Goal: Information Seeking & Learning: Compare options

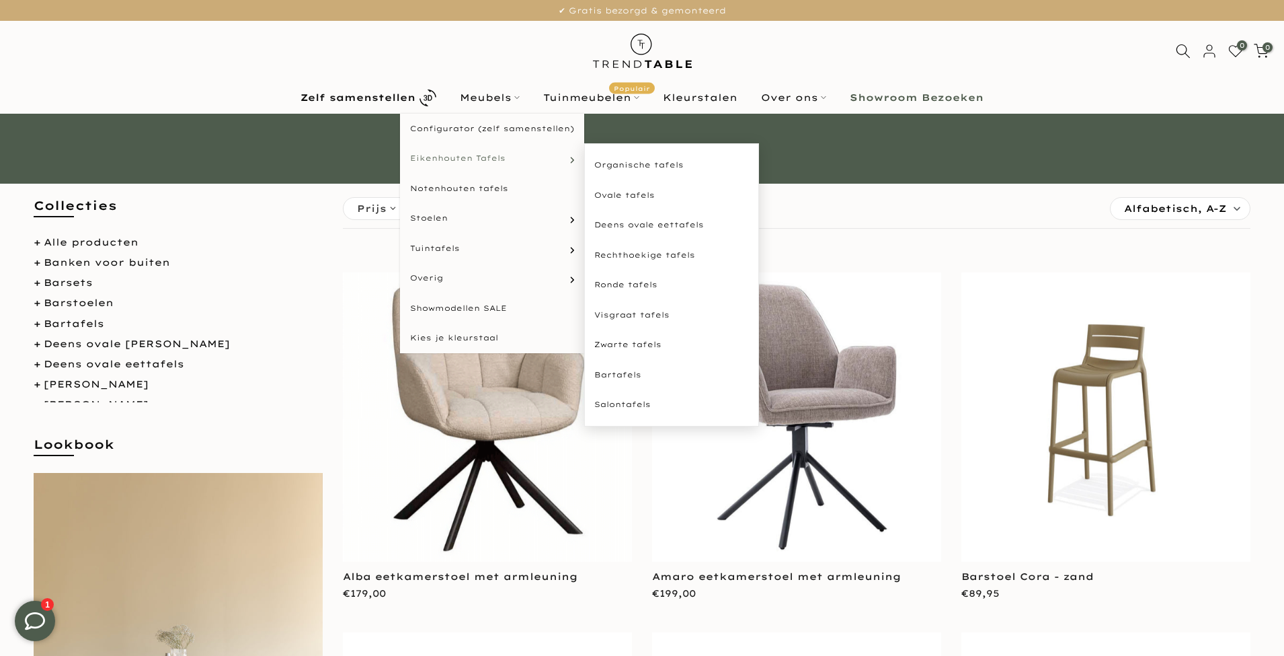
click at [473, 161] on span "Eikenhouten Tafels" at bounding box center [457, 158] width 95 height 11
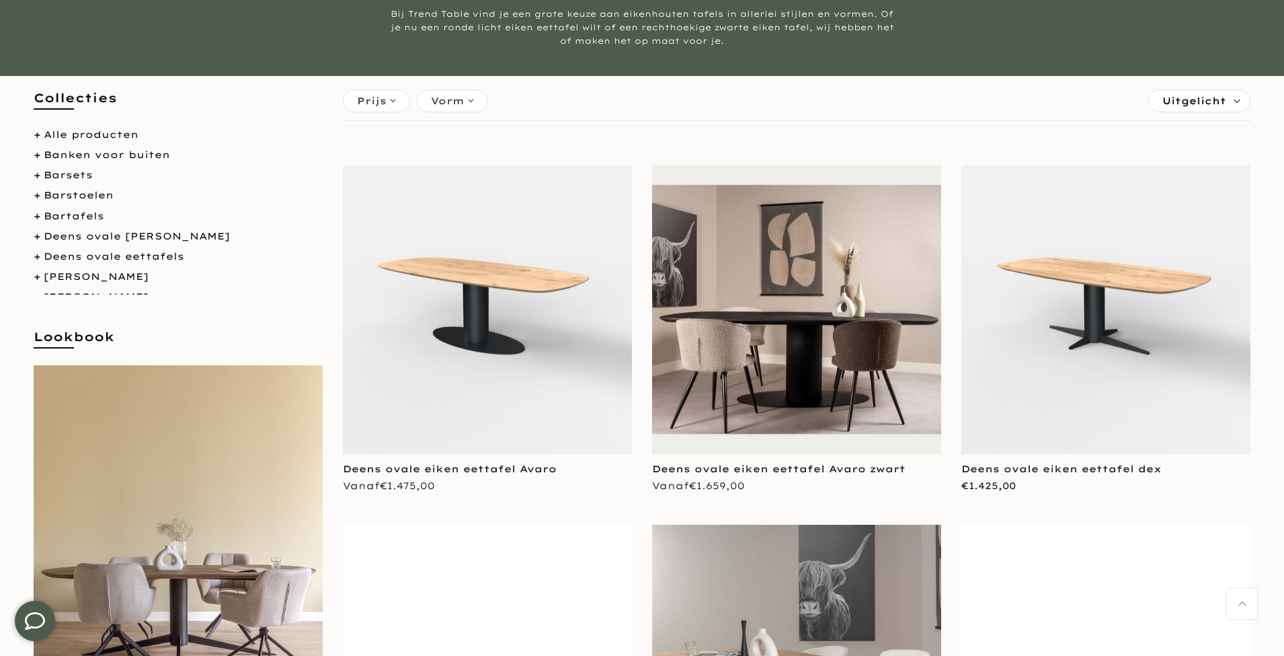
scroll to position [167, 0]
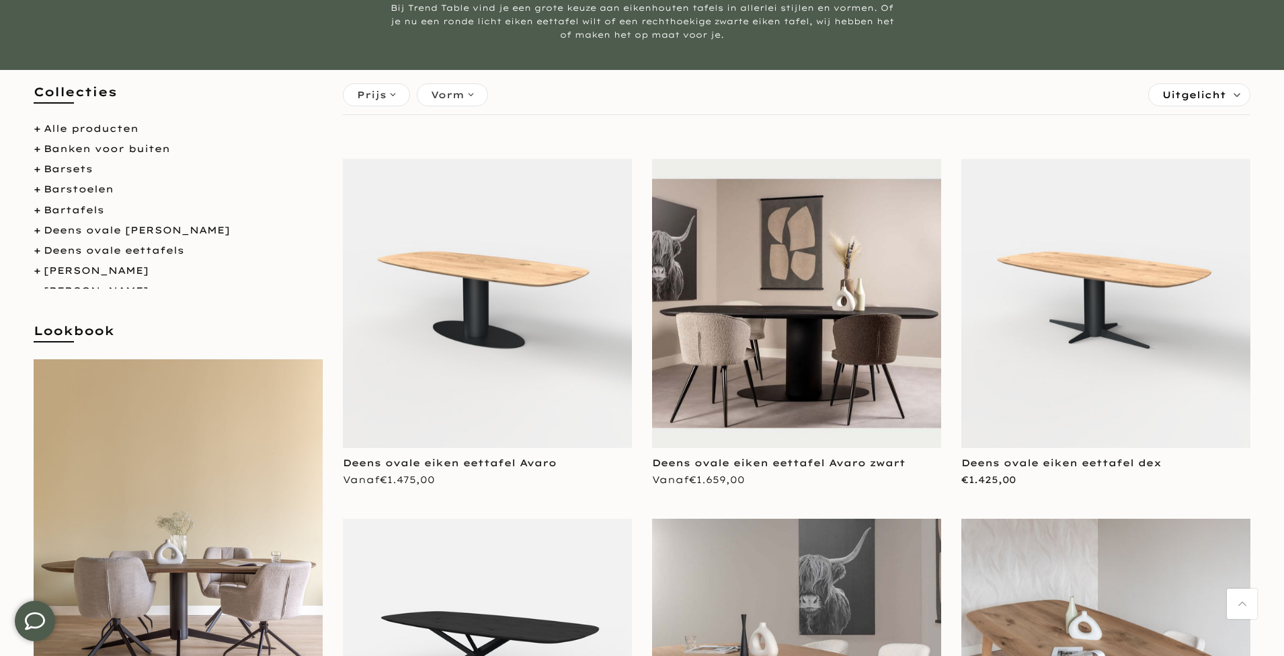
click at [529, 225] on img at bounding box center [487, 303] width 289 height 289
click at [1084, 279] on img at bounding box center [1106, 303] width 289 height 289
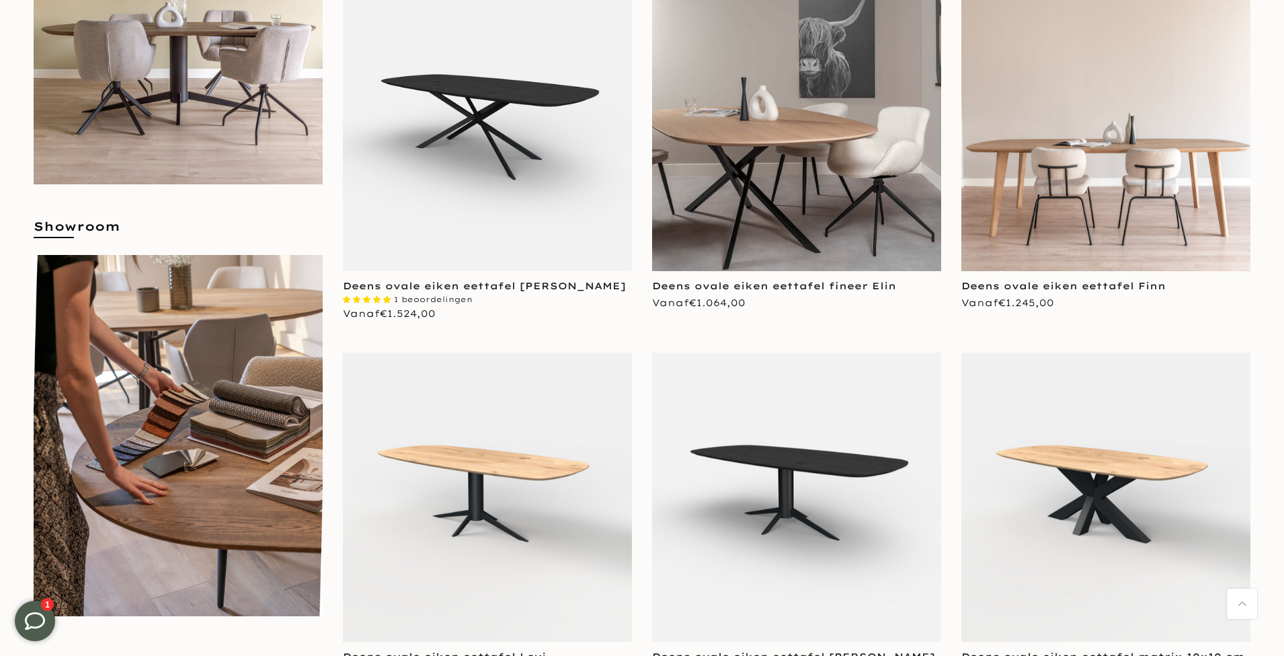
scroll to position [770, 0]
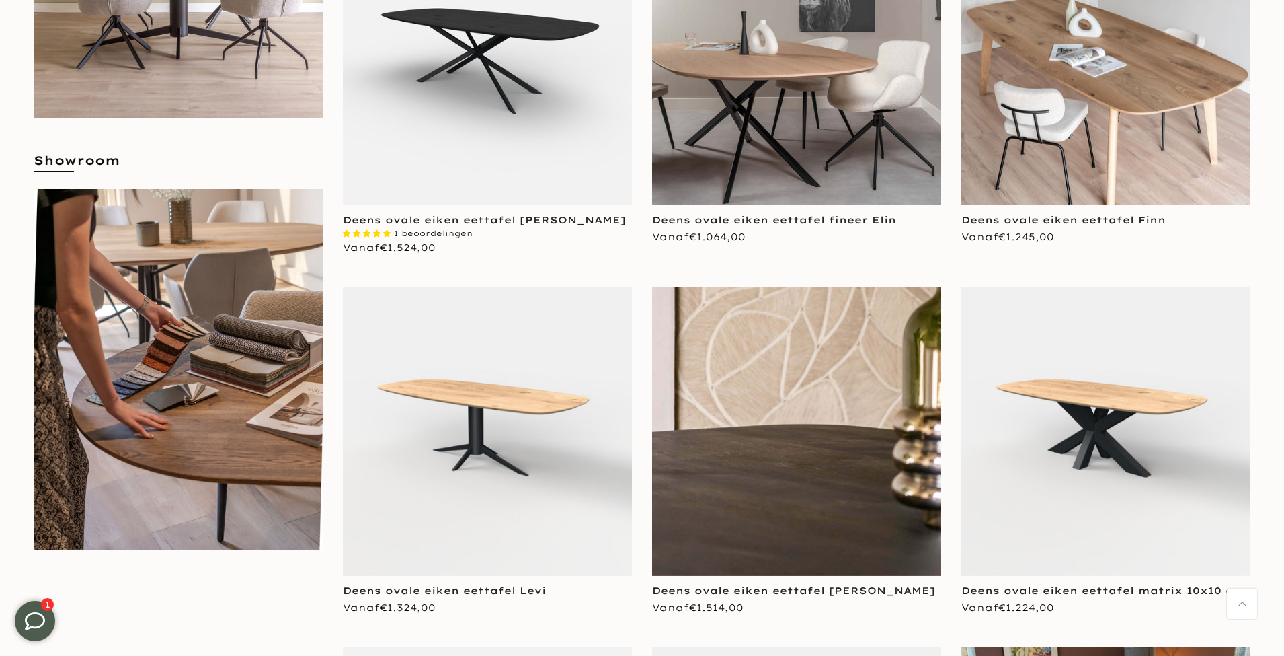
click at [863, 422] on img at bounding box center [796, 430] width 289 height 289
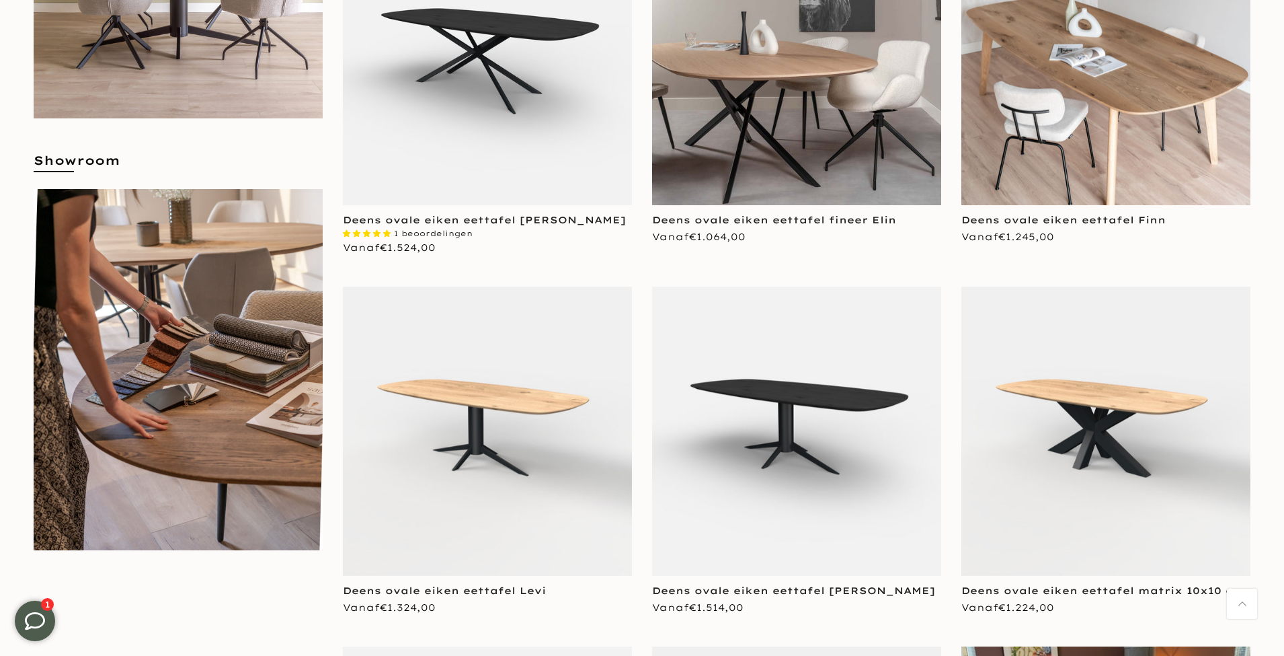
click at [505, 474] on img at bounding box center [487, 430] width 289 height 289
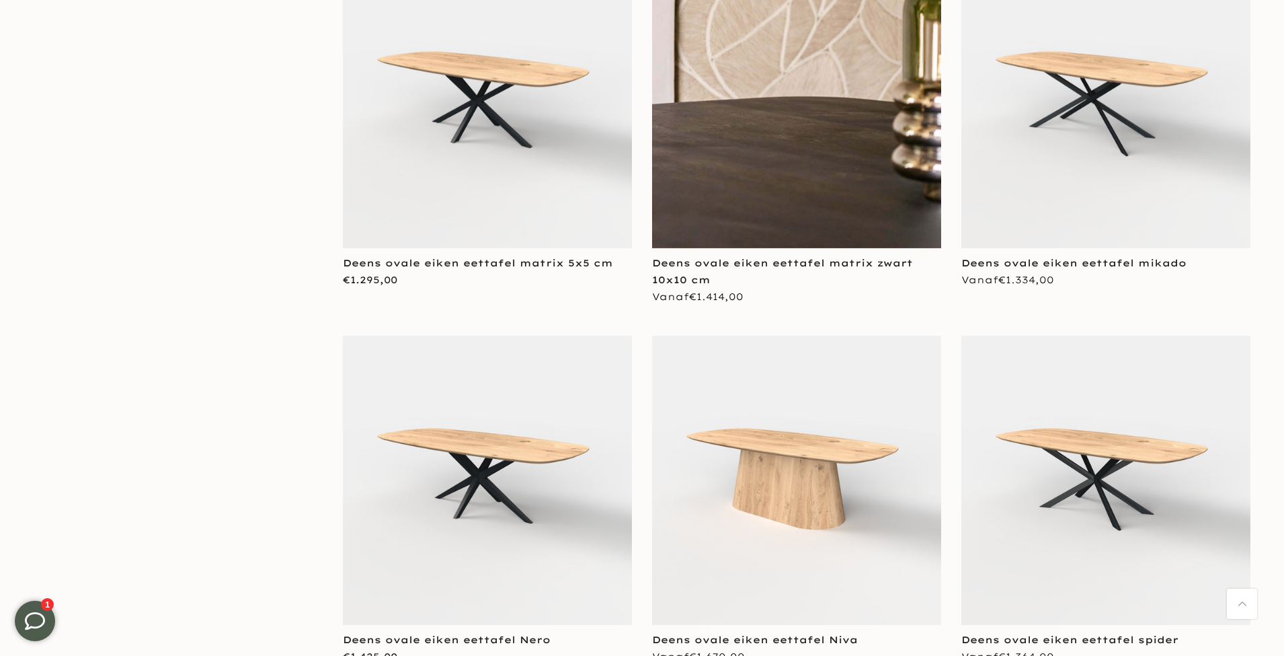
scroll to position [1823, 0]
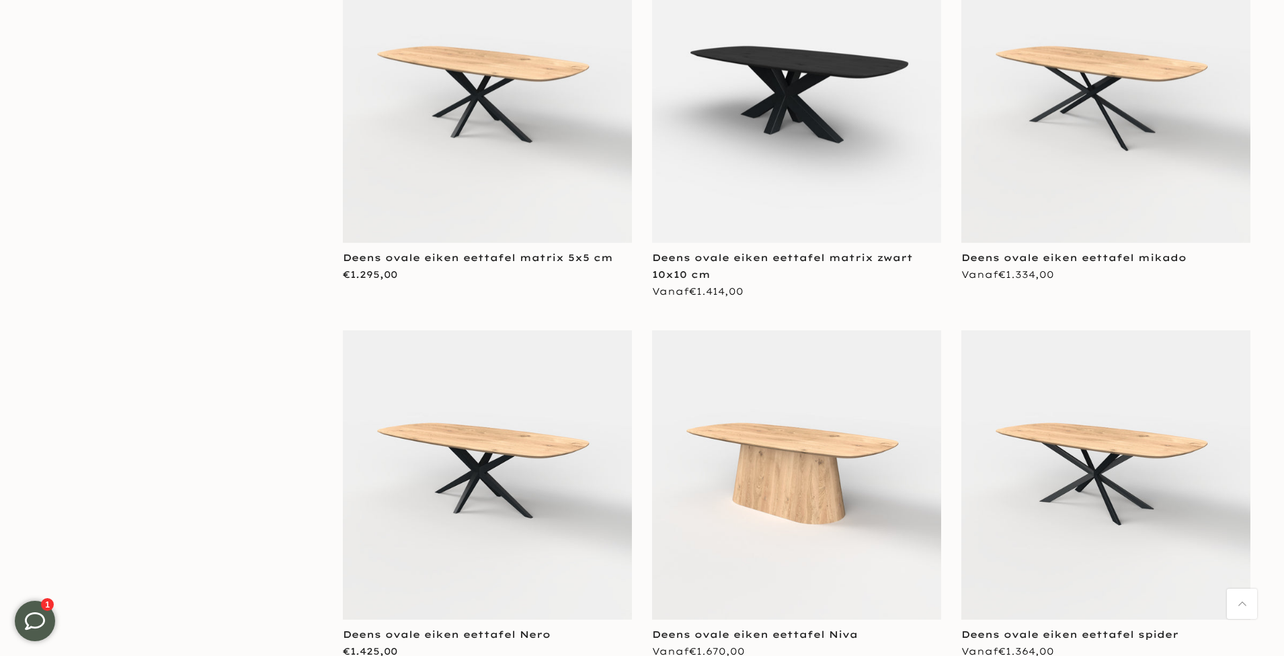
click at [560, 143] on img at bounding box center [487, 98] width 289 height 289
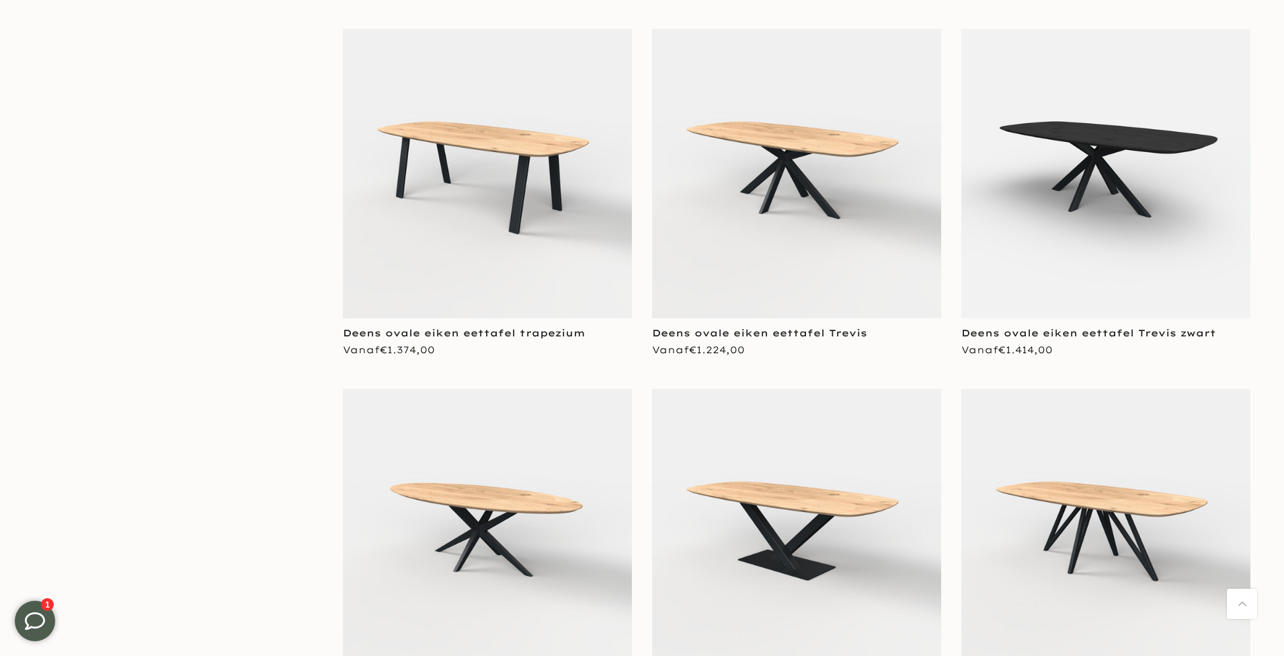
scroll to position [2898, 0]
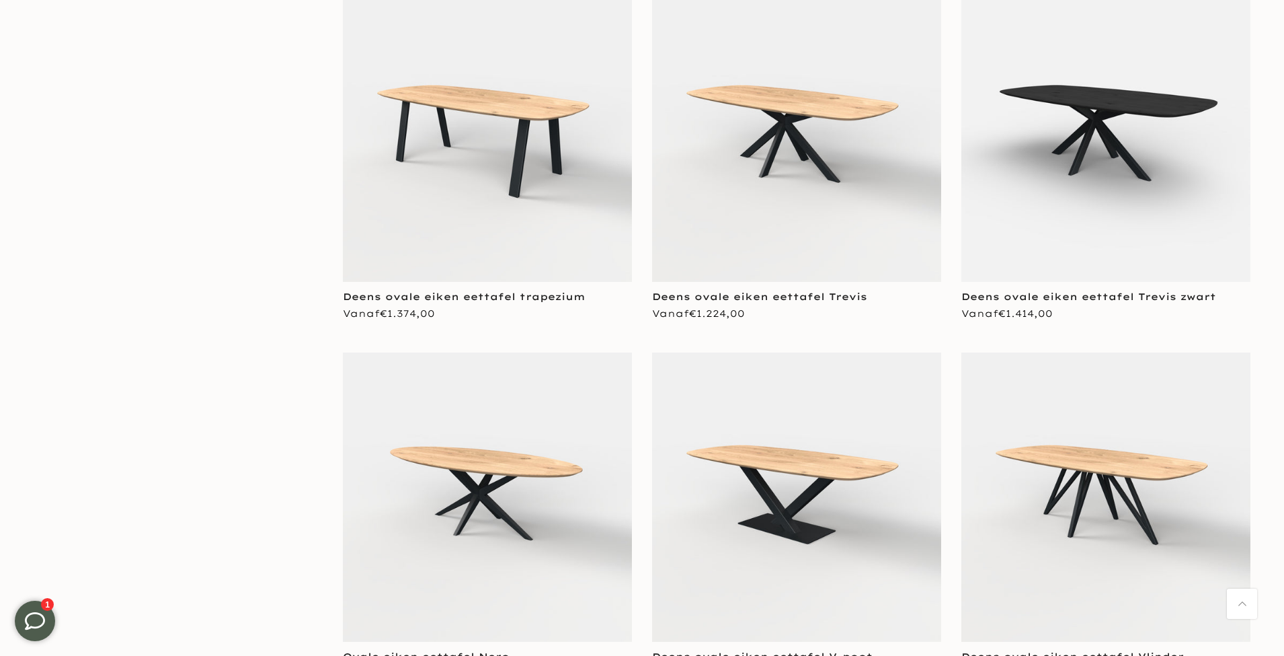
click at [843, 493] on img at bounding box center [796, 496] width 289 height 289
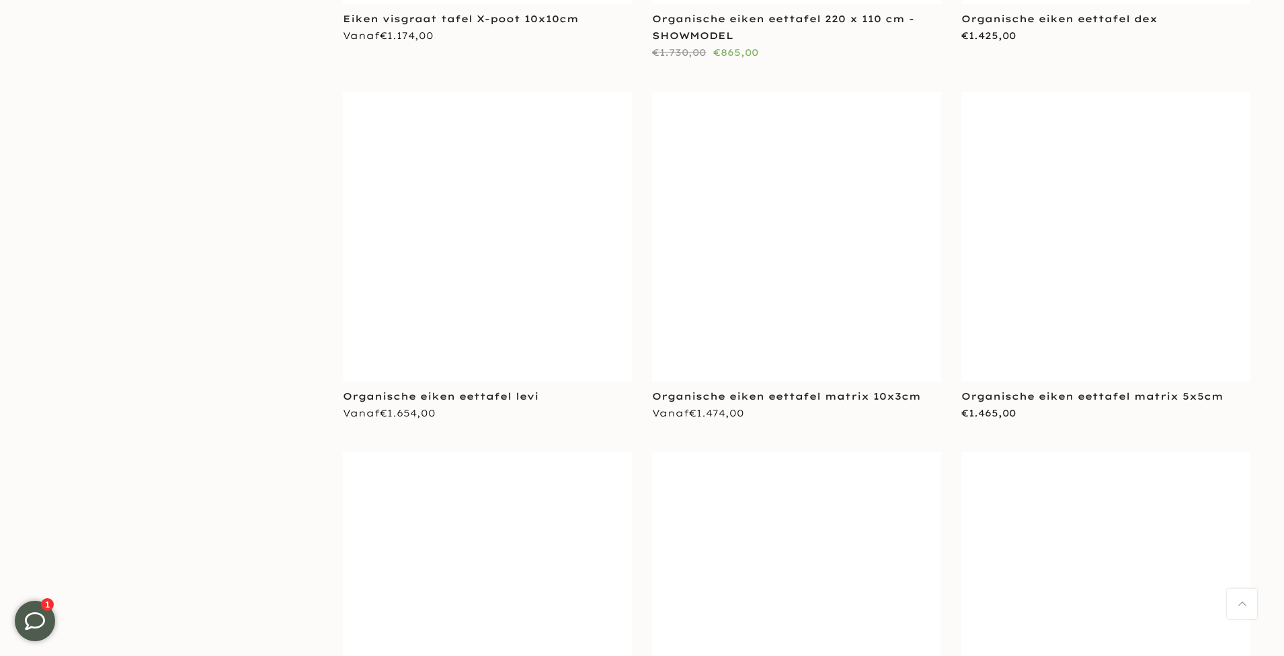
scroll to position [4987, 0]
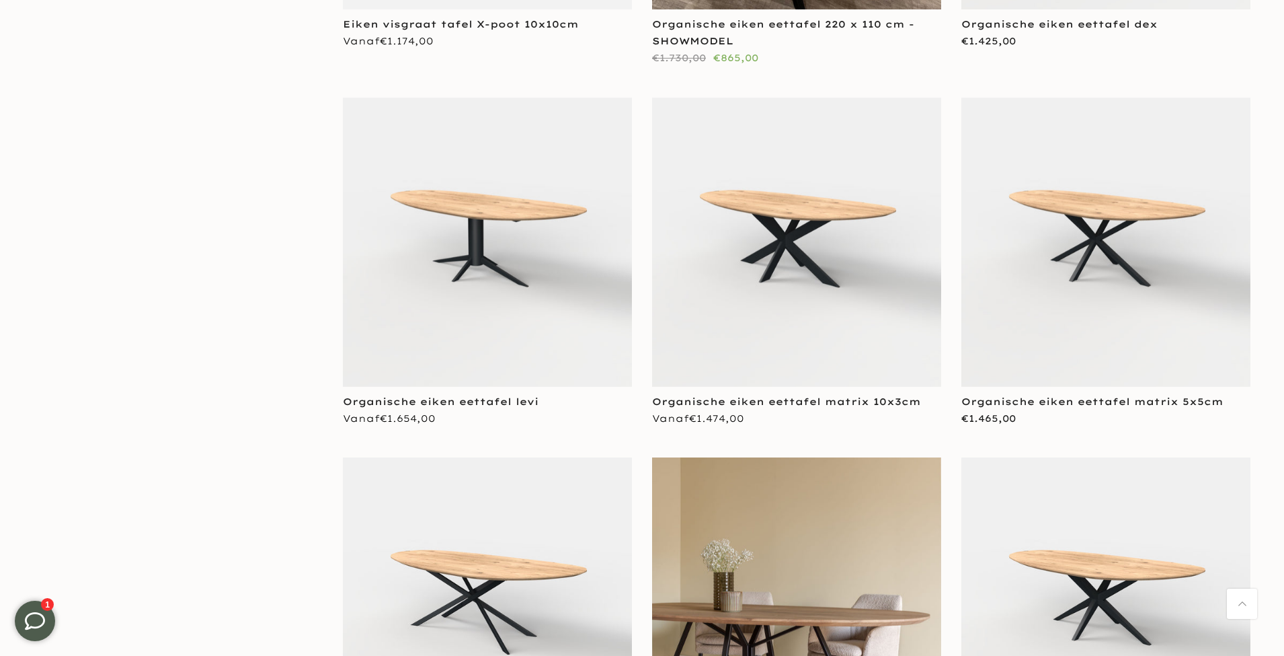
click at [492, 246] on img at bounding box center [487, 242] width 289 height 289
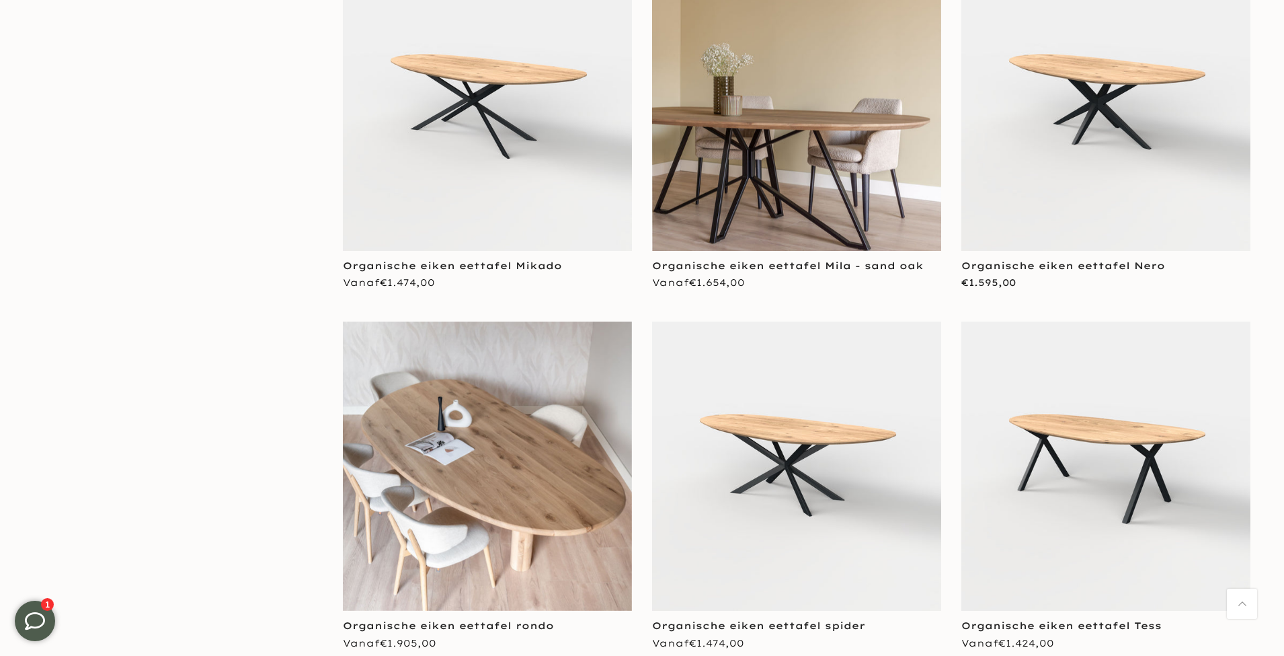
scroll to position [5500, 0]
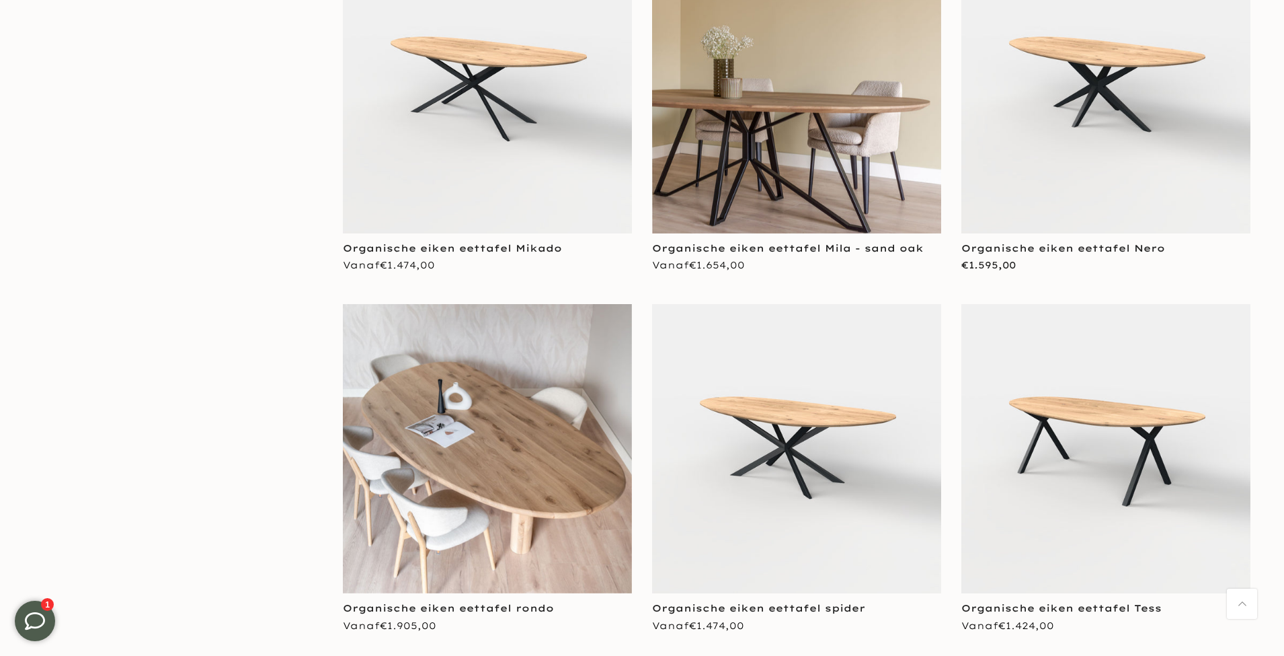
click at [740, 451] on img at bounding box center [796, 448] width 289 height 289
click at [1070, 440] on img at bounding box center [1106, 448] width 289 height 289
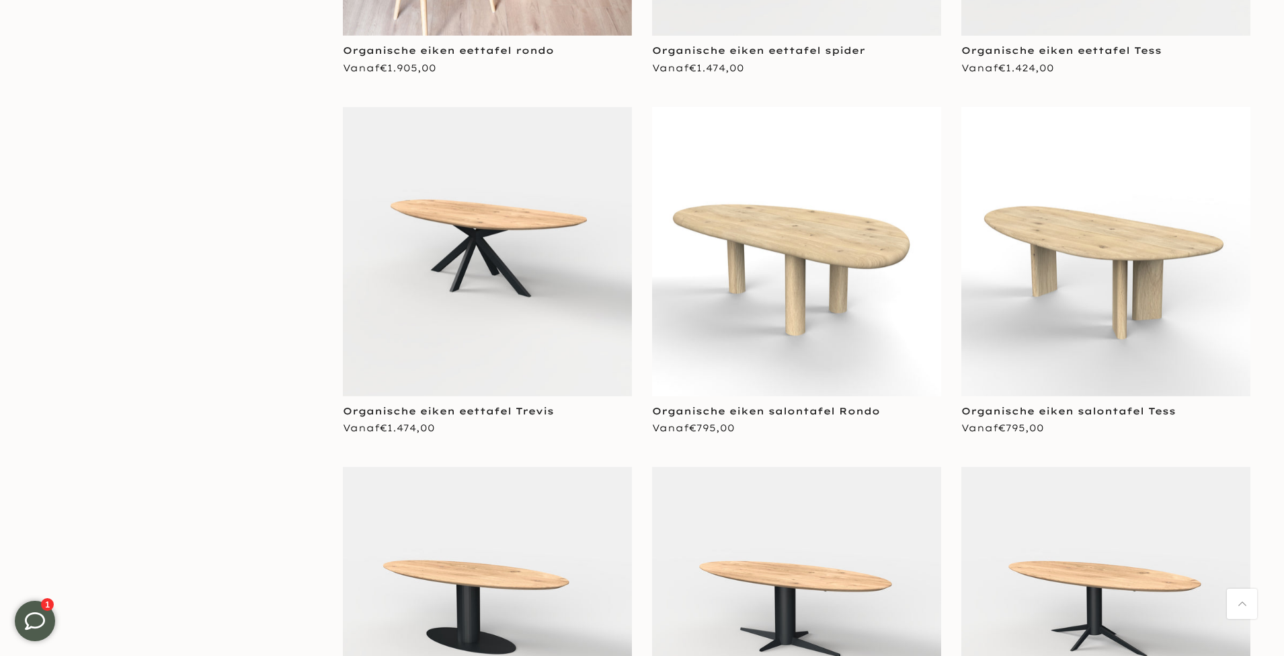
scroll to position [6372, 0]
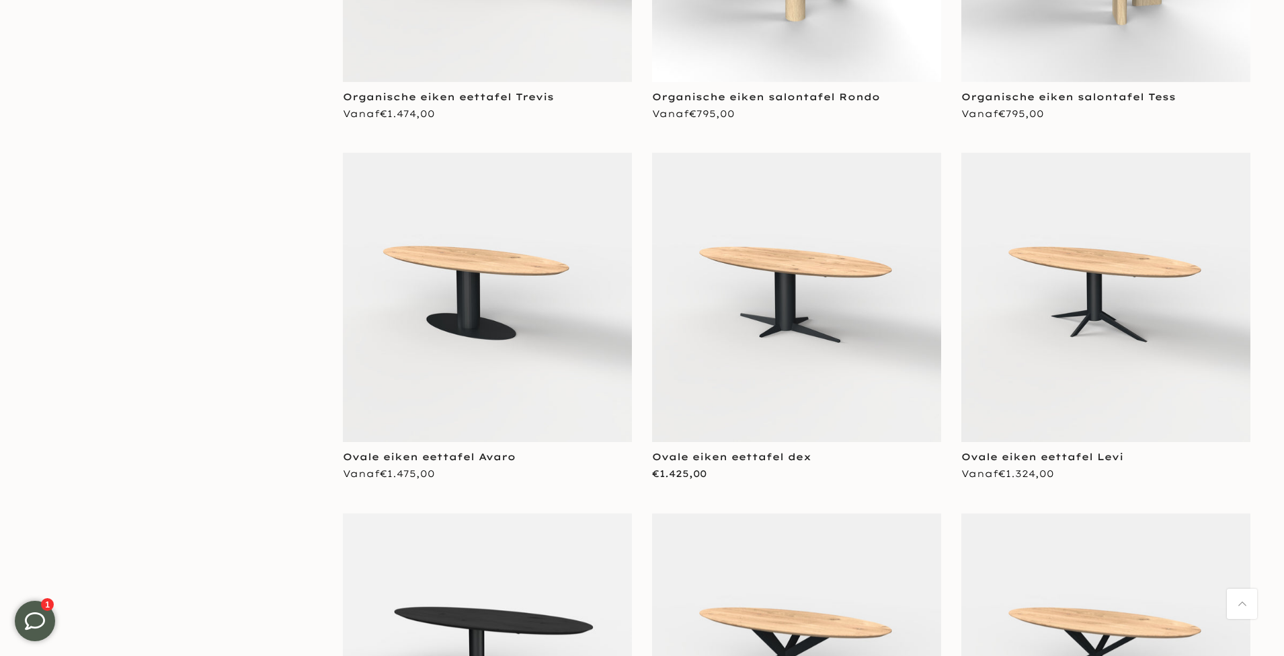
click at [442, 313] on img at bounding box center [487, 297] width 289 height 289
click at [787, 317] on img at bounding box center [796, 297] width 289 height 289
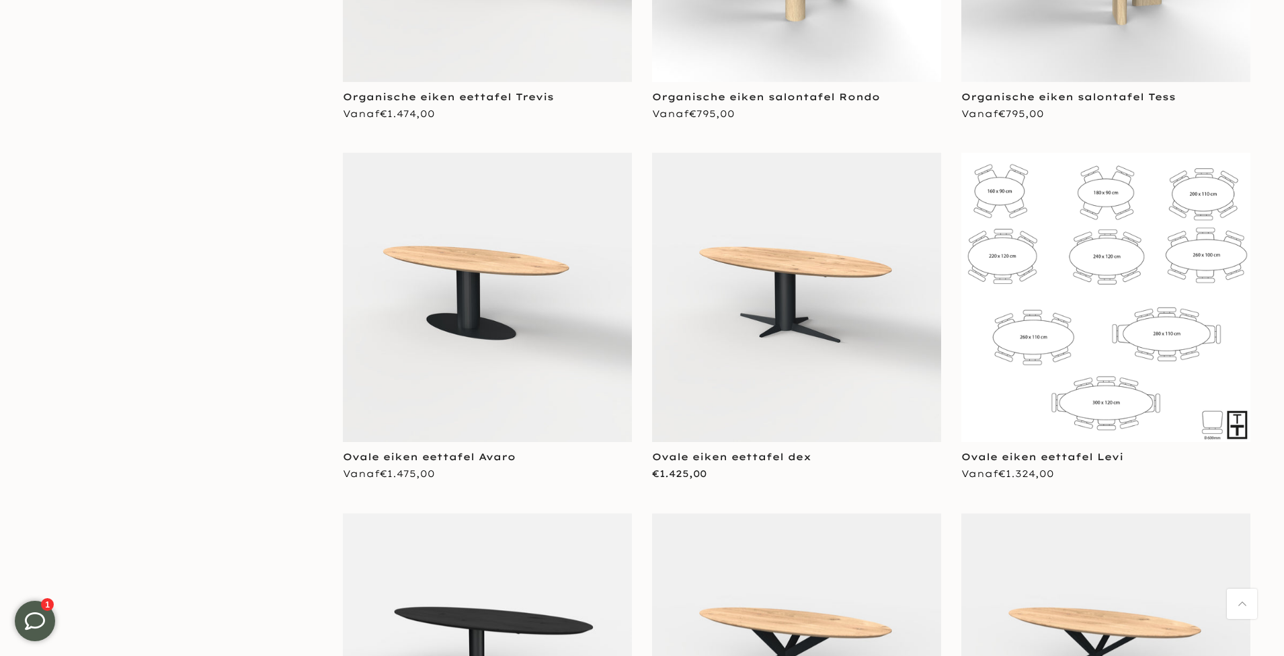
click at [1060, 317] on img at bounding box center [1106, 297] width 289 height 289
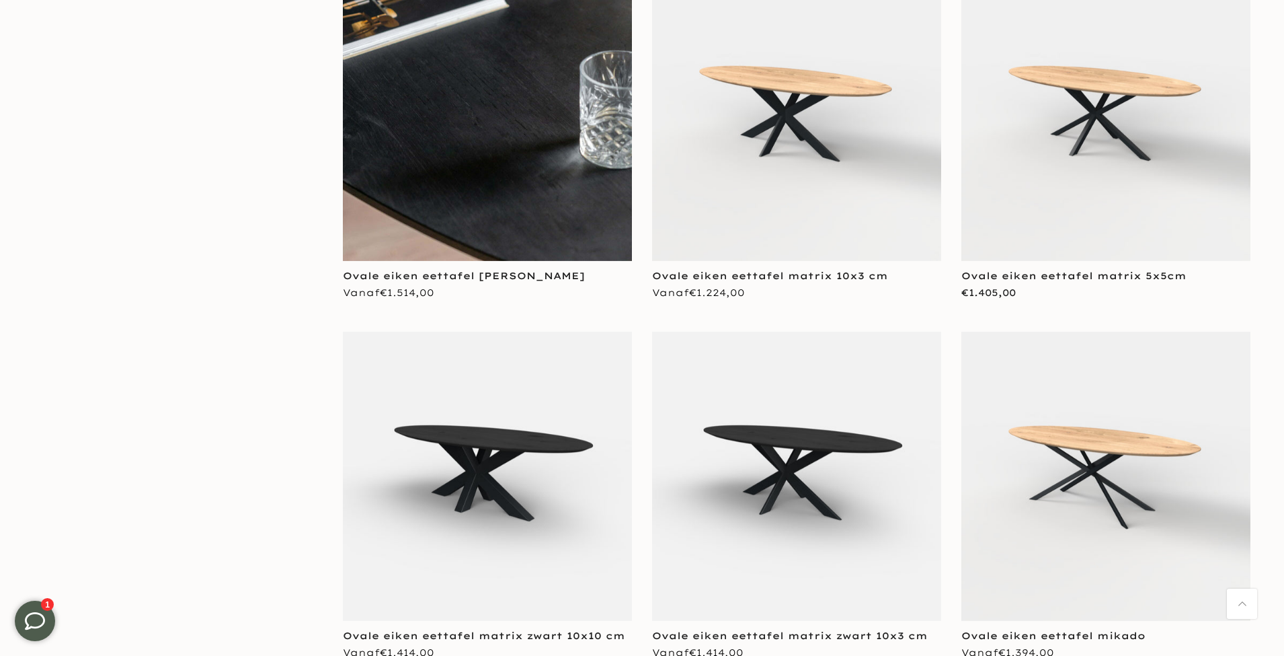
scroll to position [6912, 0]
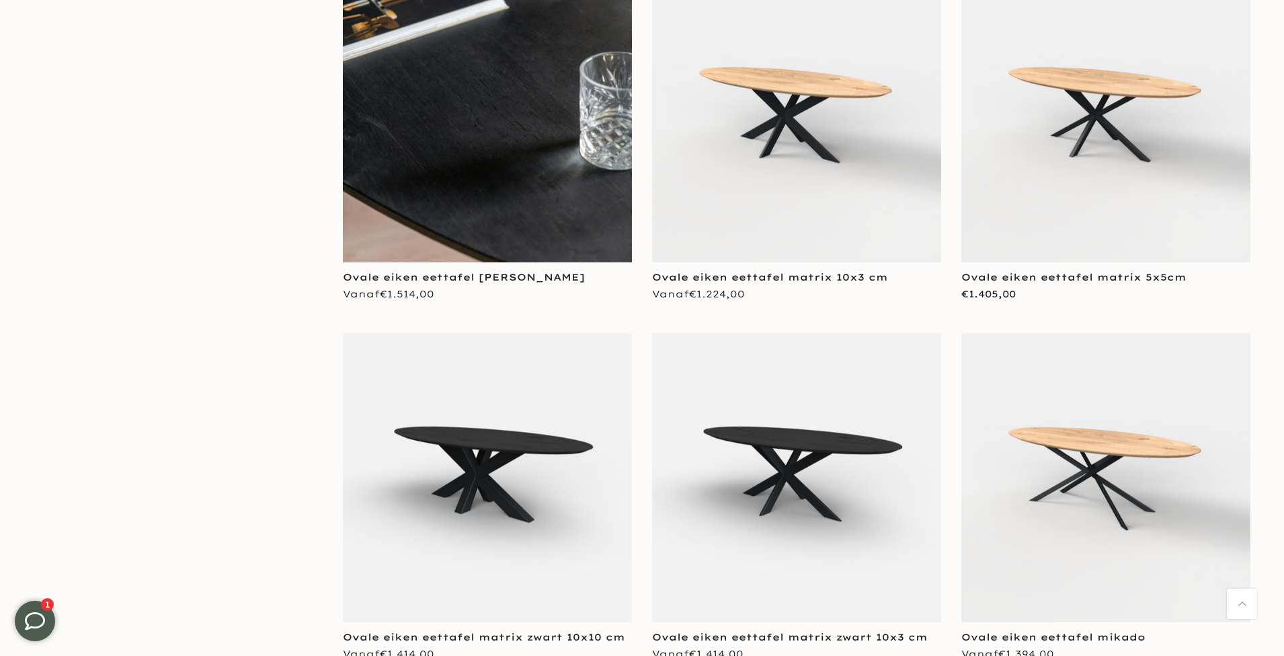
click at [523, 130] on img at bounding box center [487, 117] width 289 height 289
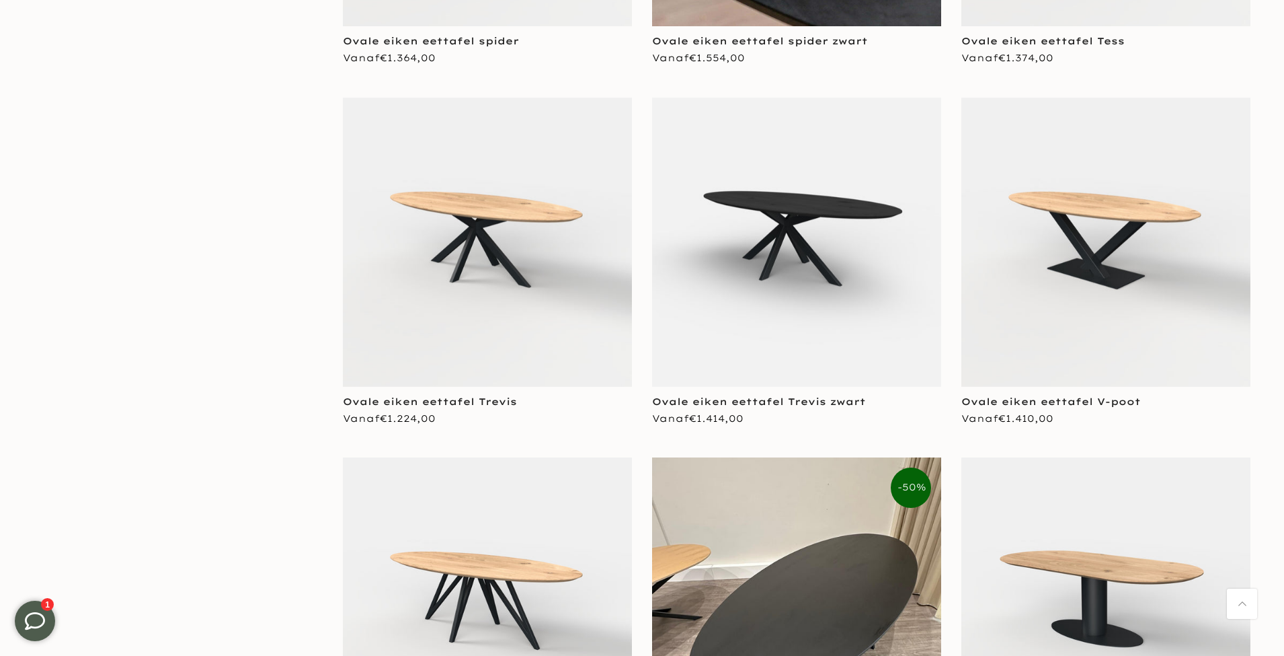
scroll to position [7882, 0]
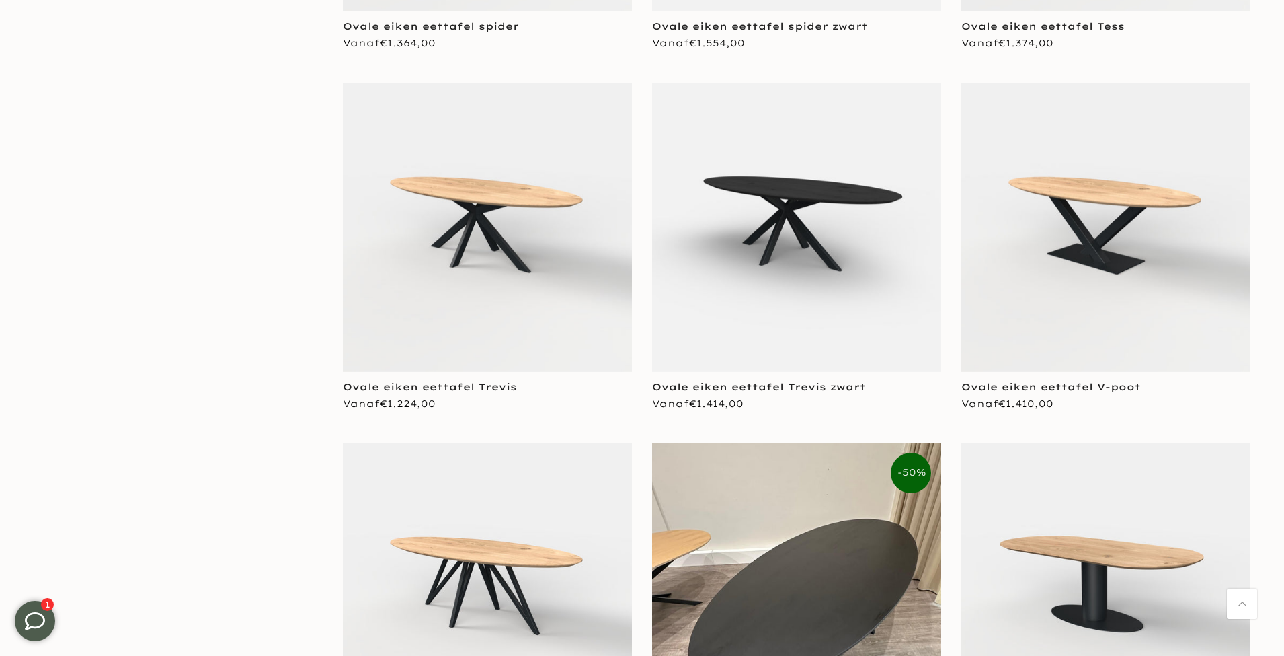
click at [1065, 275] on img at bounding box center [1106, 227] width 289 height 289
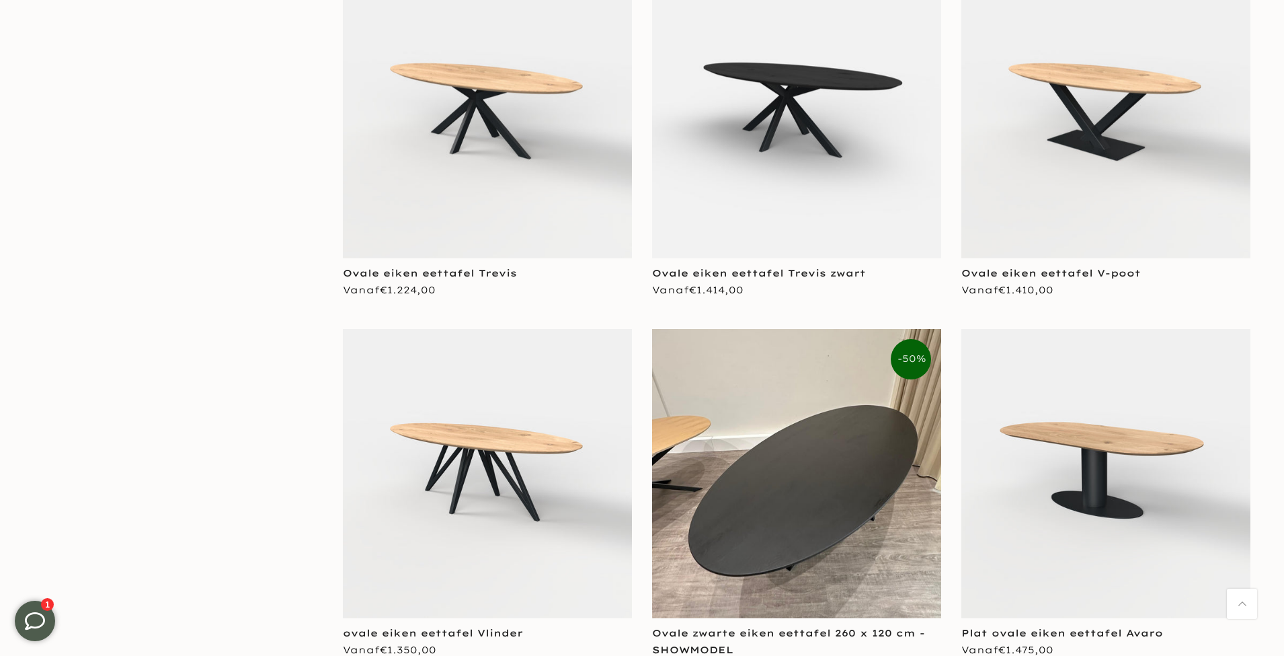
scroll to position [8358, 0]
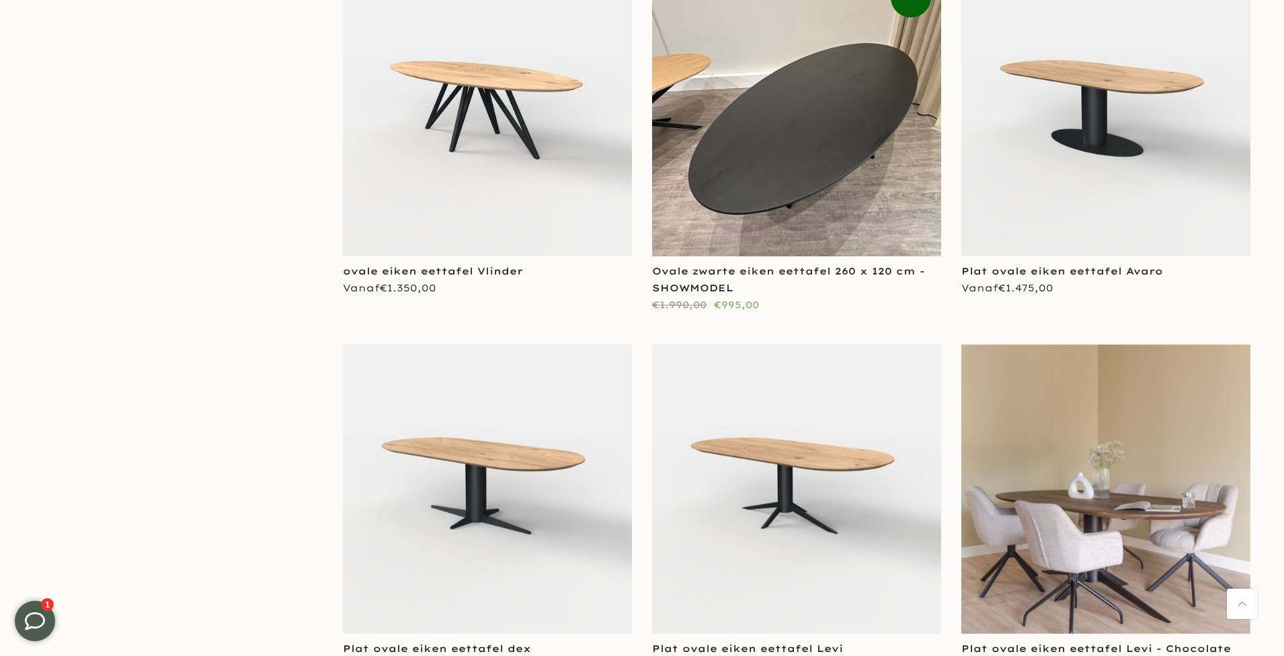
click at [1110, 114] on img at bounding box center [1106, 111] width 289 height 289
click at [1084, 176] on img at bounding box center [1106, 111] width 289 height 289
click at [758, 486] on img at bounding box center [796, 488] width 289 height 289
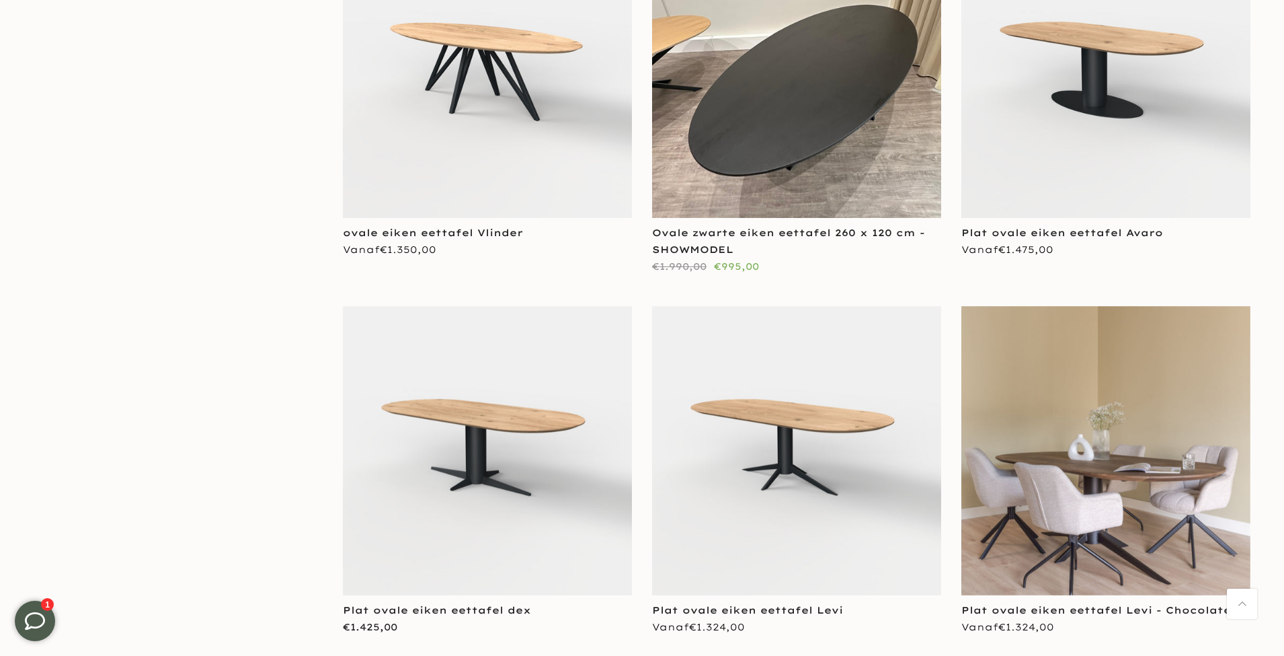
scroll to position [8451, 0]
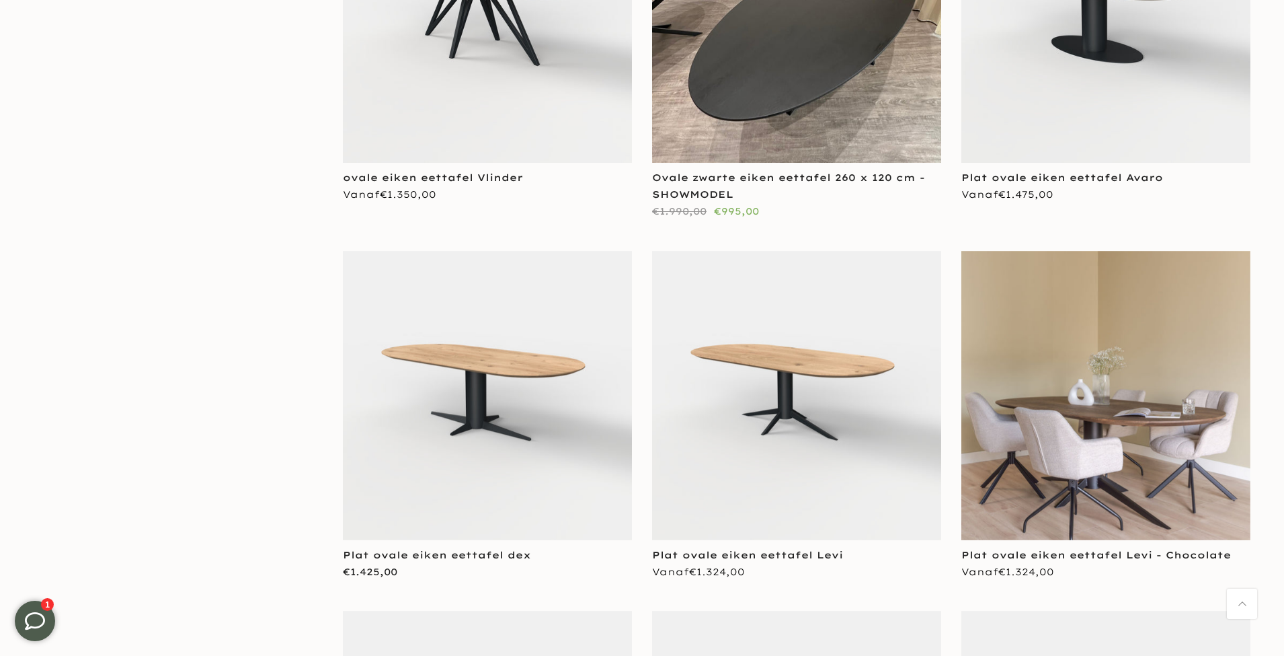
click at [529, 350] on img at bounding box center [487, 395] width 289 height 289
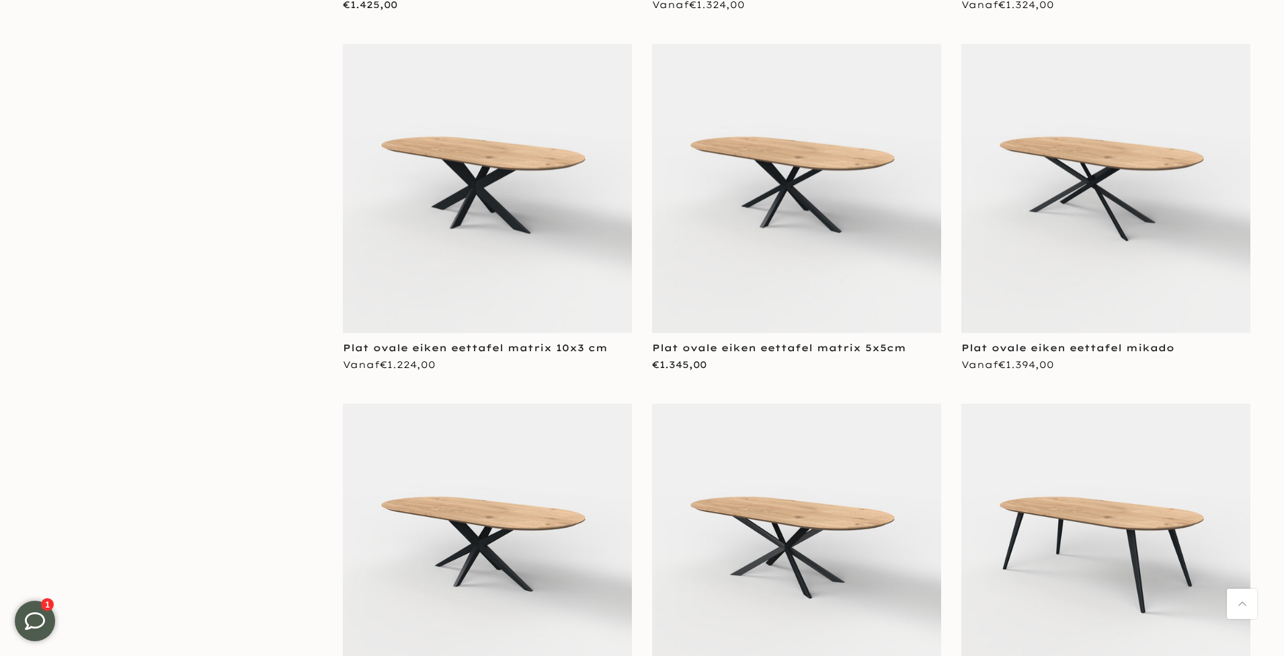
scroll to position [9019, 0]
click at [874, 210] on img at bounding box center [796, 186] width 289 height 289
click at [849, 211] on img at bounding box center [796, 186] width 289 height 289
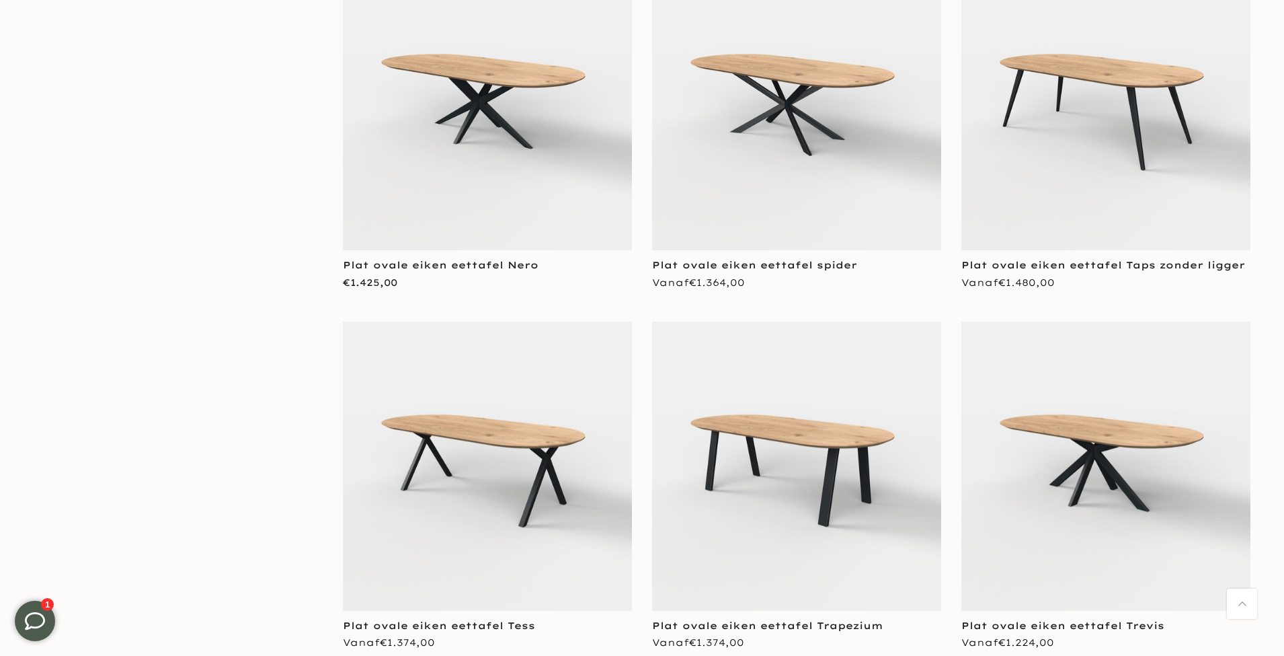
scroll to position [9554, 0]
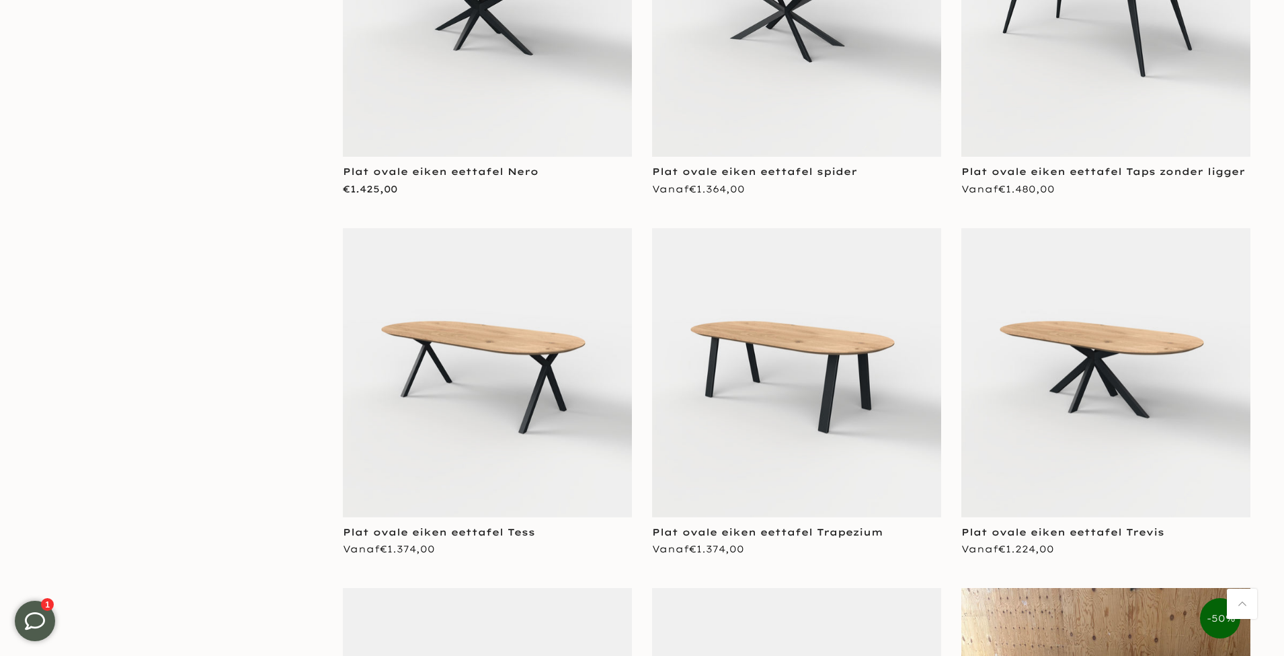
click at [812, 393] on img at bounding box center [796, 372] width 289 height 289
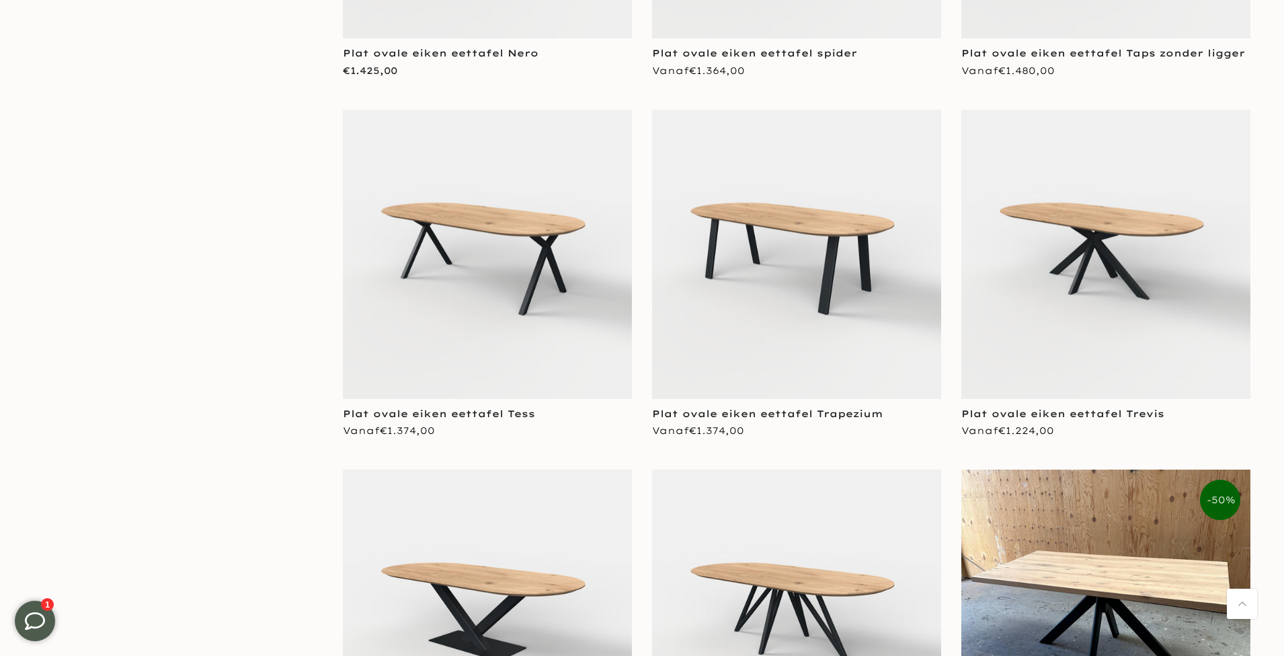
scroll to position [9670, 0]
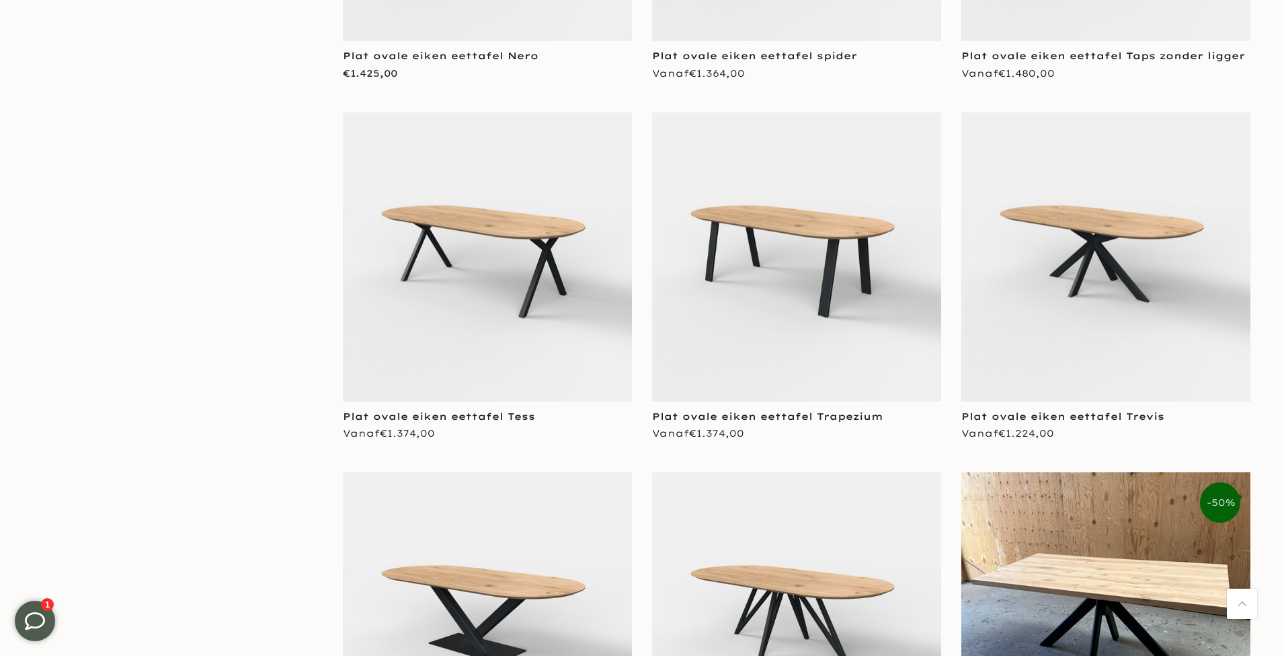
click at [510, 240] on img at bounding box center [487, 256] width 289 height 289
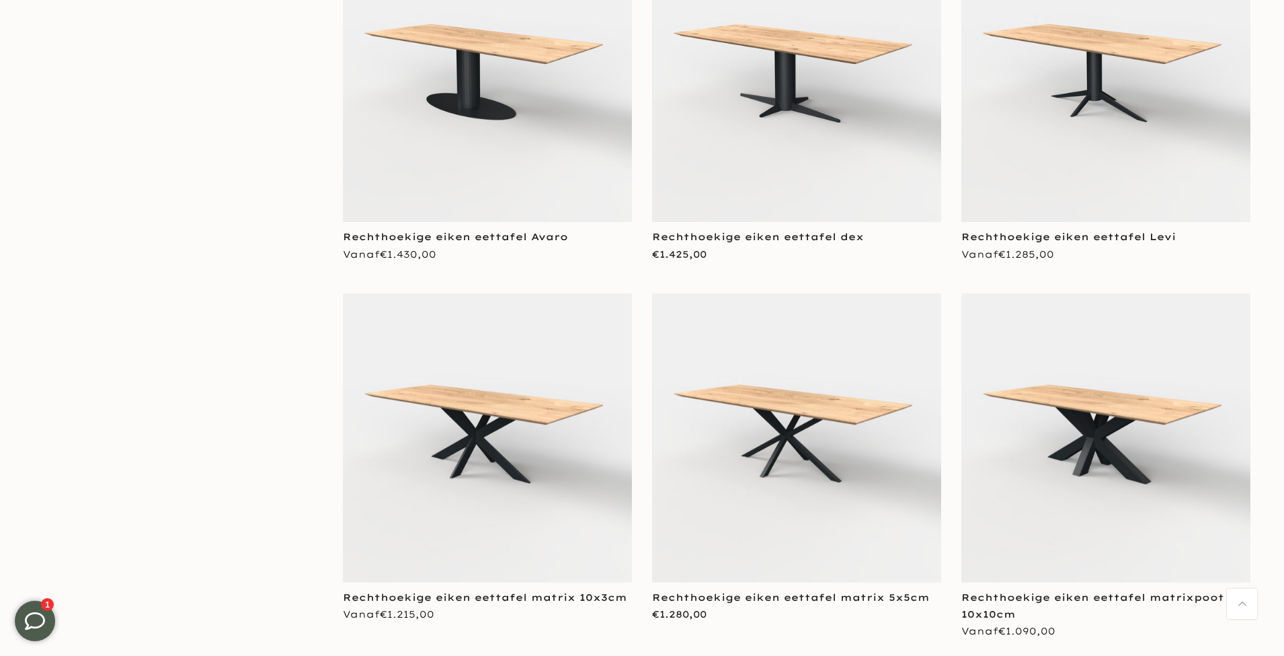
scroll to position [10567, 0]
click at [507, 90] on img at bounding box center [487, 78] width 289 height 289
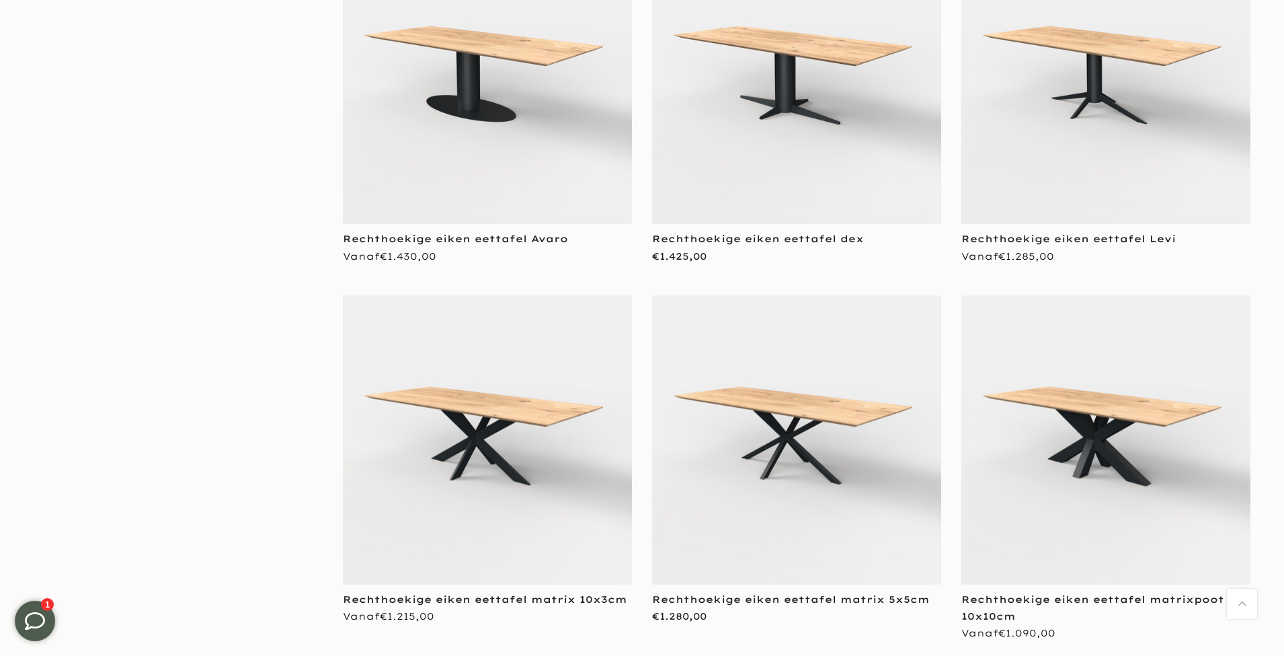
click at [861, 180] on img at bounding box center [796, 79] width 289 height 289
click at [1098, 135] on img at bounding box center [1106, 79] width 289 height 289
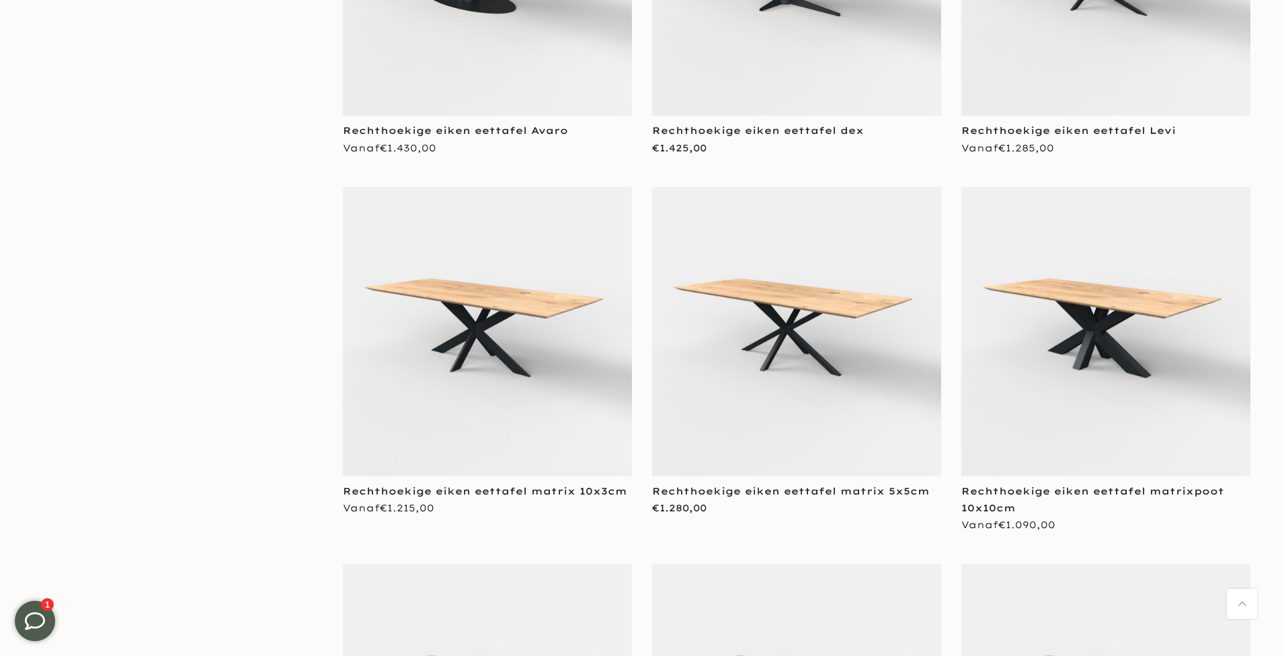
scroll to position [10728, 0]
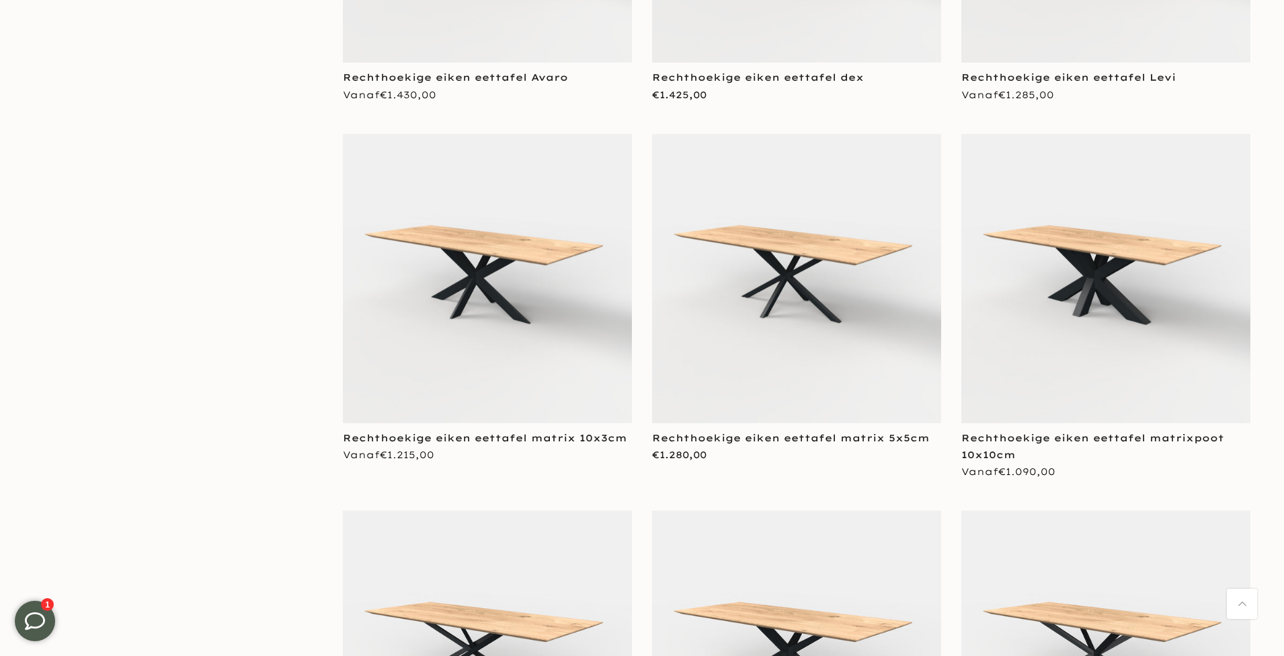
click at [747, 249] on img at bounding box center [796, 278] width 289 height 289
click at [459, 285] on img at bounding box center [487, 278] width 289 height 289
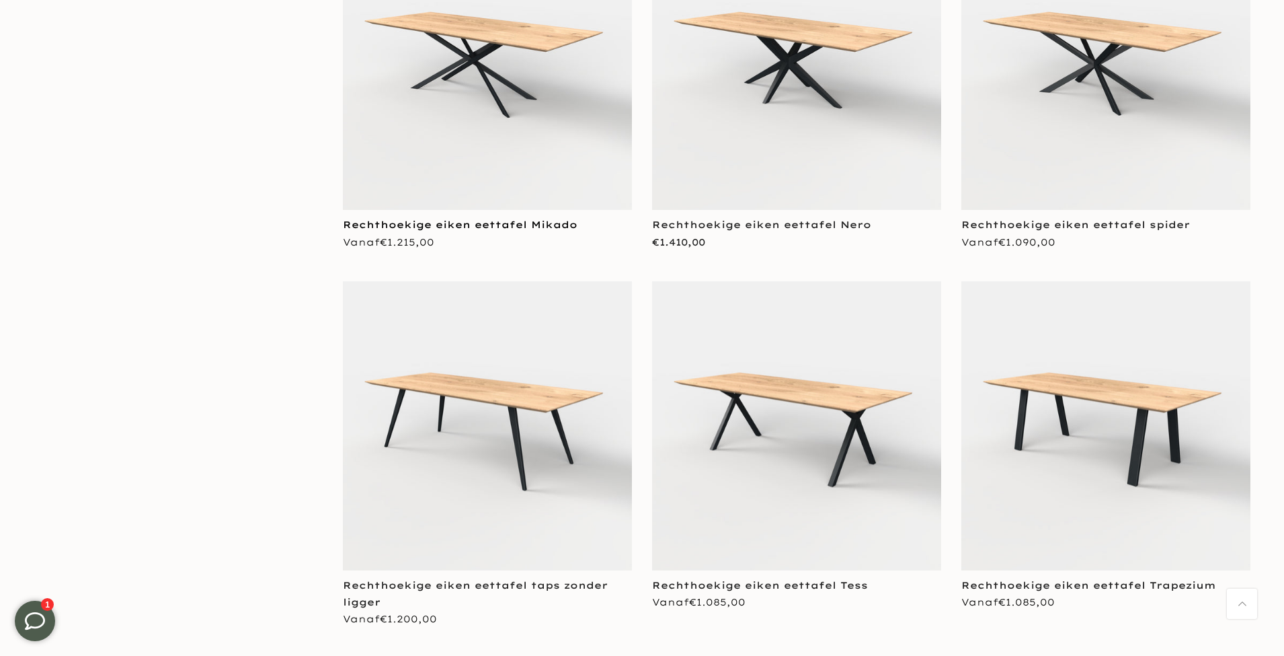
scroll to position [11339, 0]
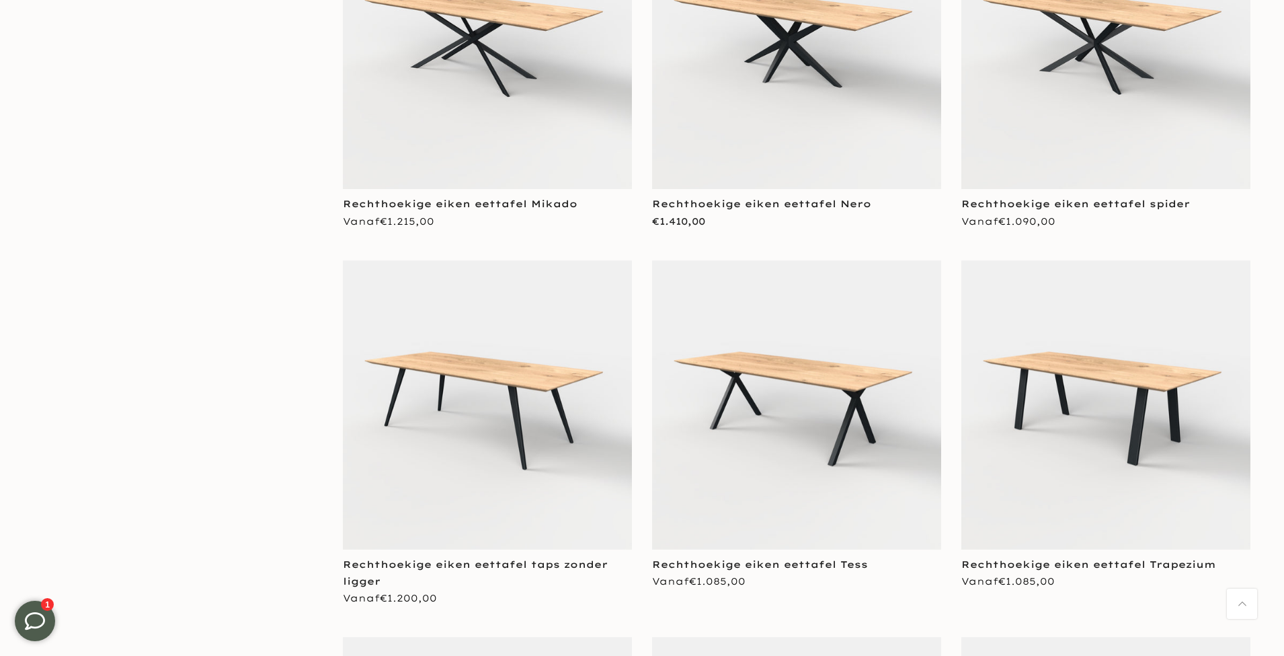
click at [1118, 357] on img at bounding box center [1106, 404] width 289 height 289
click at [1111, 349] on img at bounding box center [1106, 404] width 289 height 289
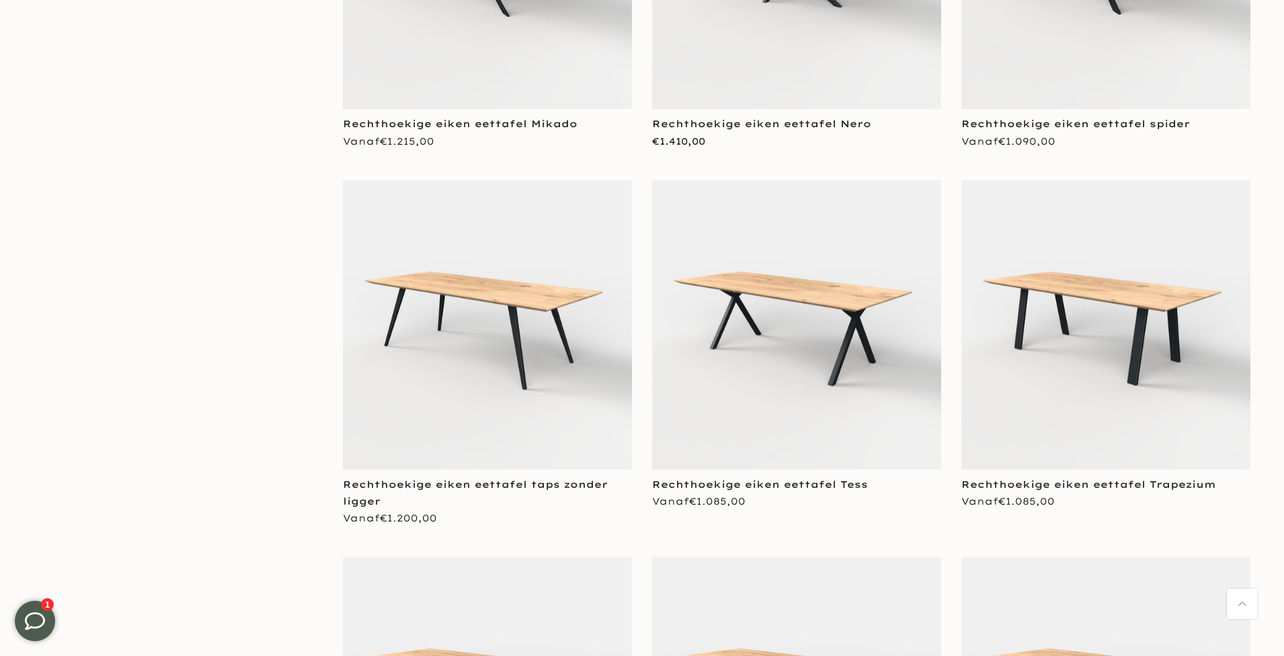
click at [1148, 296] on img at bounding box center [1106, 324] width 289 height 289
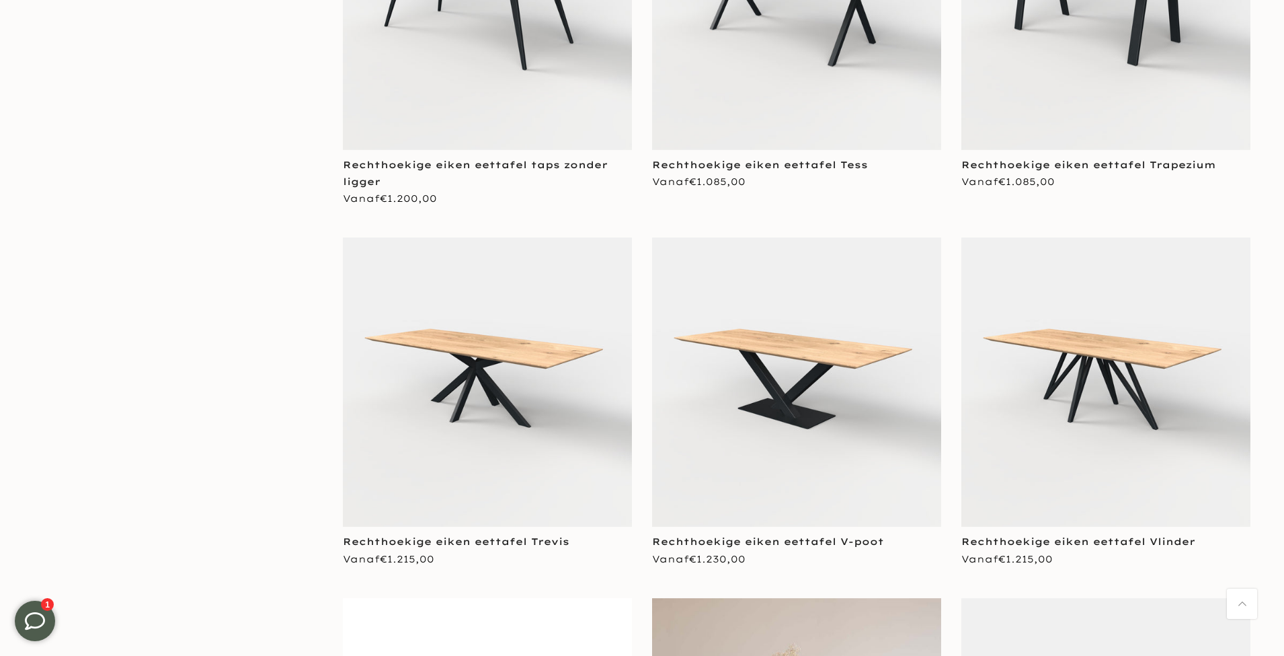
scroll to position [11749, 0]
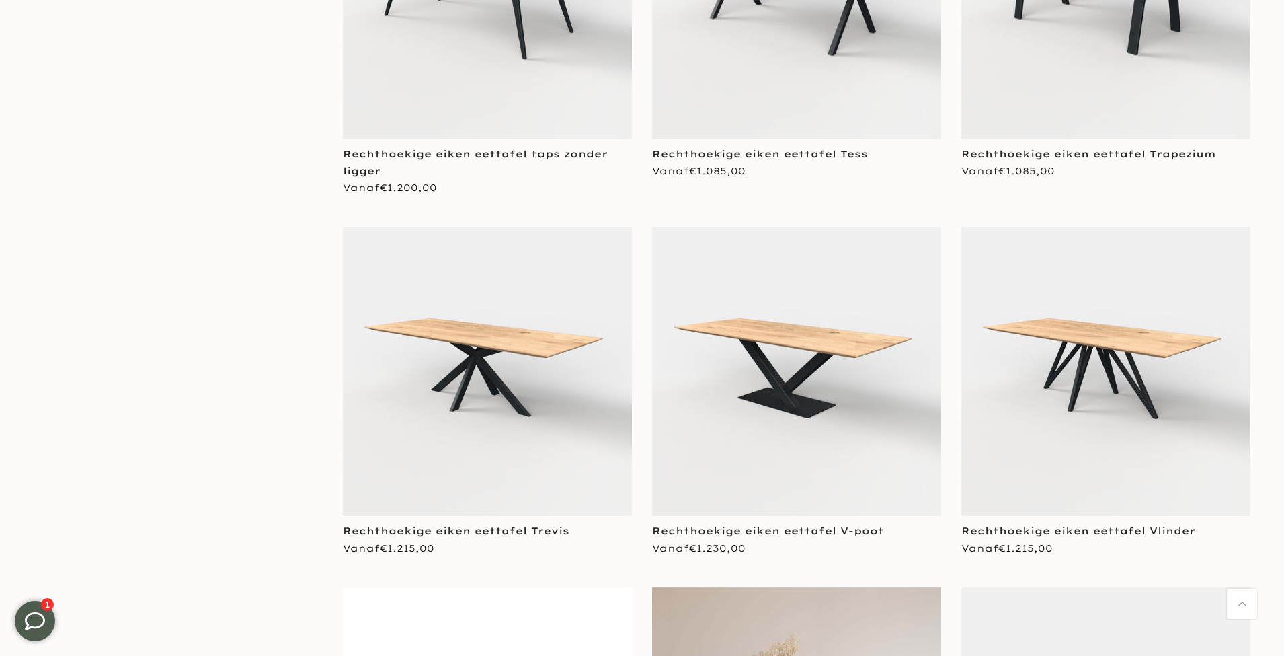
click at [822, 371] on img at bounding box center [796, 371] width 289 height 289
click at [808, 367] on img at bounding box center [796, 371] width 289 height 289
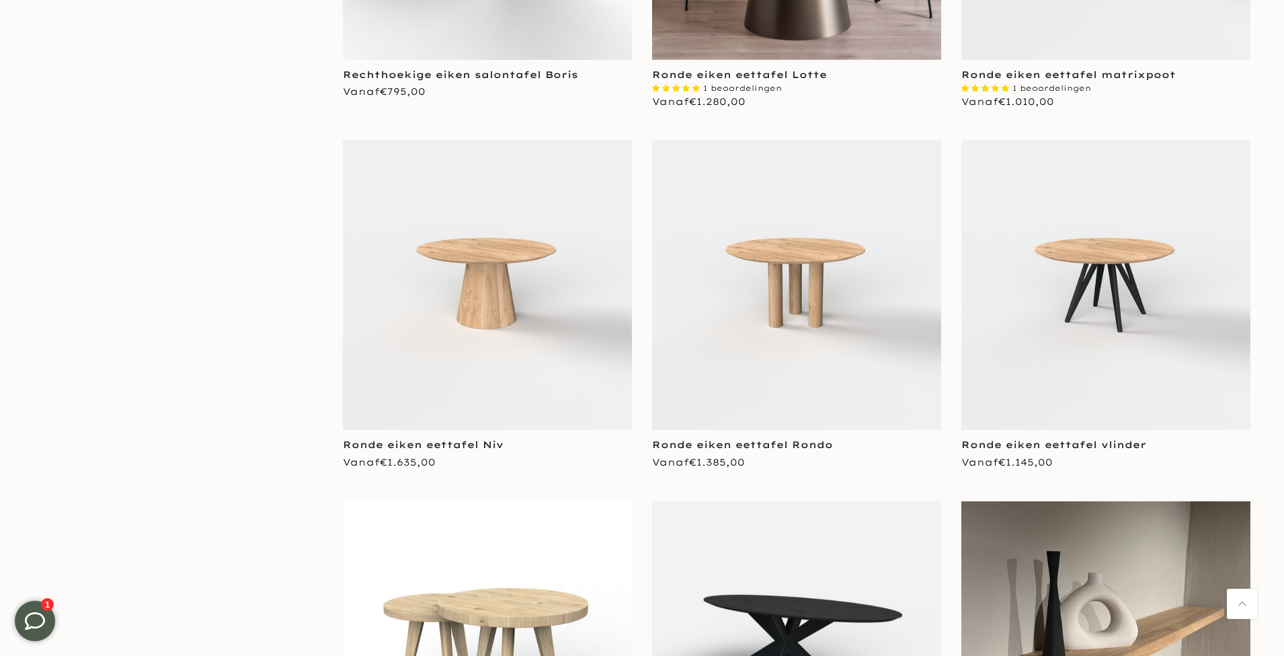
scroll to position [12591, 0]
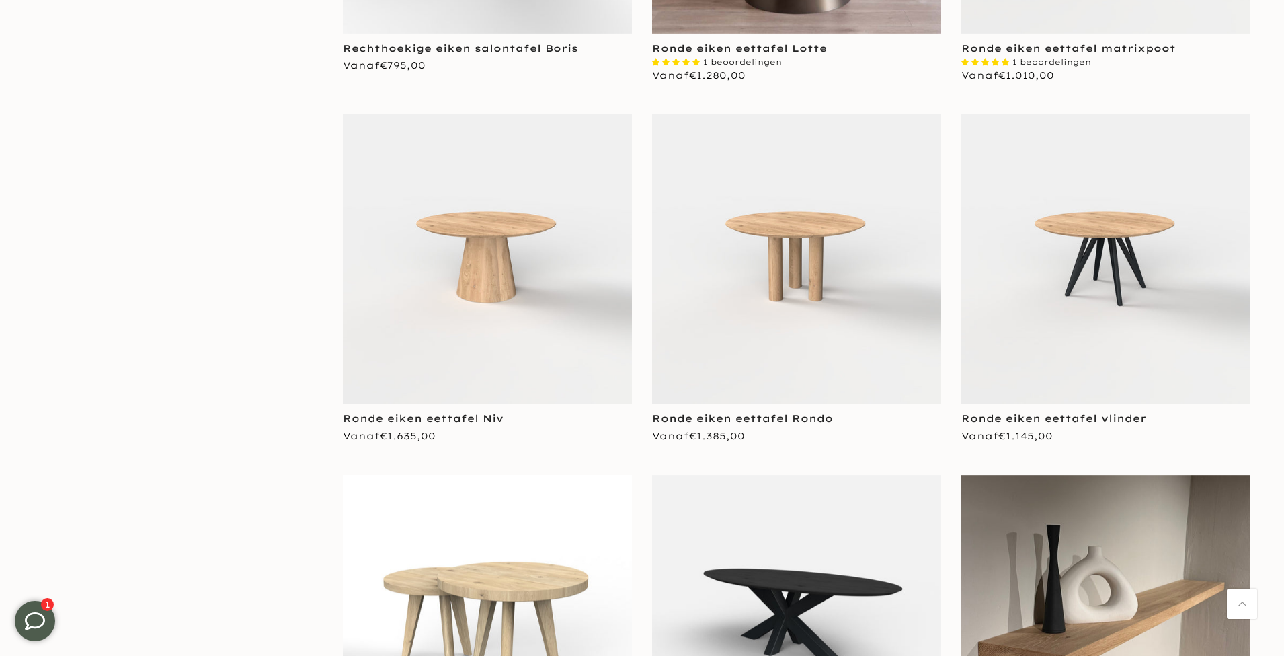
click at [789, 241] on img at bounding box center [796, 258] width 289 height 289
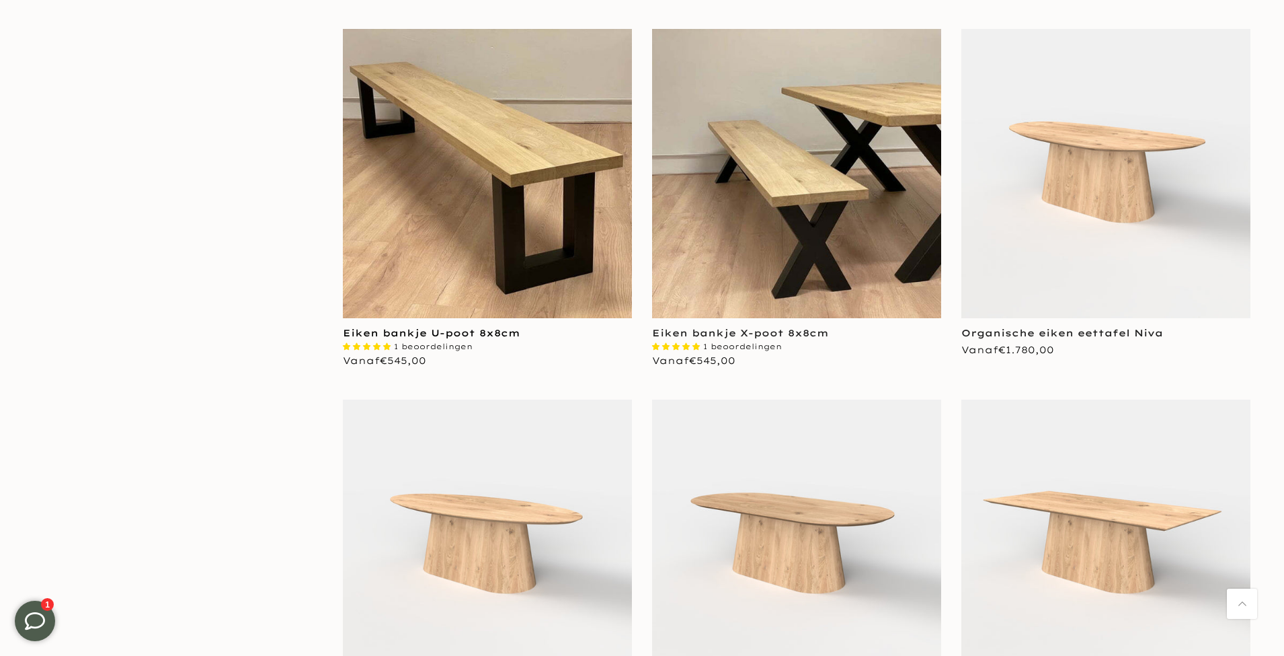
scroll to position [13354, 0]
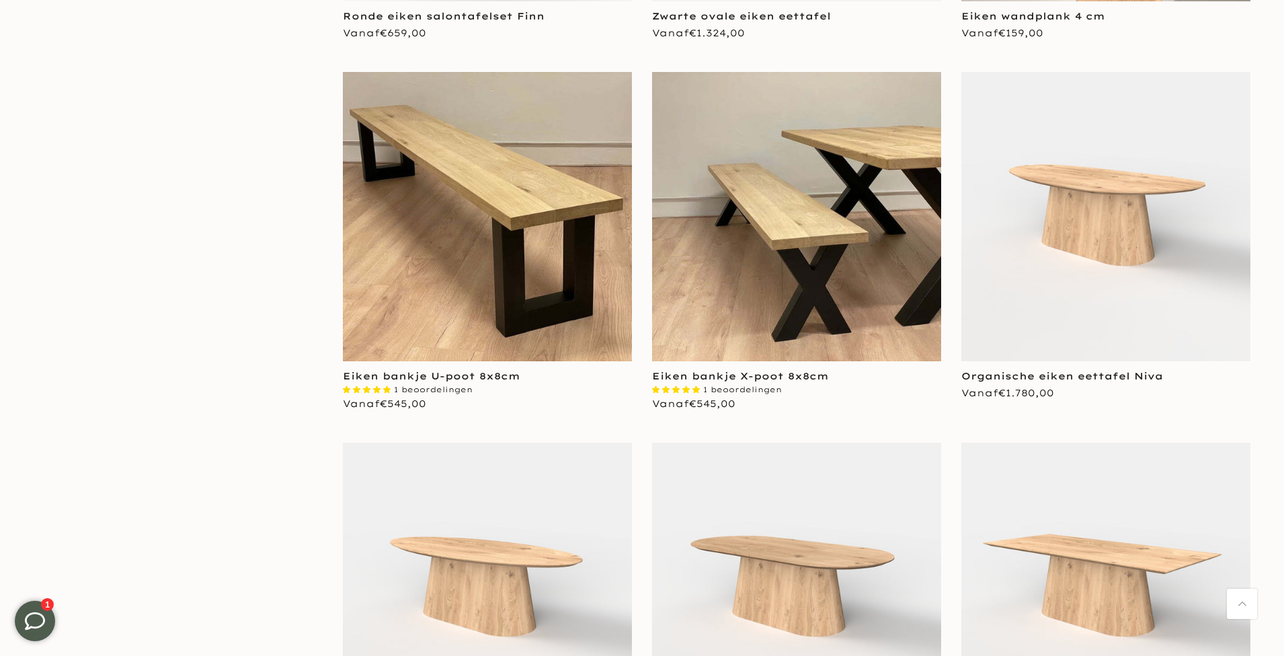
click at [1121, 225] on img at bounding box center [1106, 216] width 289 height 289
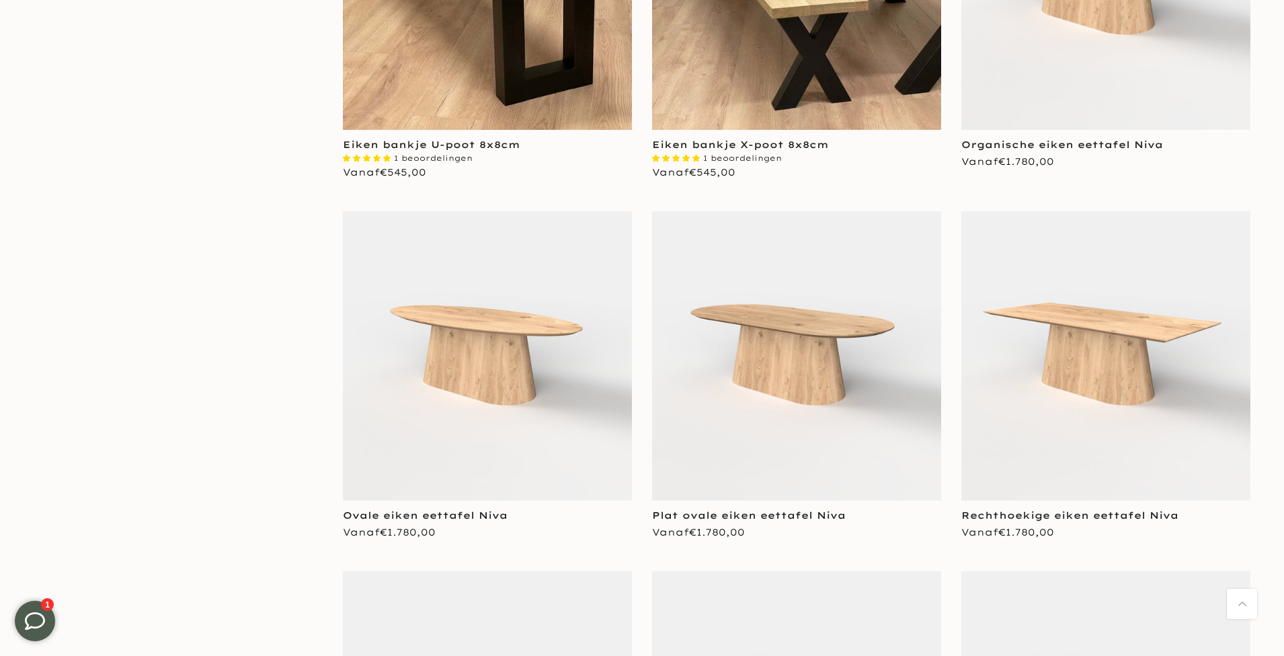
scroll to position [13600, 0]
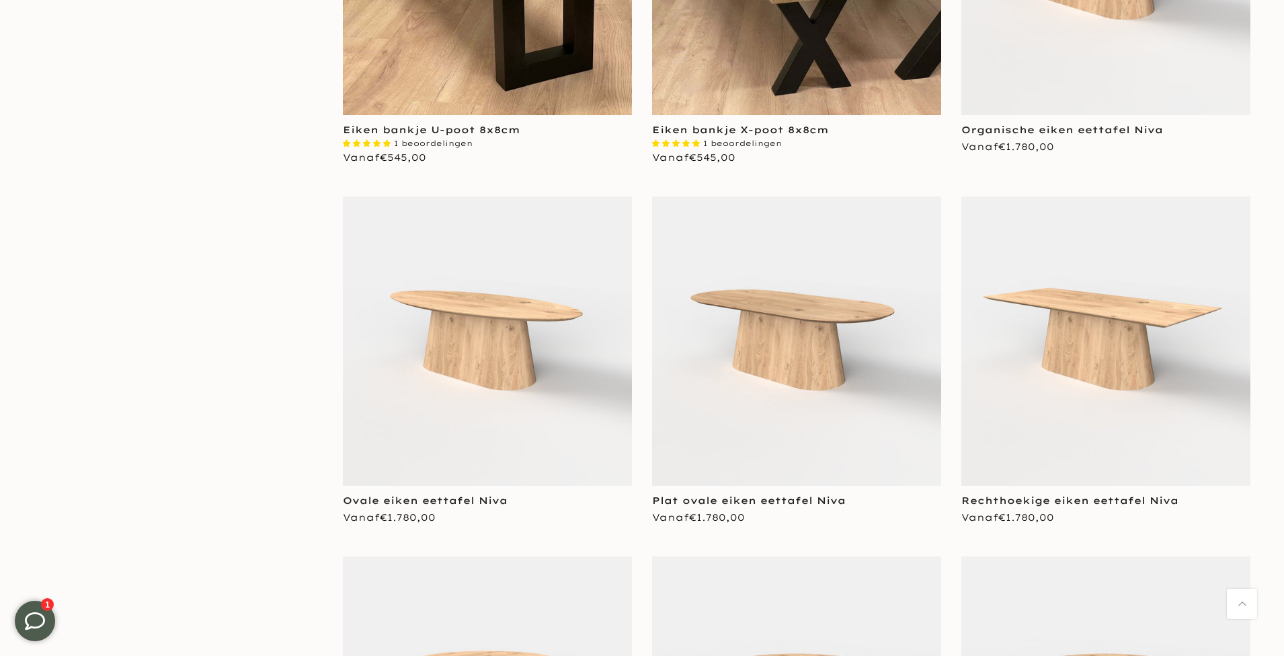
click at [522, 364] on img at bounding box center [487, 340] width 289 height 289
click at [838, 411] on img at bounding box center [796, 340] width 289 height 289
click at [1064, 359] on img at bounding box center [1106, 340] width 289 height 289
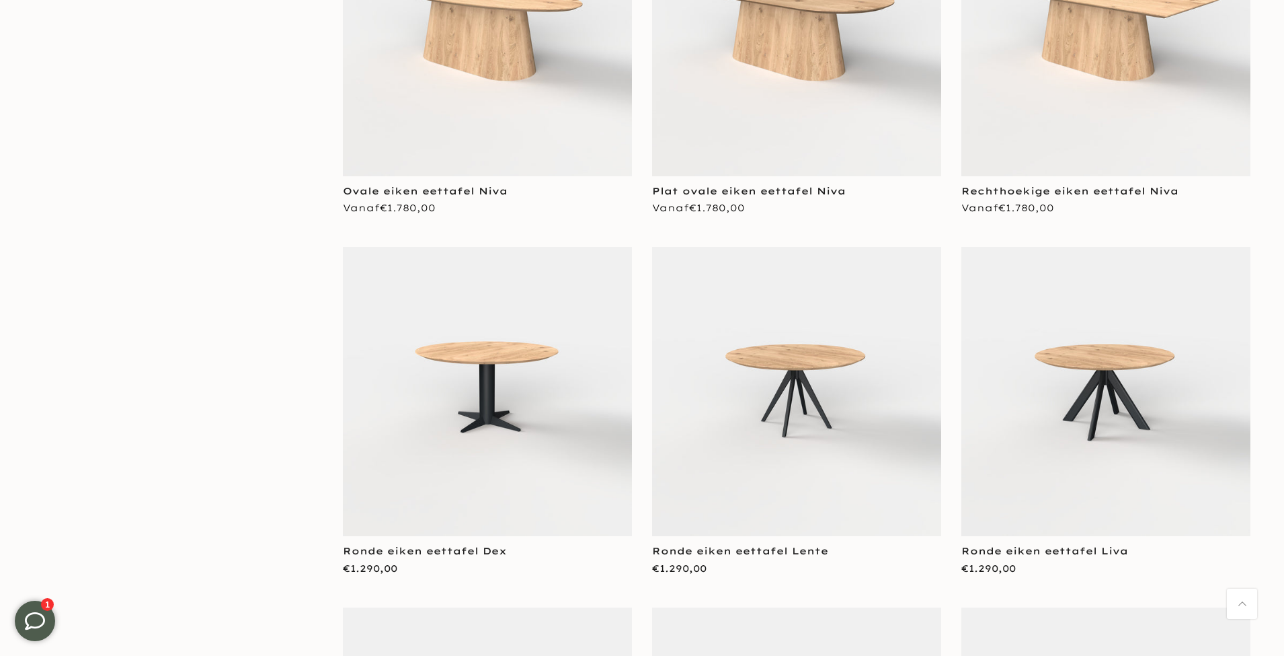
scroll to position [14010, 0]
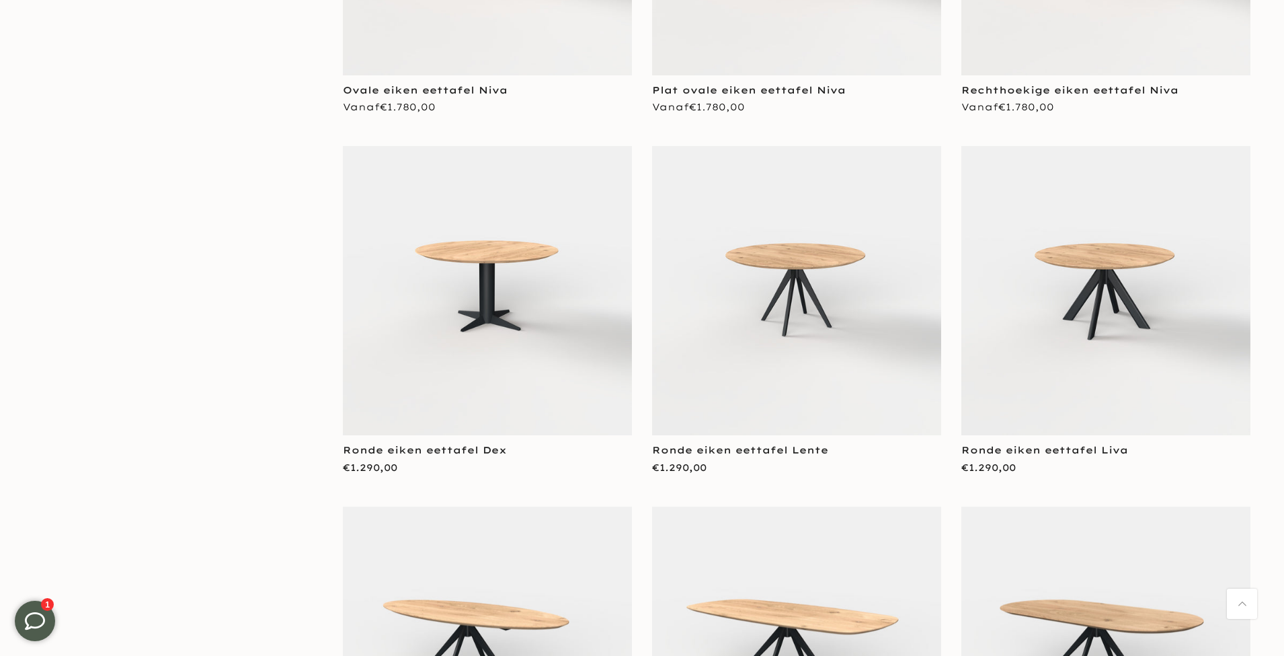
click at [485, 264] on img at bounding box center [487, 290] width 289 height 289
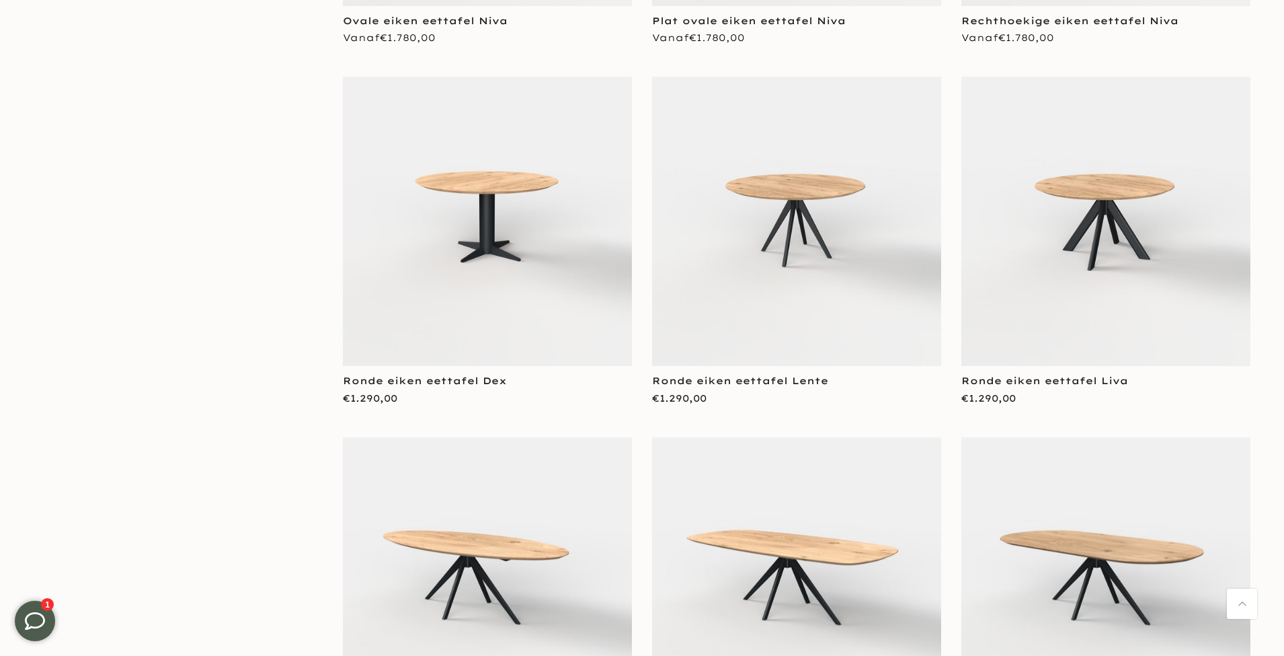
click at [828, 245] on img at bounding box center [796, 221] width 289 height 289
click at [1060, 311] on img at bounding box center [1106, 221] width 289 height 289
click at [1075, 276] on img at bounding box center [1106, 221] width 289 height 289
click at [1187, 400] on div "**********" at bounding box center [1106, 247] width 289 height 340
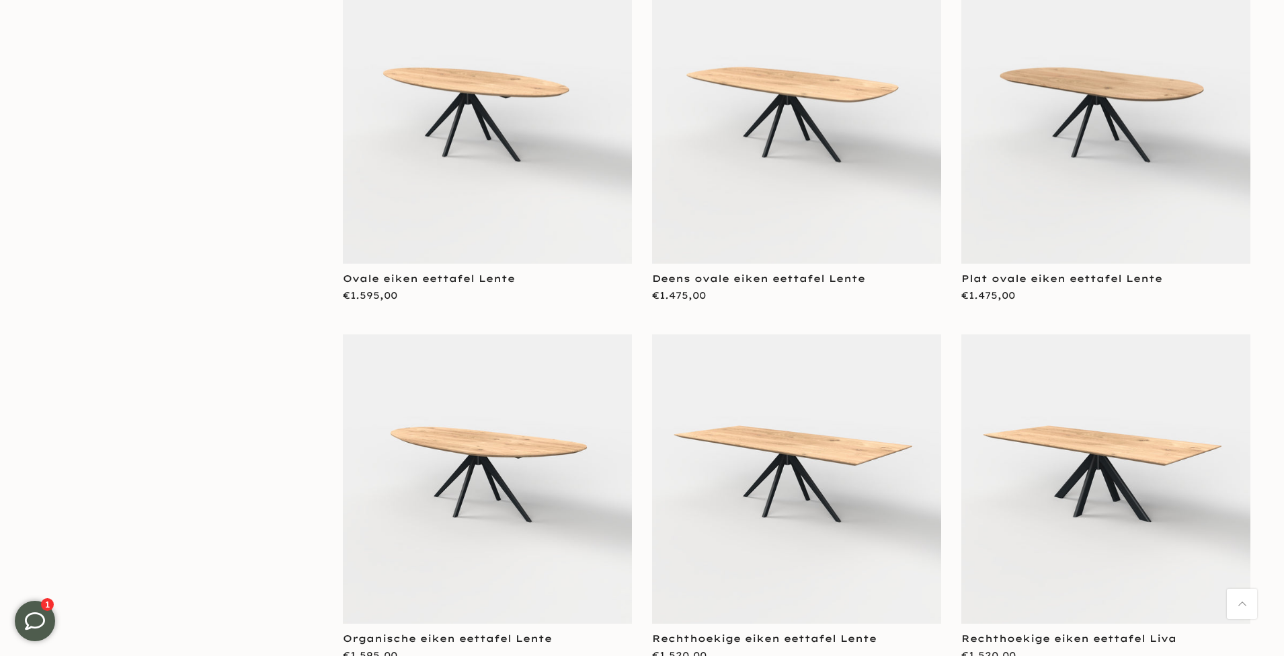
scroll to position [14527, 0]
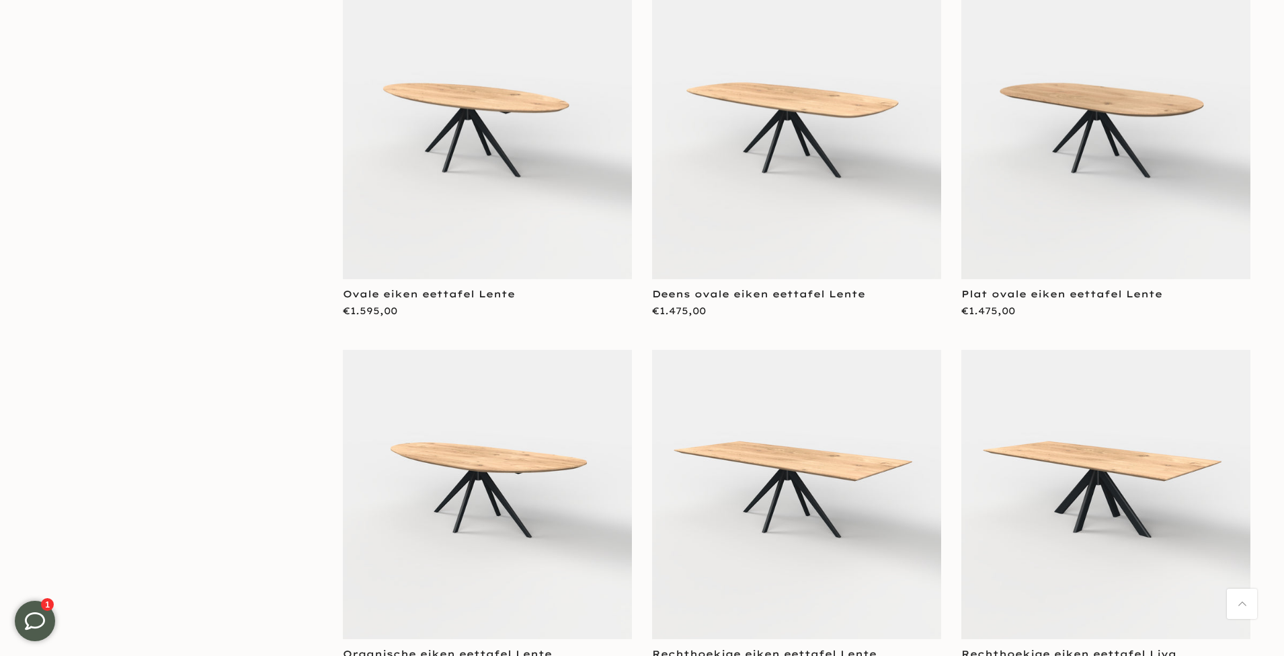
click at [551, 208] on img at bounding box center [487, 134] width 289 height 289
click at [761, 146] on img at bounding box center [796, 134] width 289 height 289
click at [1087, 165] on img at bounding box center [1106, 134] width 289 height 289
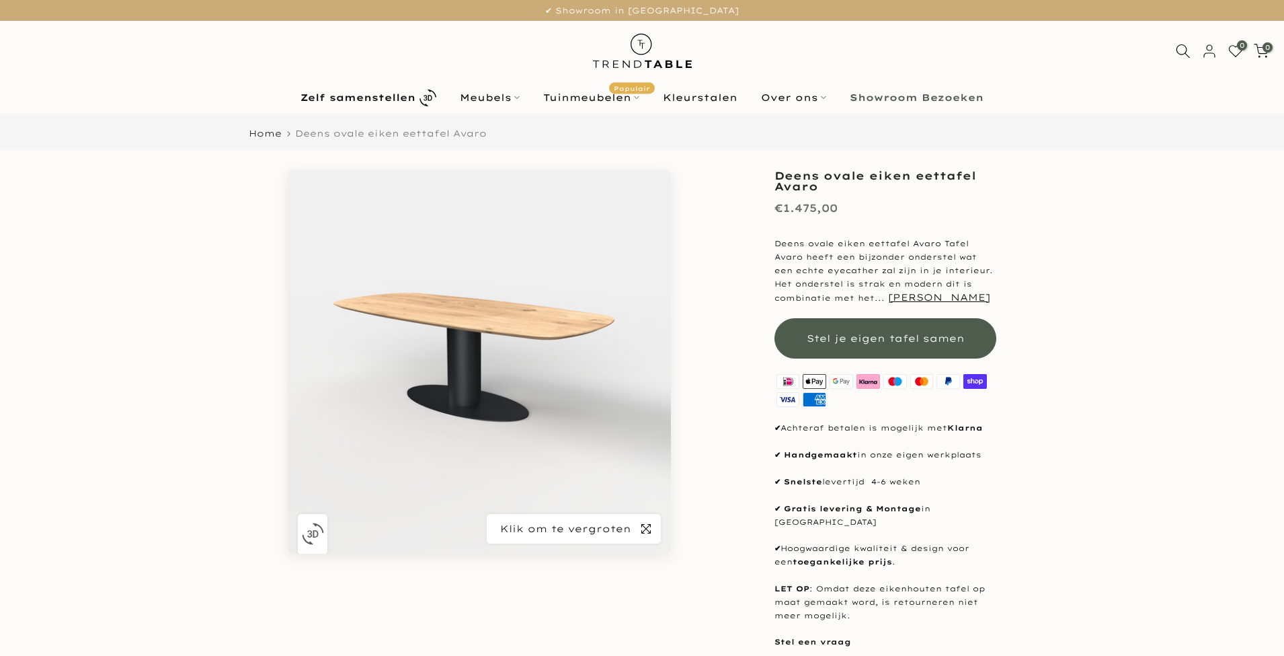
click at [644, 518] on span "button" at bounding box center [646, 529] width 30 height 30
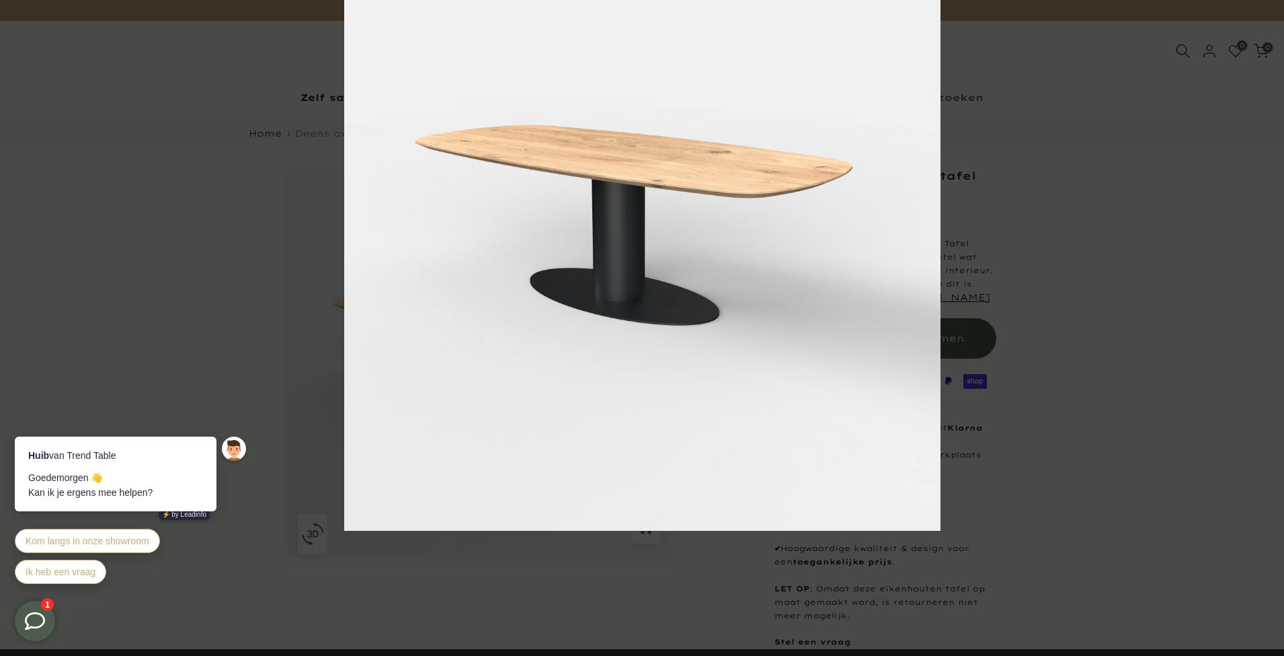
click at [186, 288] on div at bounding box center [642, 328] width 1284 height 656
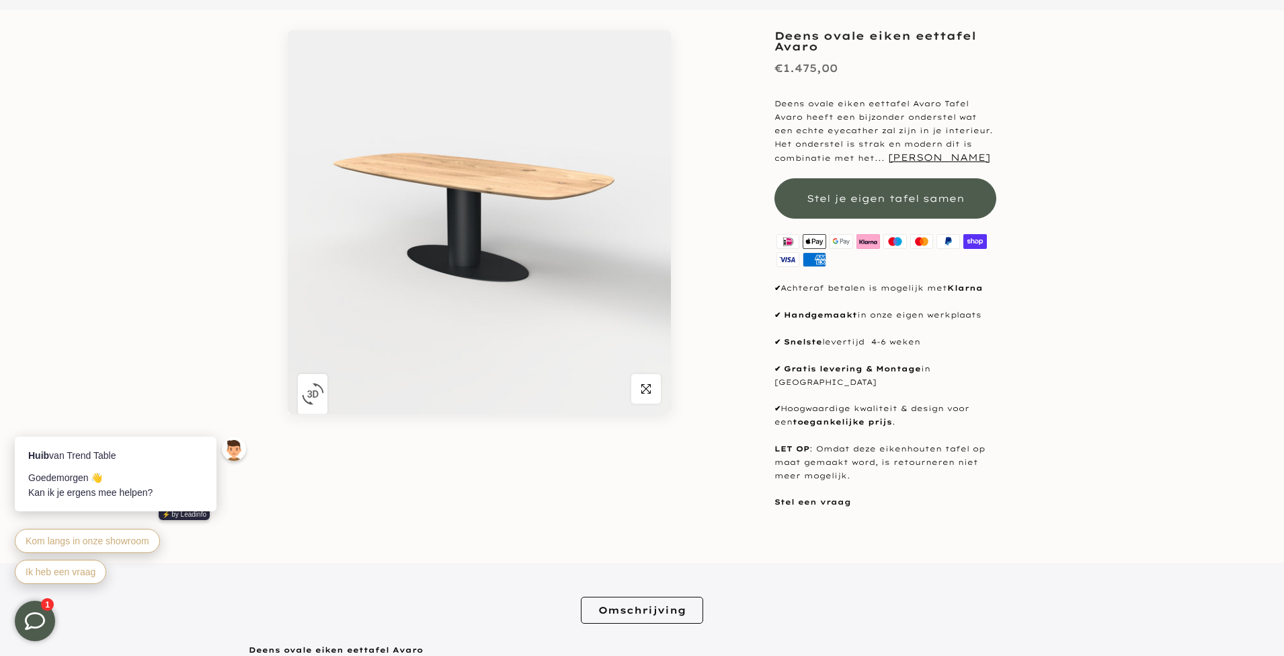
scroll to position [380, 0]
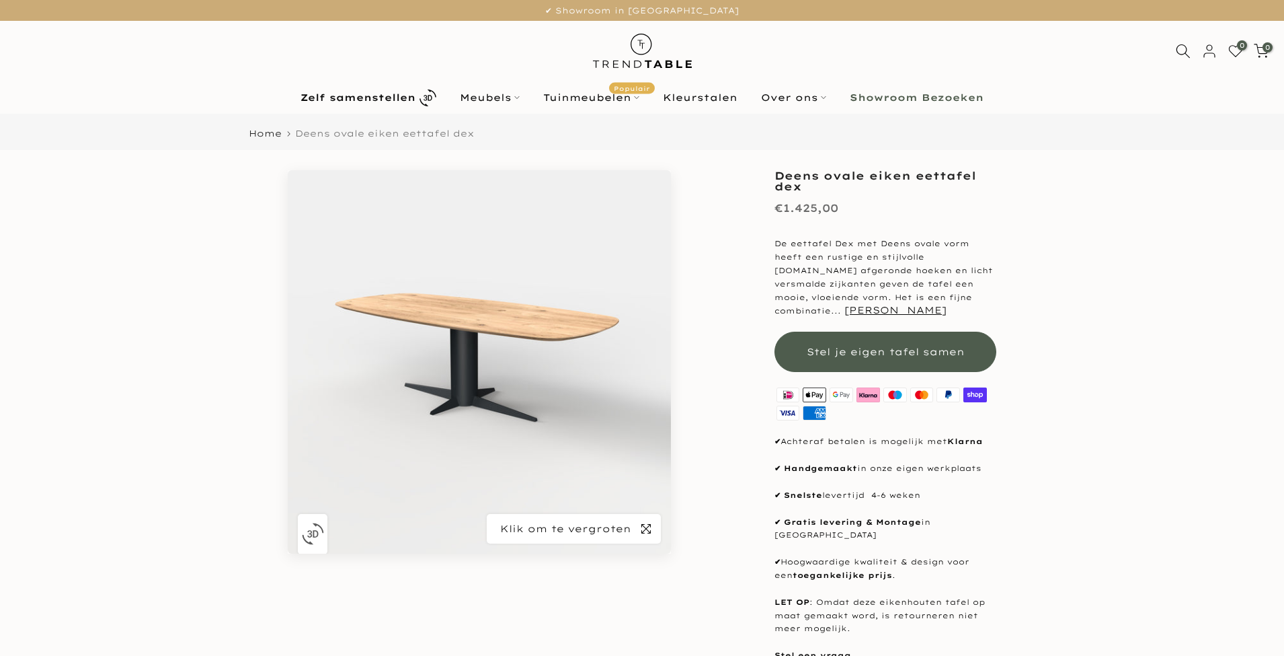
click at [641, 527] on span "button" at bounding box center [646, 529] width 30 height 30
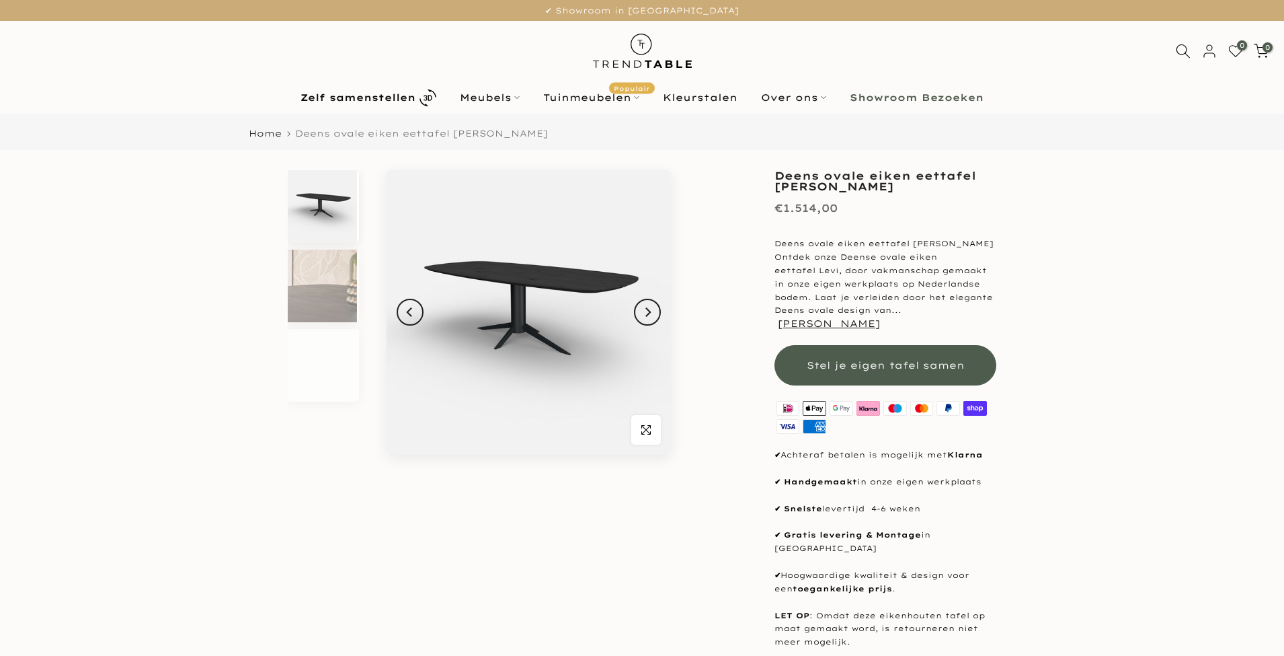
click at [653, 436] on span "button" at bounding box center [646, 430] width 30 height 30
click at [650, 428] on icon "button" at bounding box center [646, 429] width 9 height 11
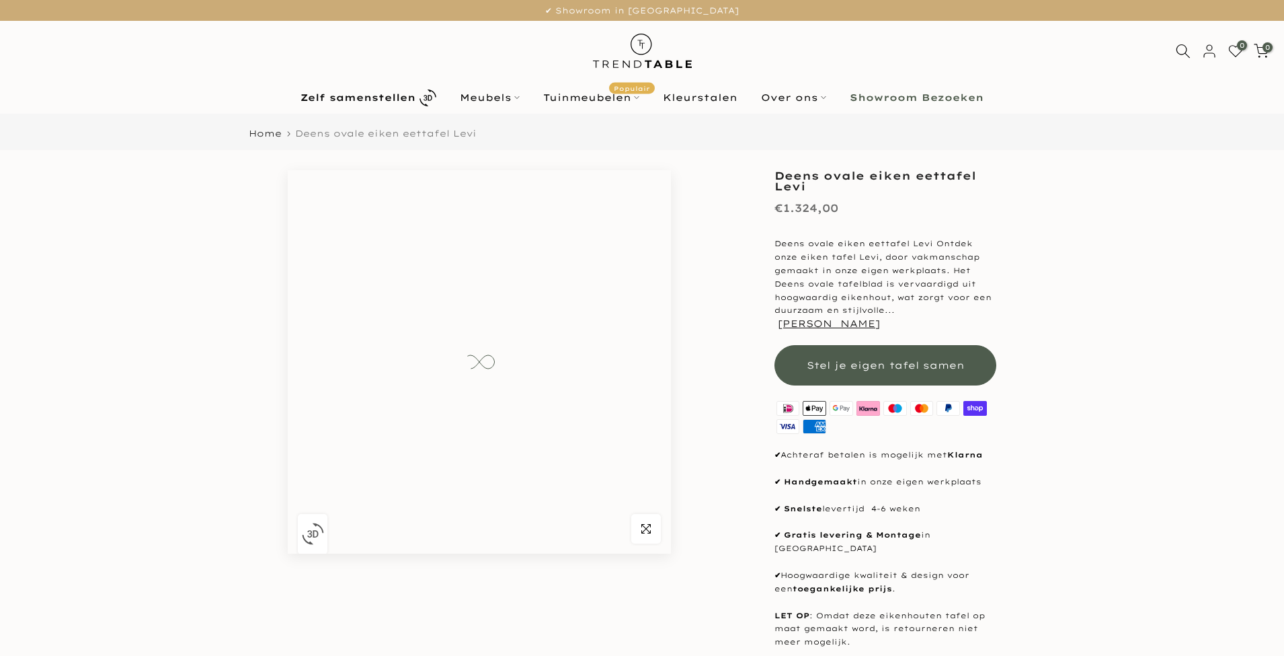
click at [650, 531] on icon "button" at bounding box center [646, 528] width 9 height 11
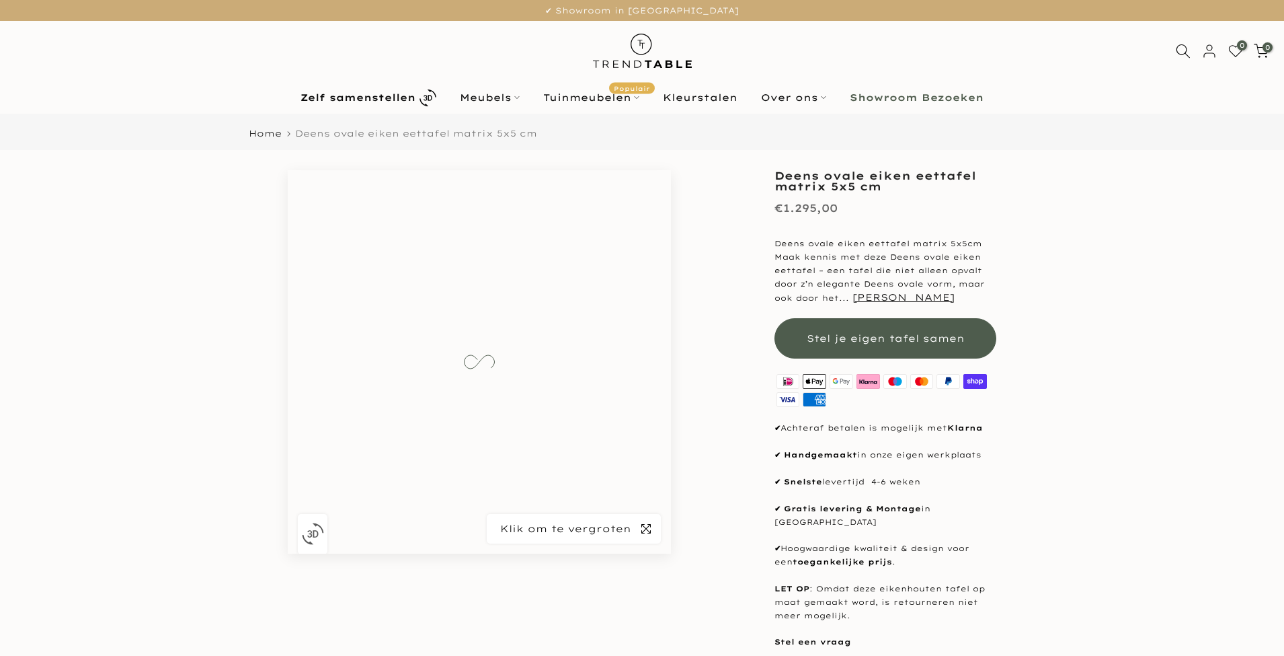
click at [645, 522] on span "button" at bounding box center [646, 529] width 30 height 30
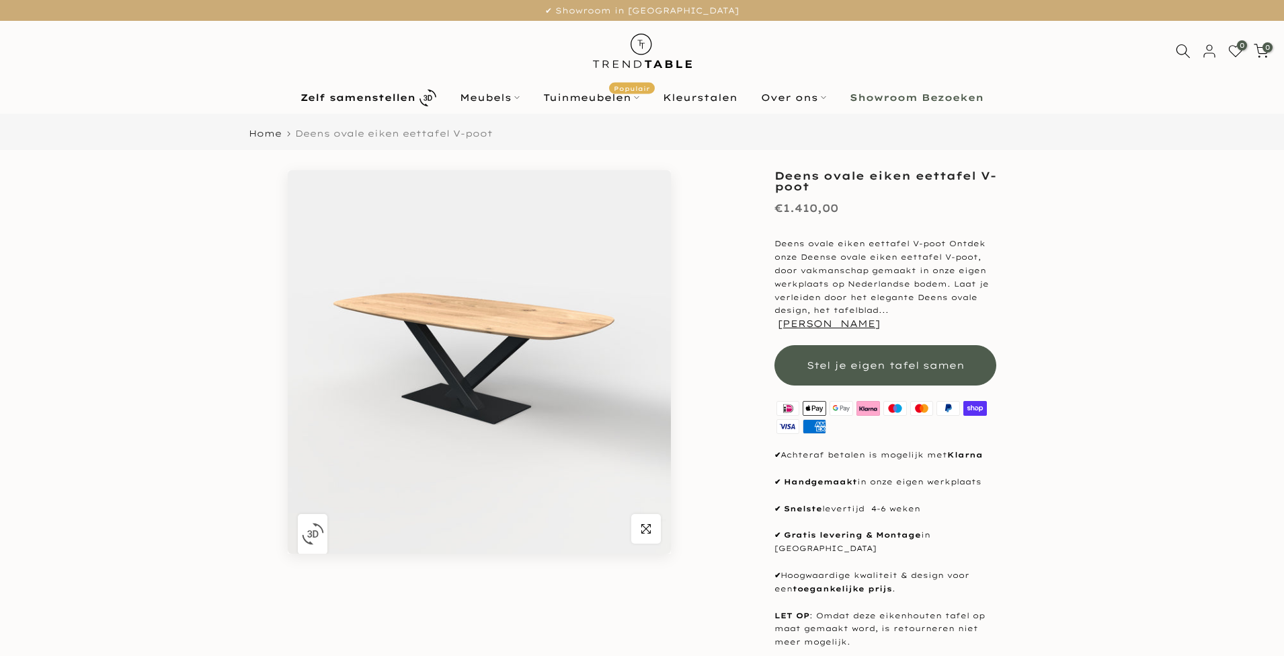
click at [483, 373] on img at bounding box center [479, 361] width 383 height 383
click at [652, 521] on span "button" at bounding box center [646, 529] width 30 height 30
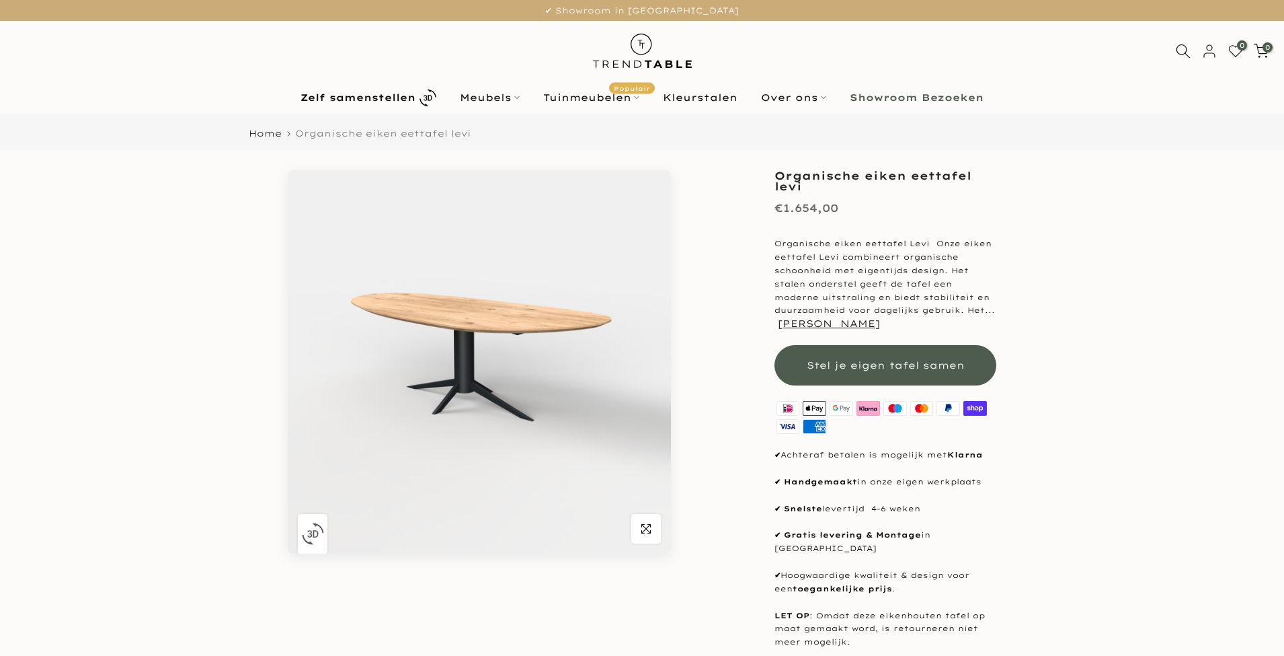
click at [557, 282] on img at bounding box center [479, 361] width 383 height 383
click at [644, 533] on icon "button" at bounding box center [646, 528] width 9 height 9
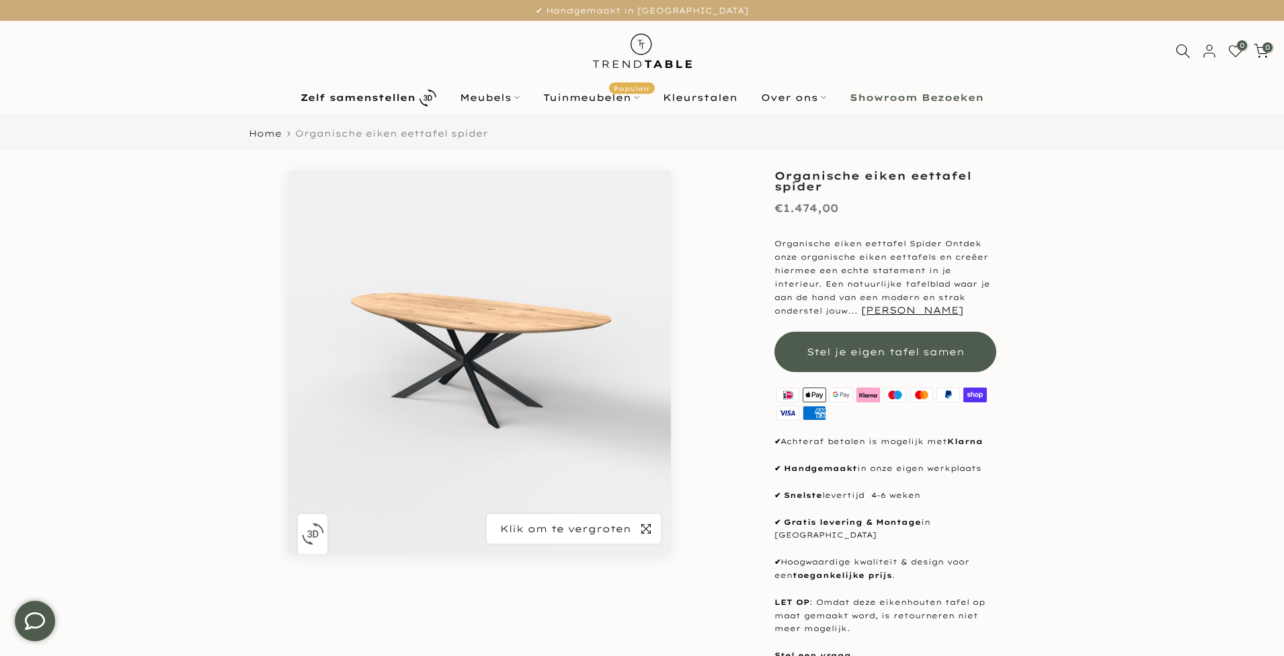
click at [647, 526] on icon "button" at bounding box center [646, 528] width 9 height 11
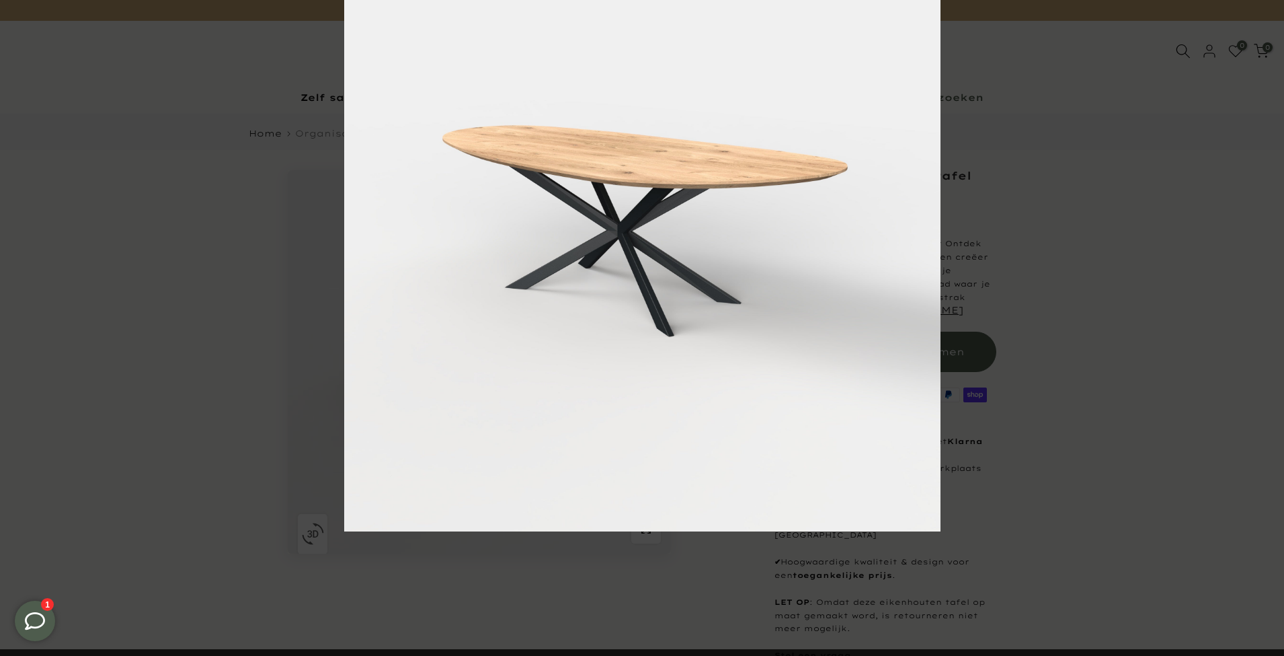
click at [1080, 301] on div at bounding box center [986, 263] width 1284 height 656
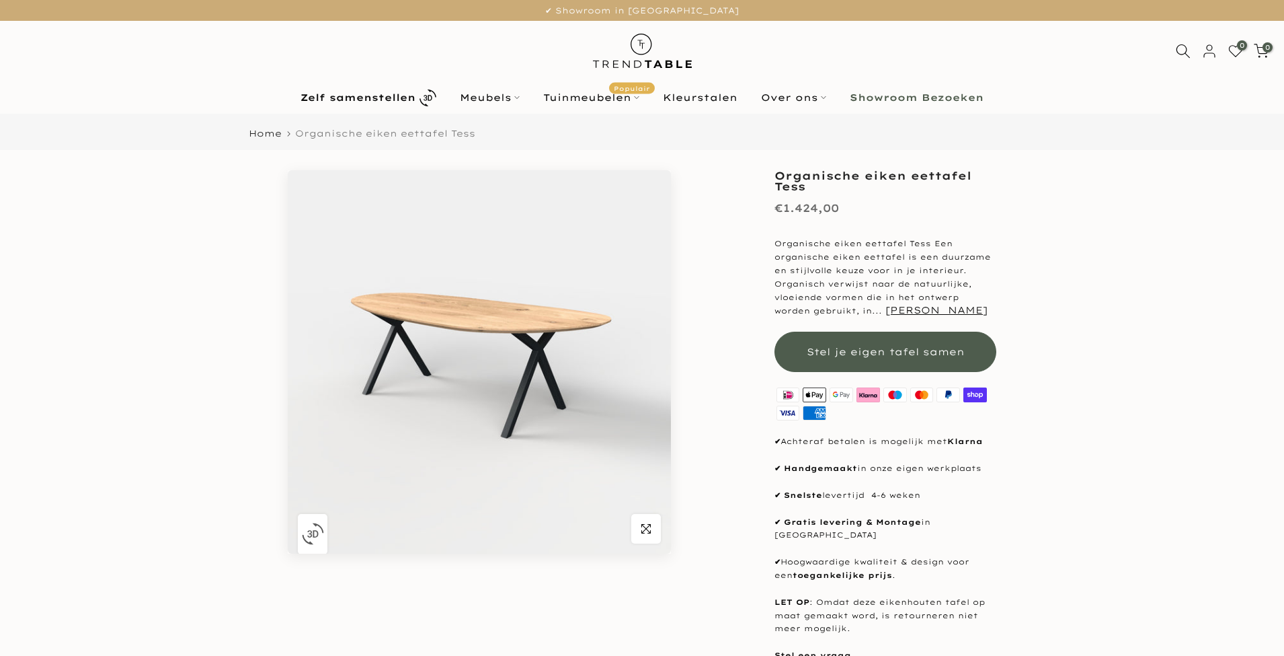
click at [646, 527] on icon "button" at bounding box center [646, 528] width 9 height 11
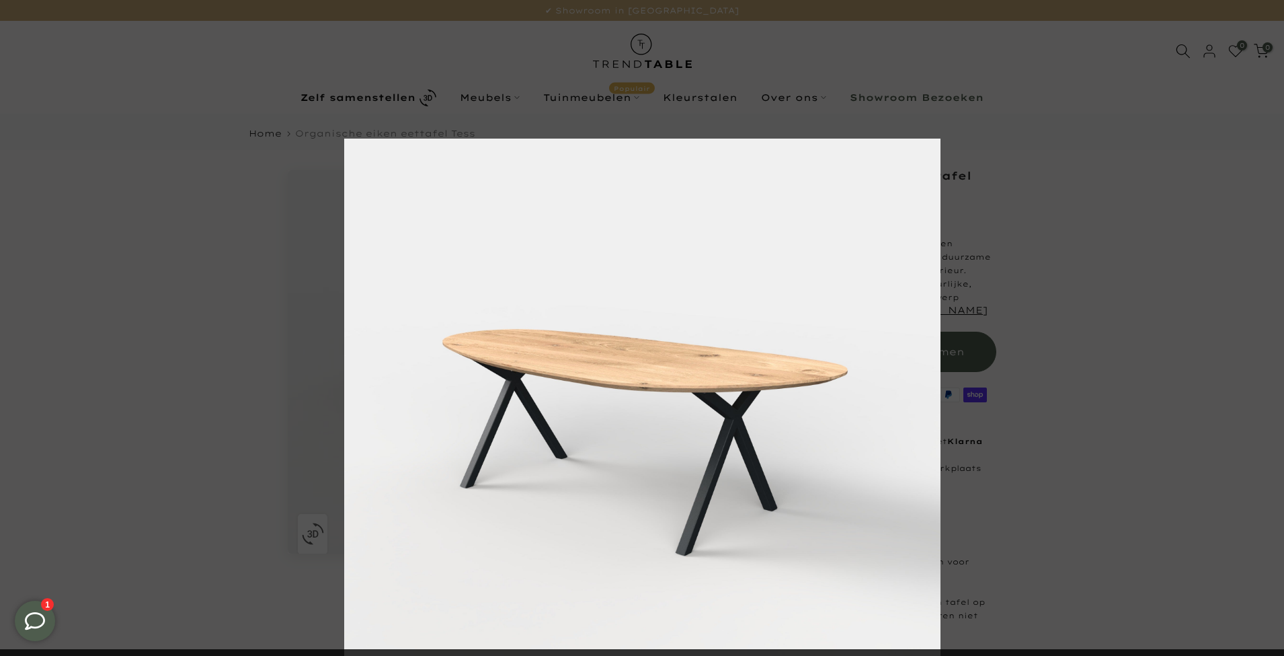
click at [1113, 483] on div at bounding box center [986, 467] width 1284 height 656
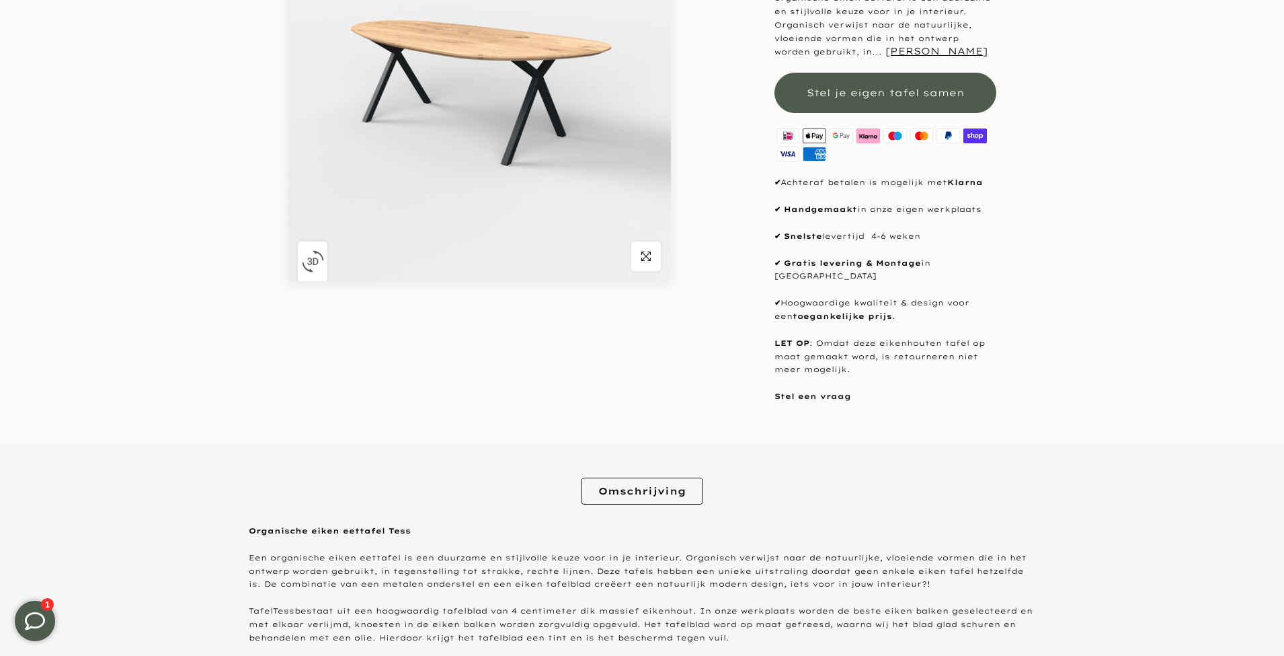
scroll to position [309, 0]
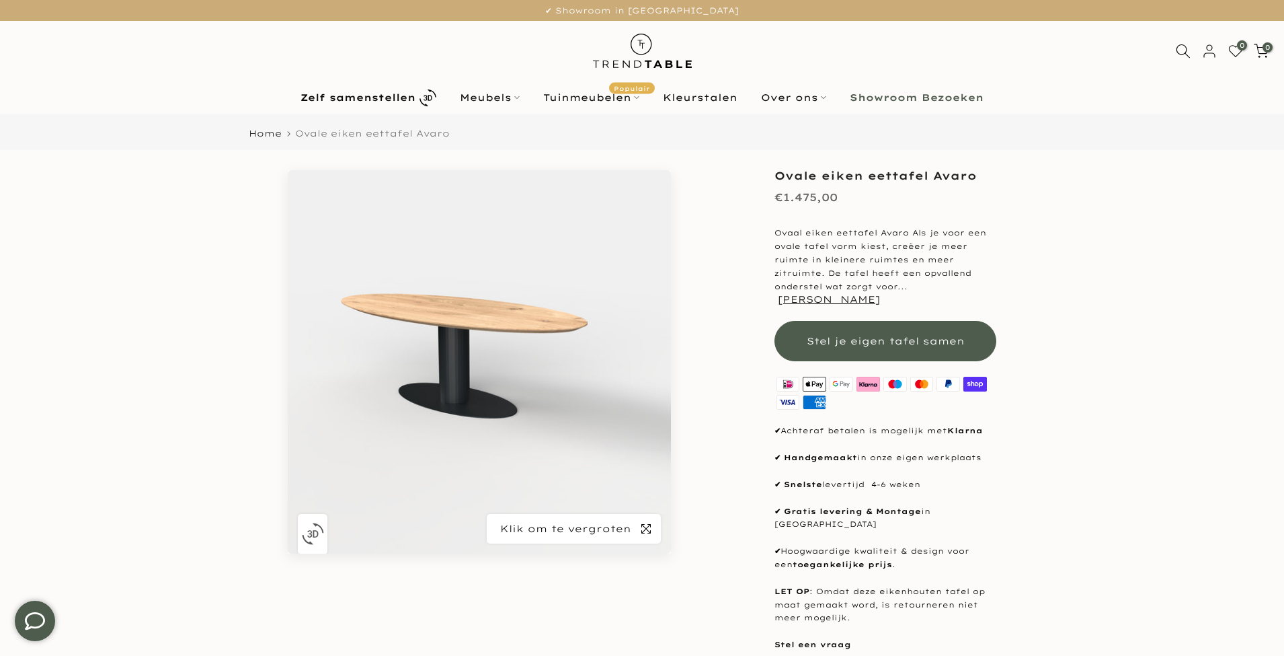
click at [648, 525] on icon "button" at bounding box center [646, 528] width 9 height 9
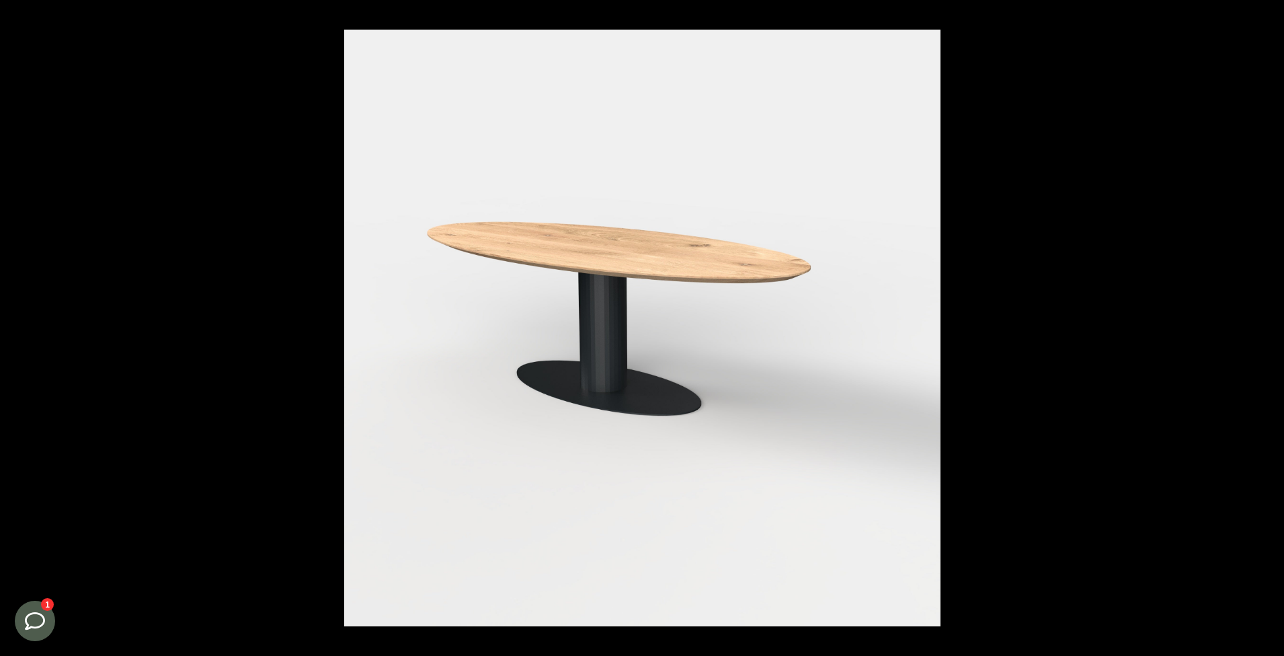
click at [253, 114] on div at bounding box center [642, 328] width 1284 height 656
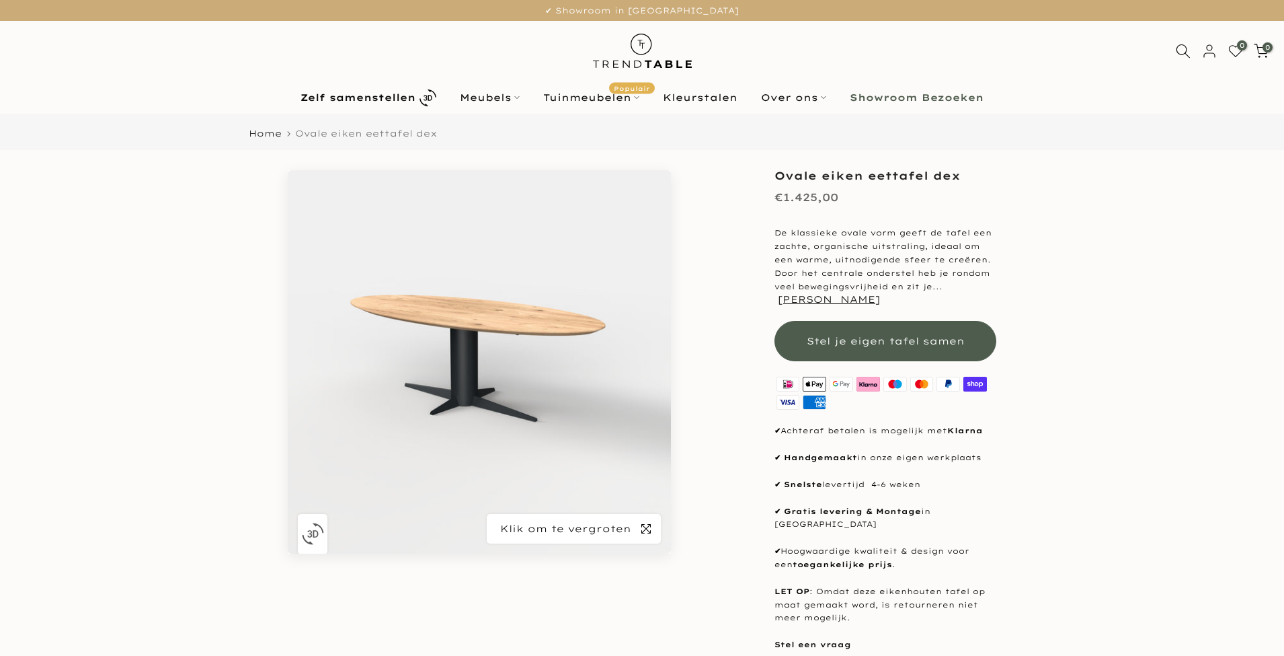
click at [660, 537] on span "button" at bounding box center [646, 529] width 30 height 30
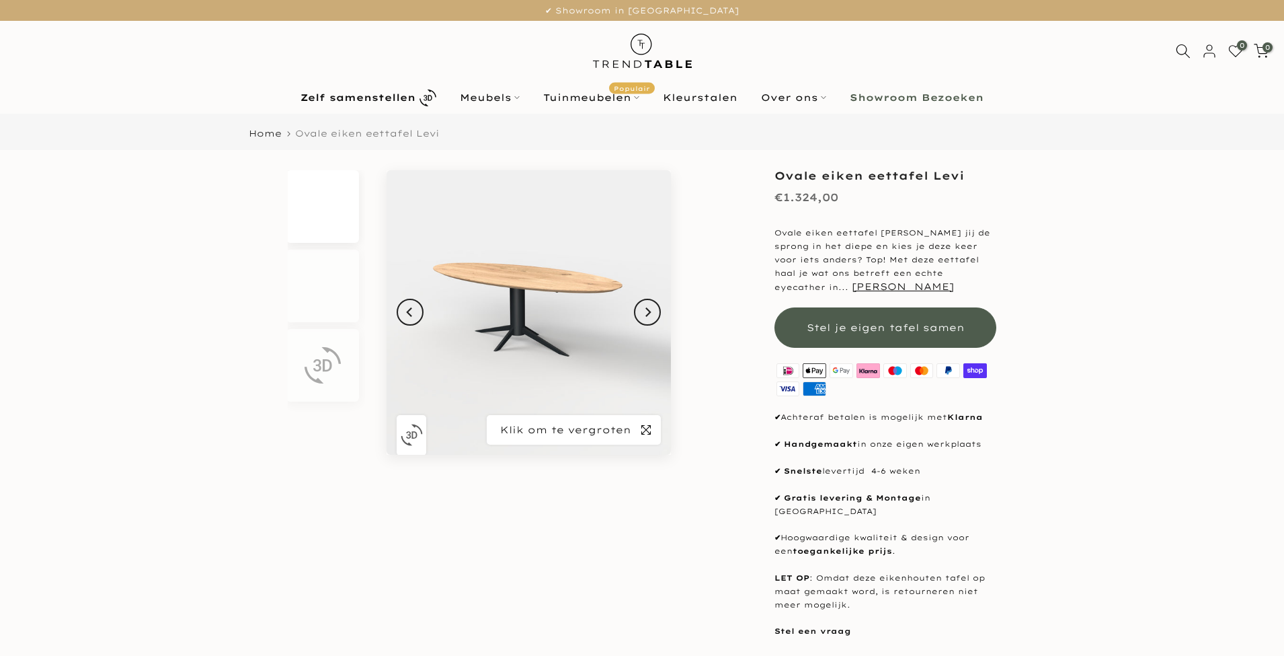
drag, startPoint x: 0, startPoint y: 0, endPoint x: 646, endPoint y: 432, distance: 776.6
click at [646, 432] on icon "button" at bounding box center [646, 429] width 9 height 11
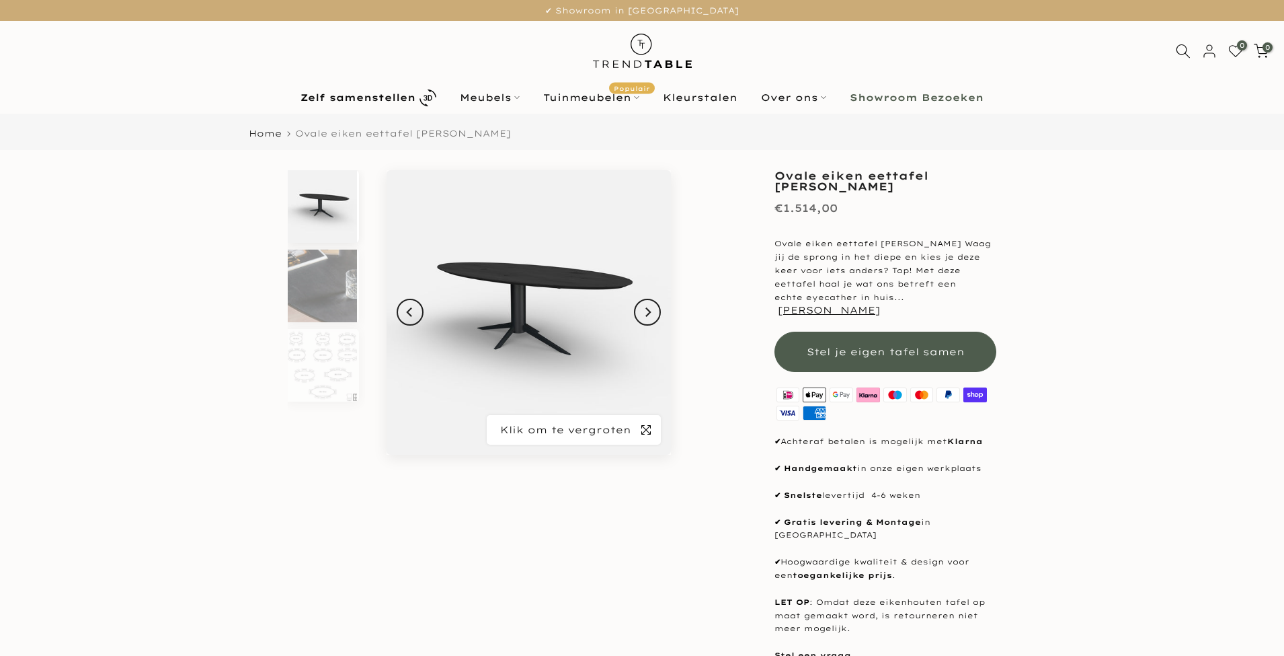
click at [647, 430] on icon "button" at bounding box center [646, 429] width 9 height 11
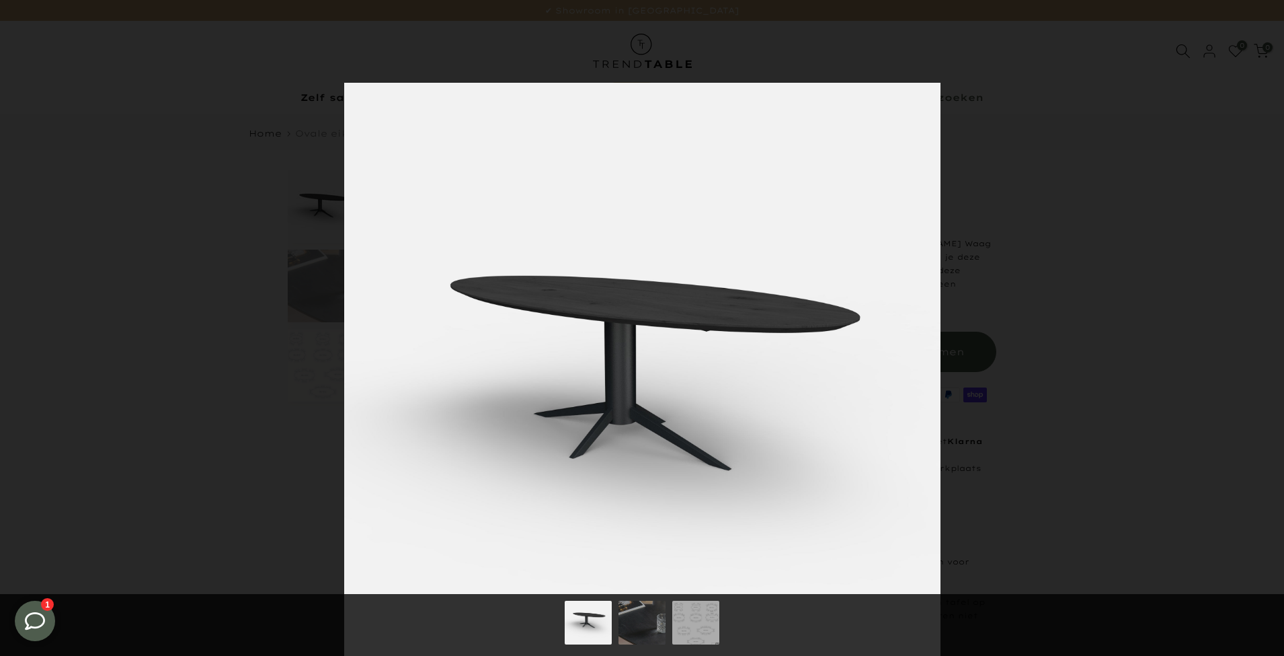
click at [1077, 355] on div at bounding box center [986, 411] width 1284 height 656
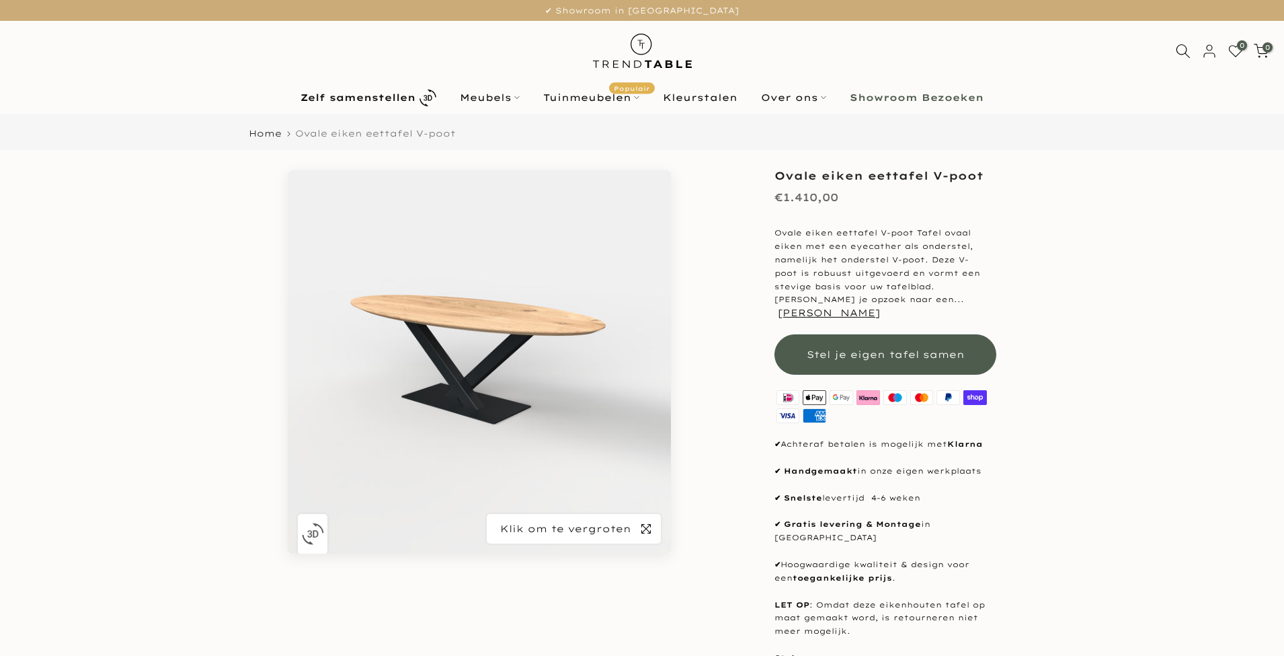
click at [641, 525] on span "button" at bounding box center [646, 529] width 30 height 30
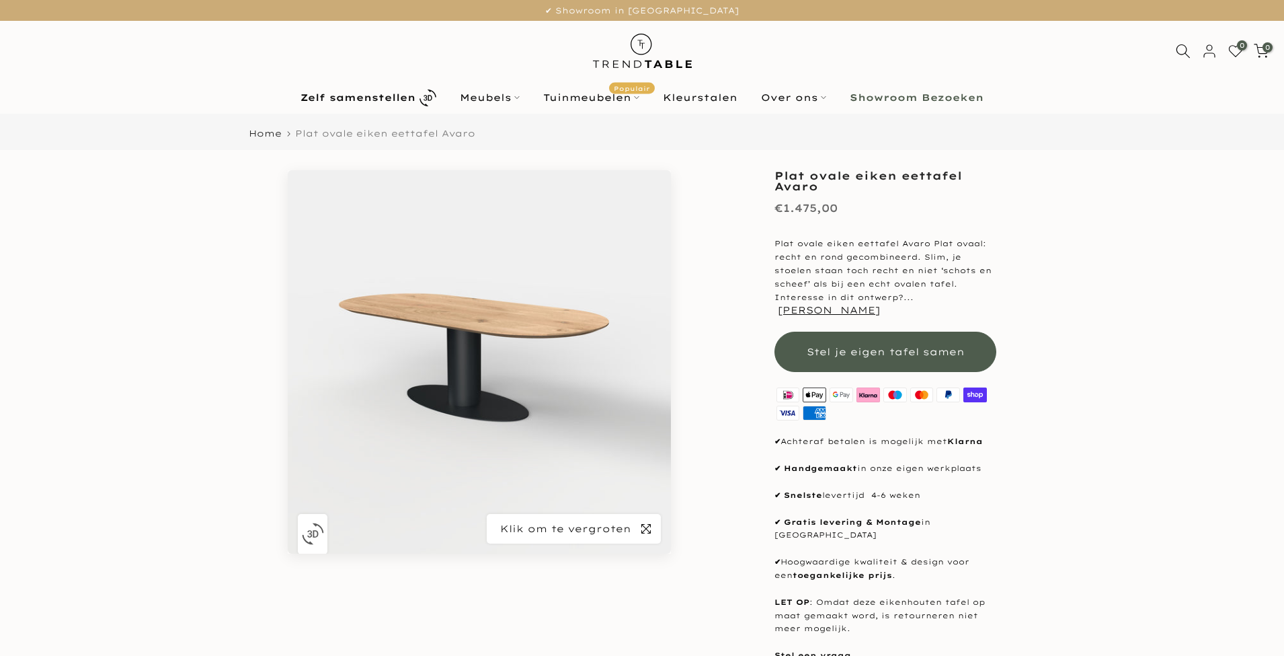
click at [650, 525] on icon "button" at bounding box center [646, 528] width 9 height 9
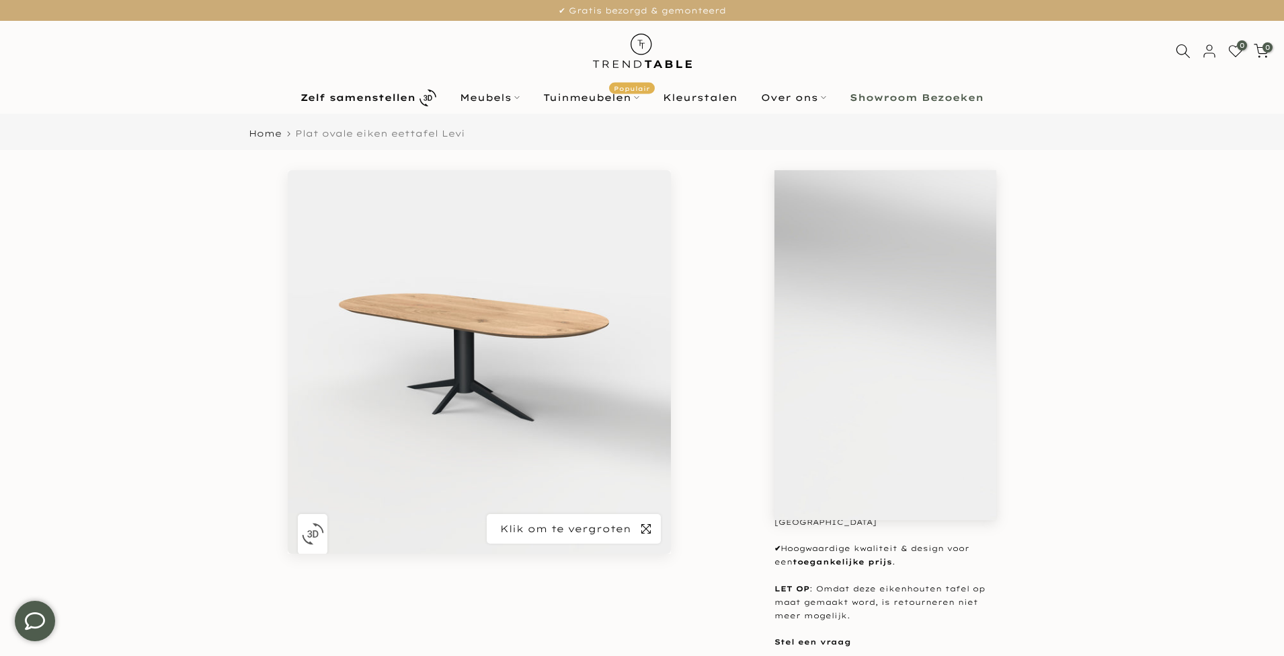
click at [650, 532] on icon "button" at bounding box center [646, 528] width 9 height 9
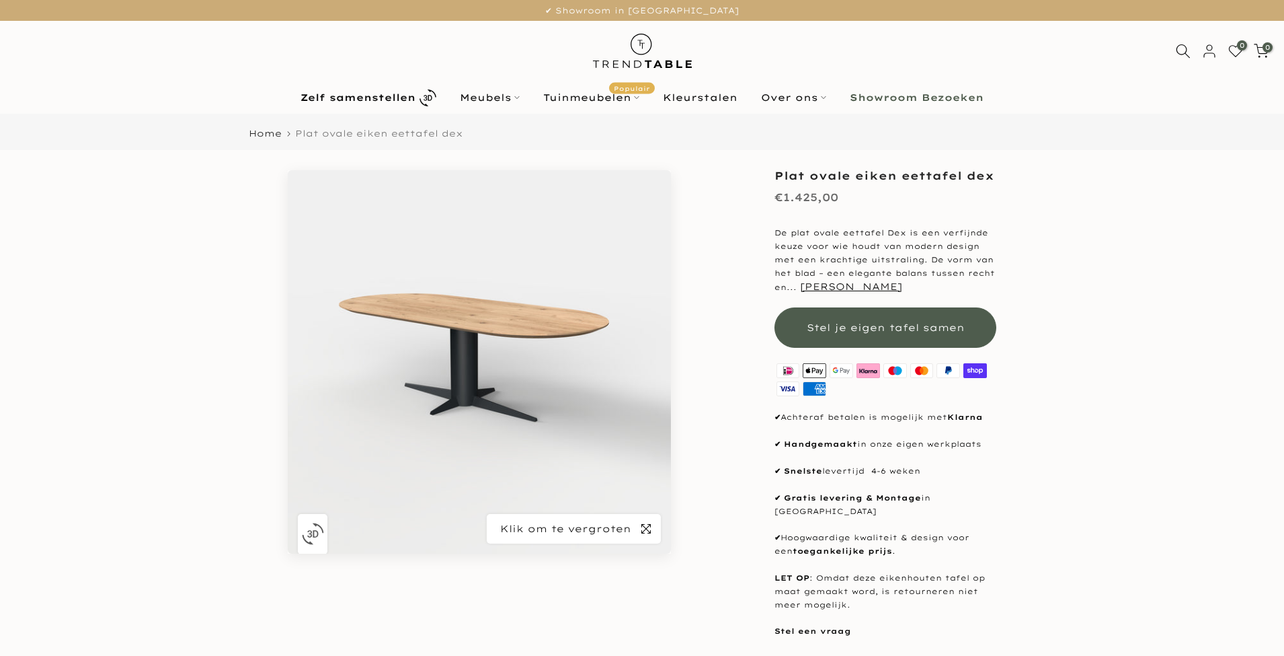
click at [652, 525] on span "button" at bounding box center [646, 529] width 30 height 30
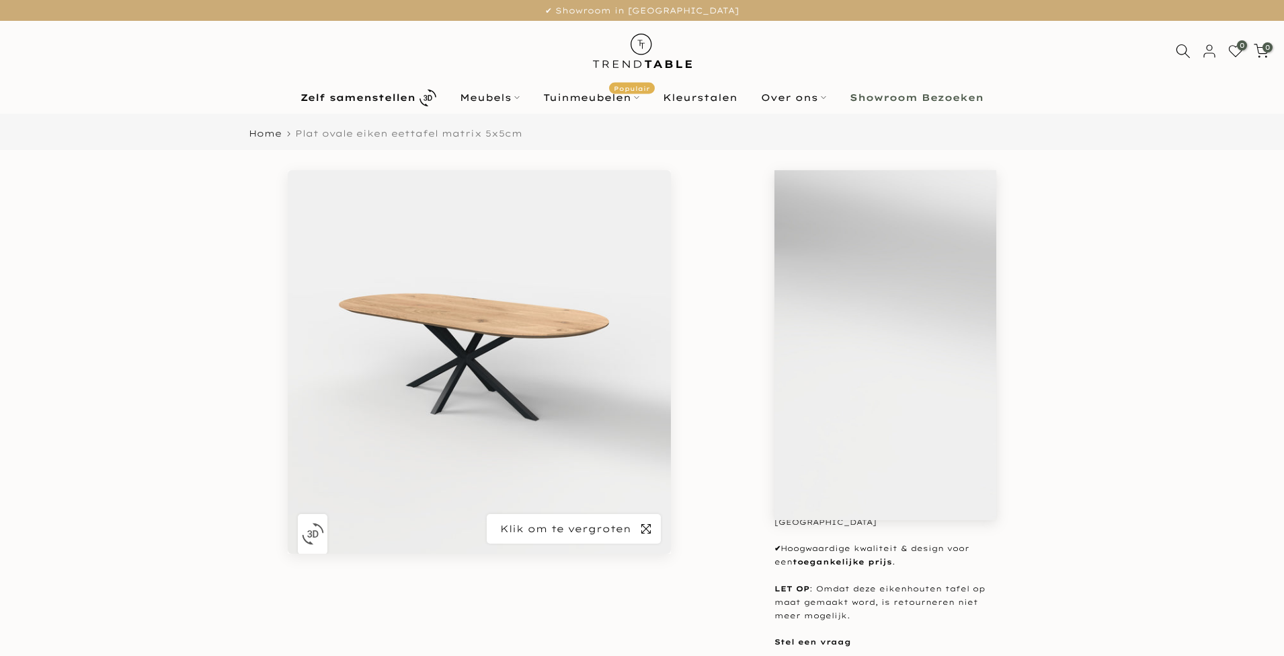
click at [652, 525] on span "button" at bounding box center [646, 529] width 30 height 30
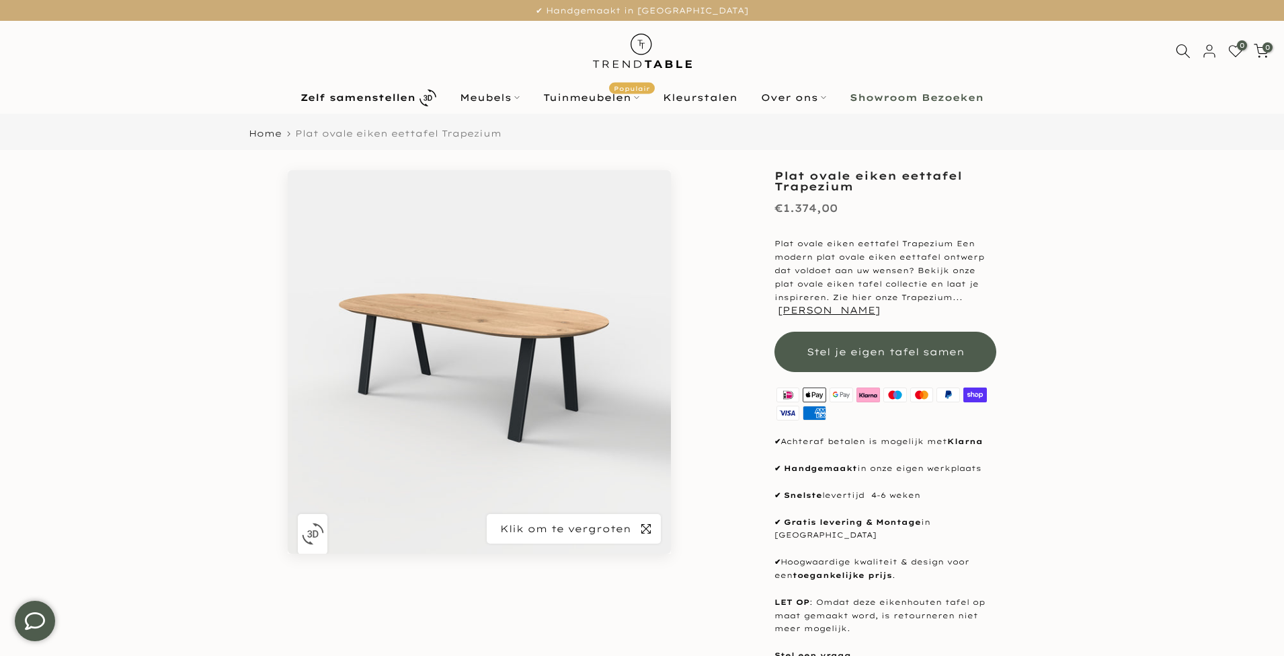
click at [644, 523] on span "button" at bounding box center [646, 529] width 30 height 30
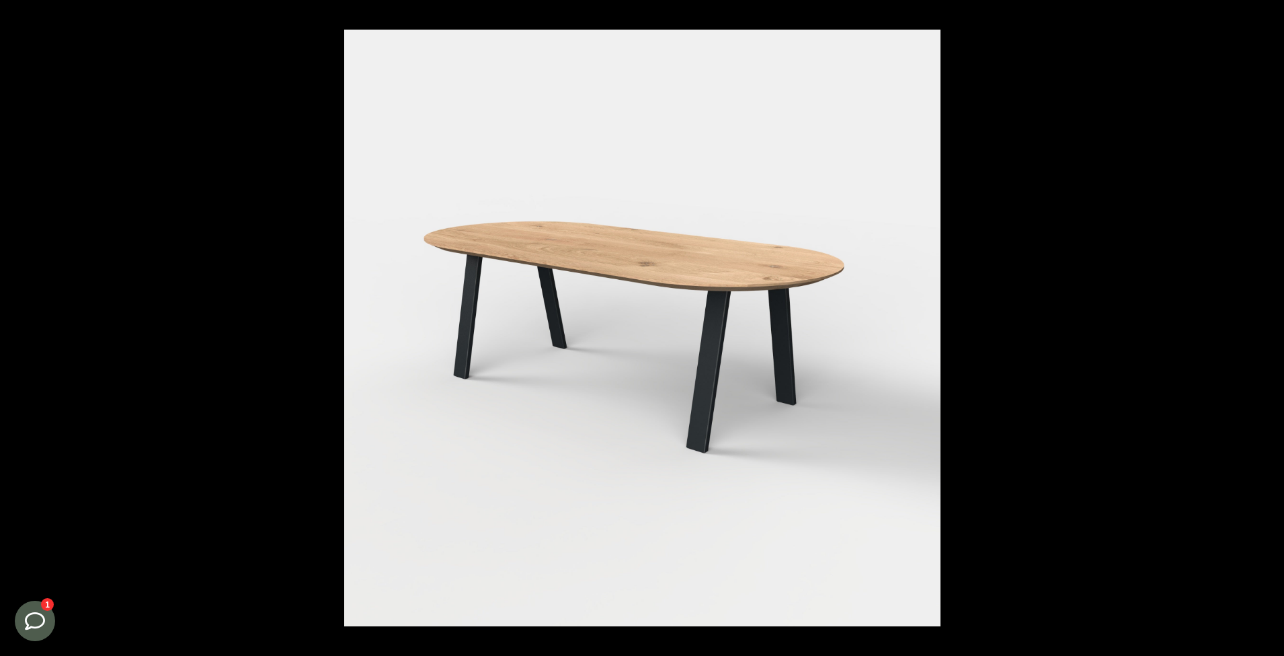
click at [1051, 535] on div at bounding box center [986, 358] width 1284 height 656
click at [1272, 15] on button at bounding box center [1270, 15] width 30 height 30
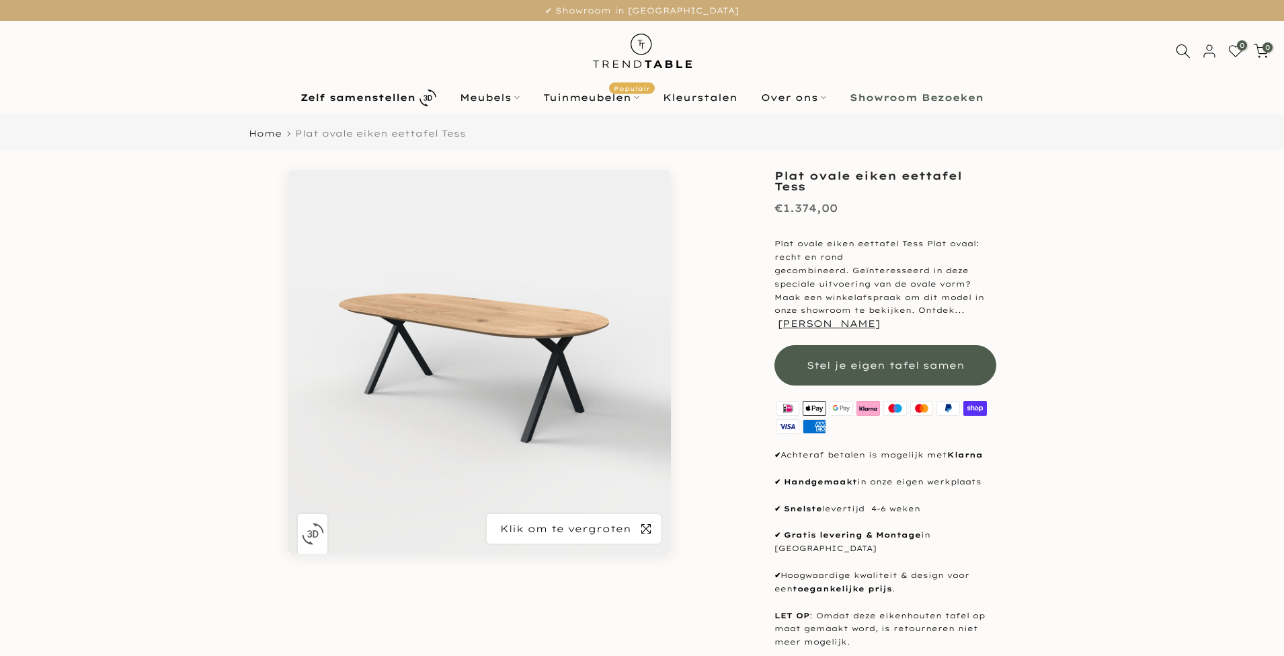
click at [650, 527] on icon "button" at bounding box center [646, 528] width 9 height 11
click at [649, 524] on icon "button" at bounding box center [646, 528] width 9 height 9
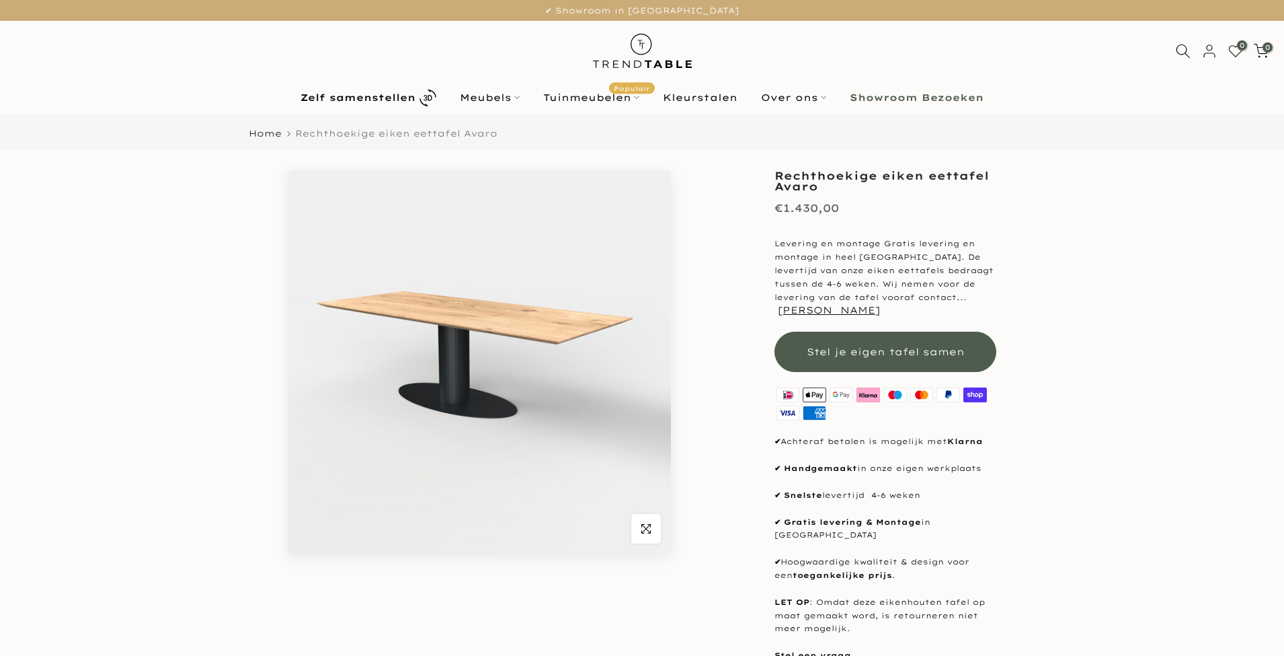
click at [649, 530] on icon "button" at bounding box center [646, 528] width 9 height 11
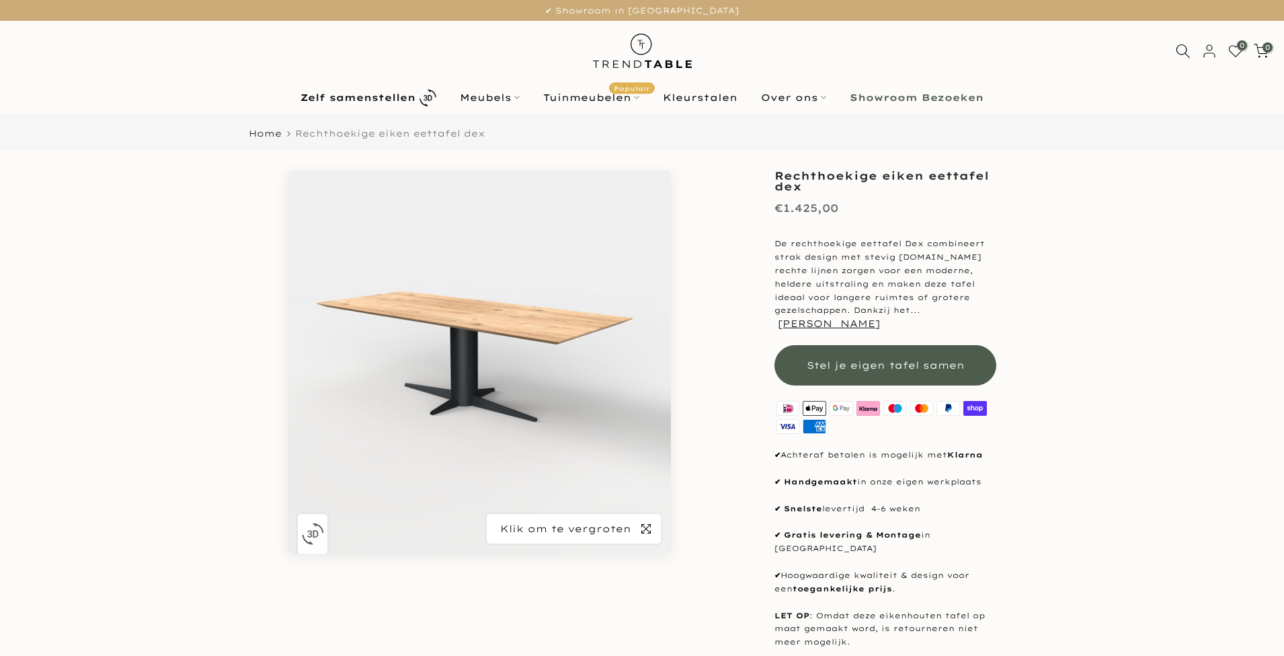
click at [648, 529] on icon "button" at bounding box center [646, 528] width 9 height 11
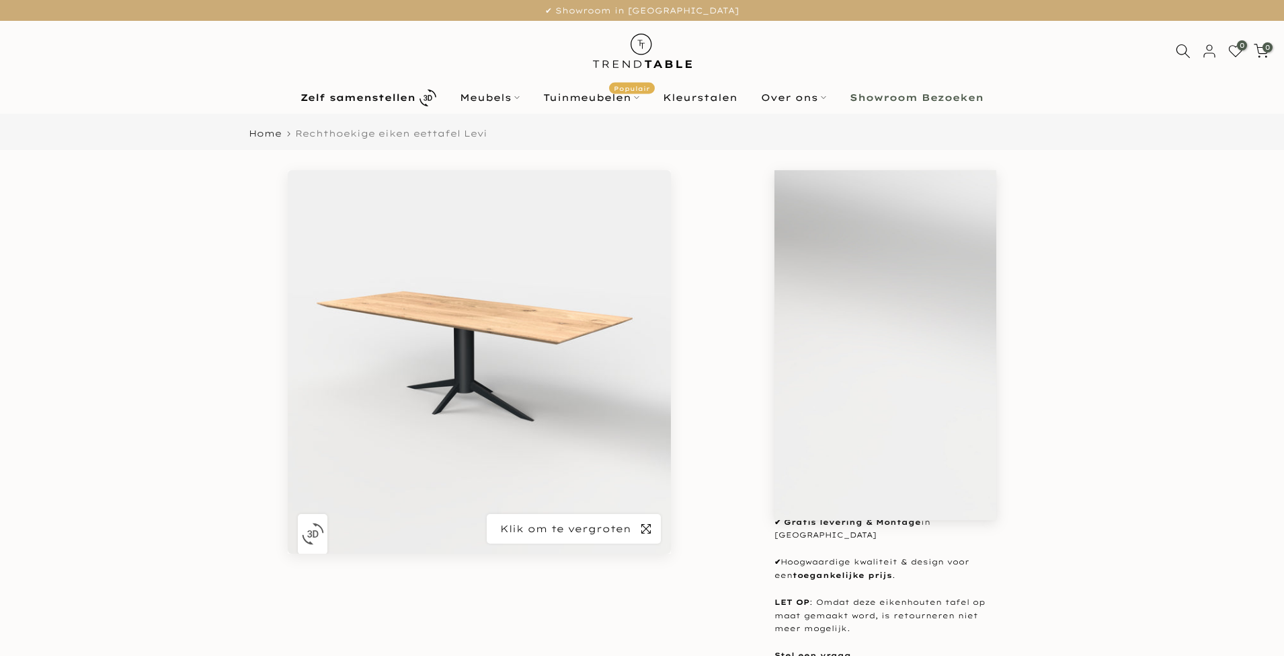
click at [650, 529] on icon "button" at bounding box center [646, 528] width 9 height 11
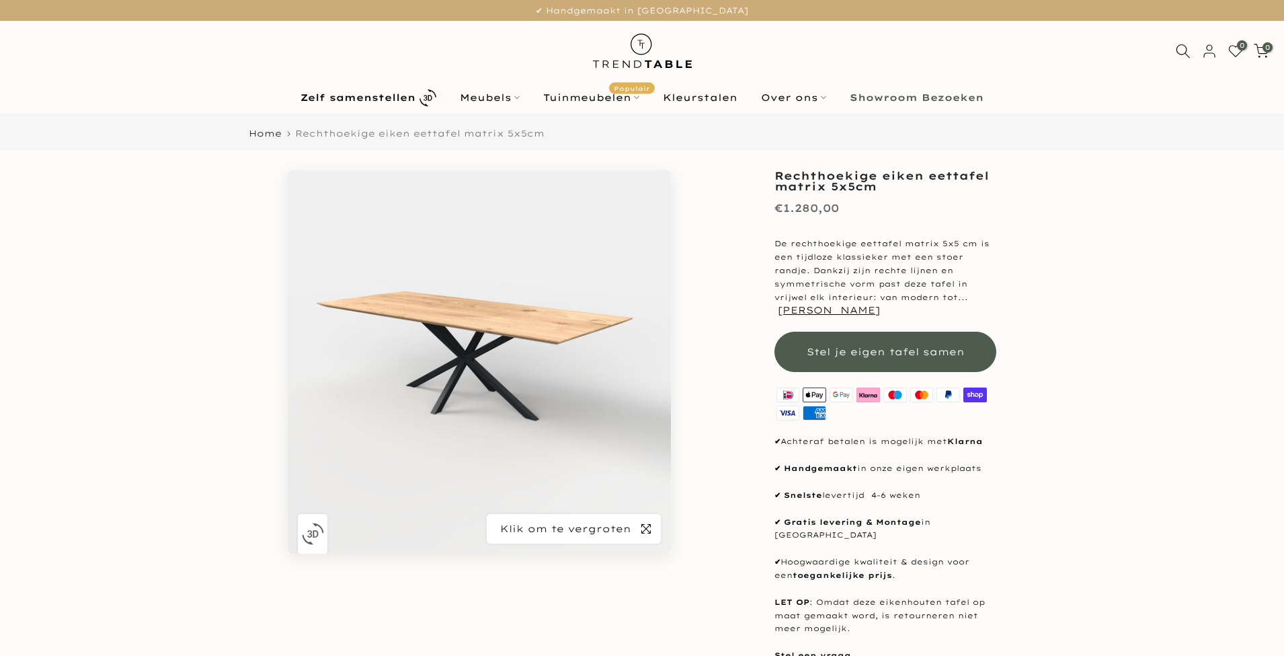
click at [648, 532] on icon "button" at bounding box center [646, 528] width 9 height 11
click at [646, 525] on icon "button" at bounding box center [646, 528] width 9 height 11
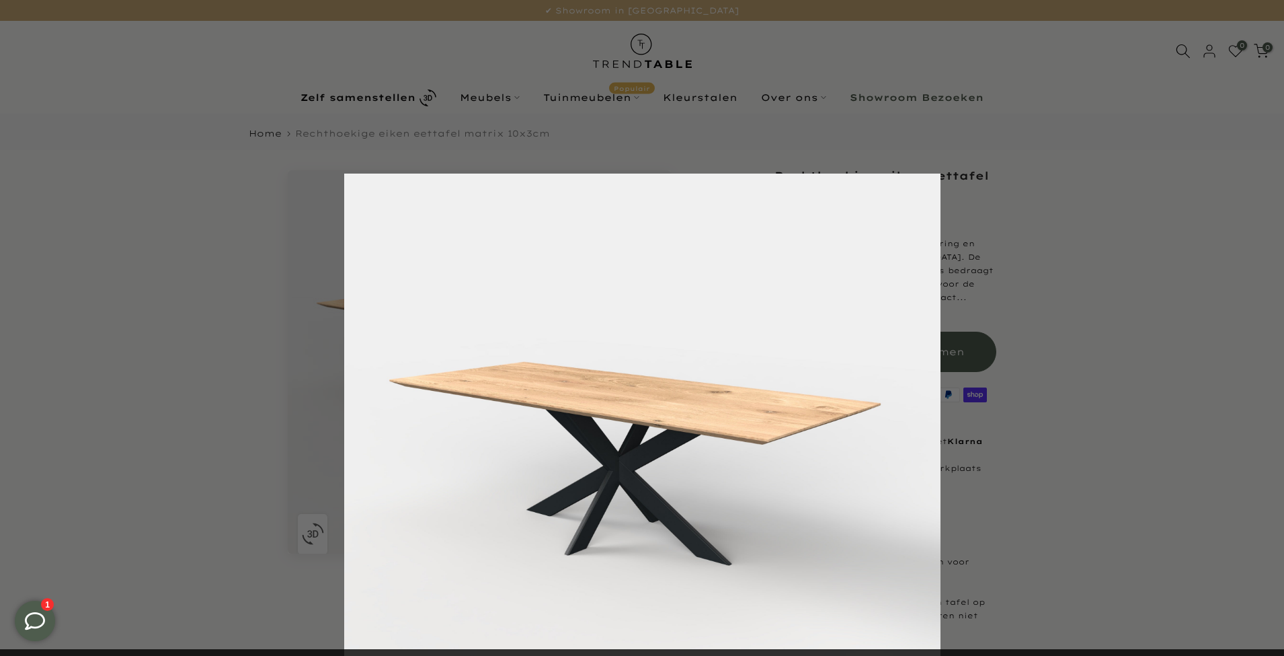
click at [1084, 440] on div at bounding box center [986, 501] width 1284 height 656
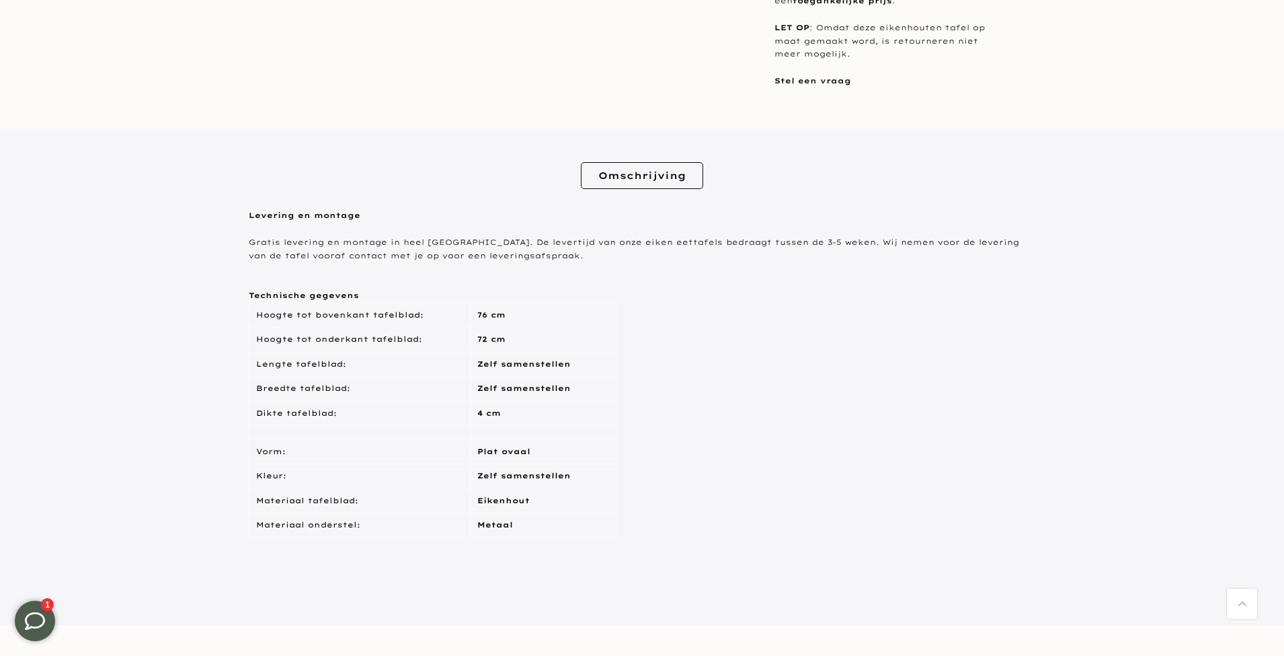
scroll to position [588, 0]
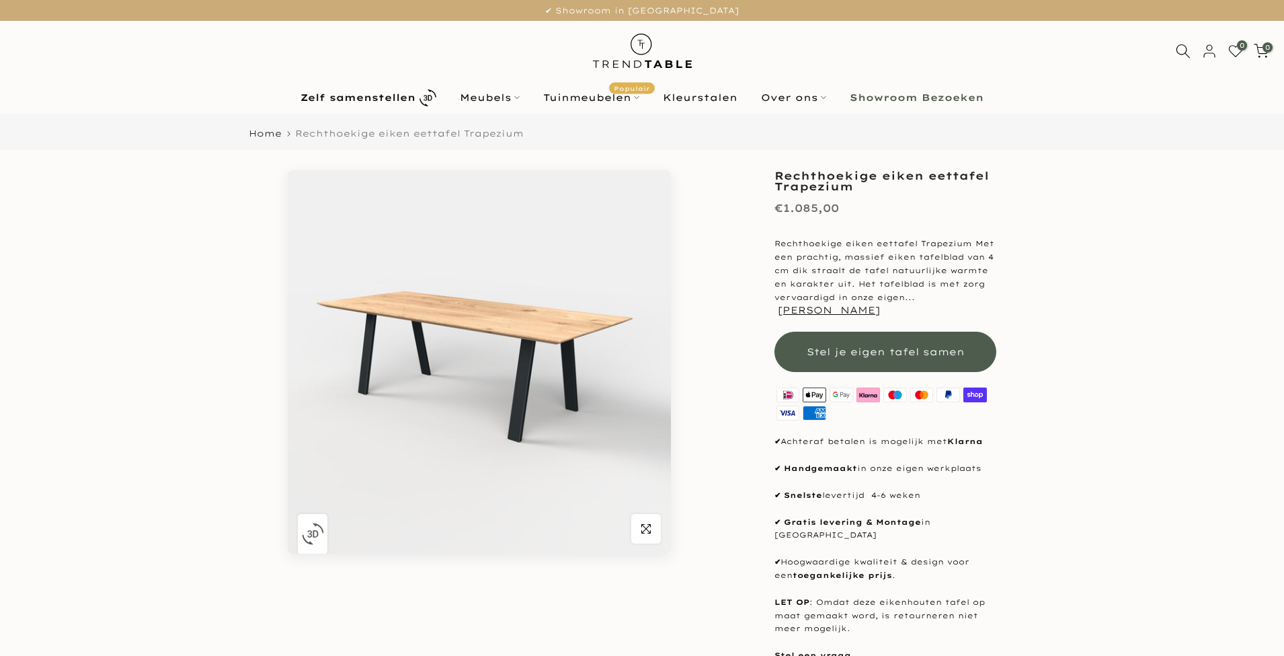
click at [649, 525] on icon "button" at bounding box center [646, 528] width 9 height 11
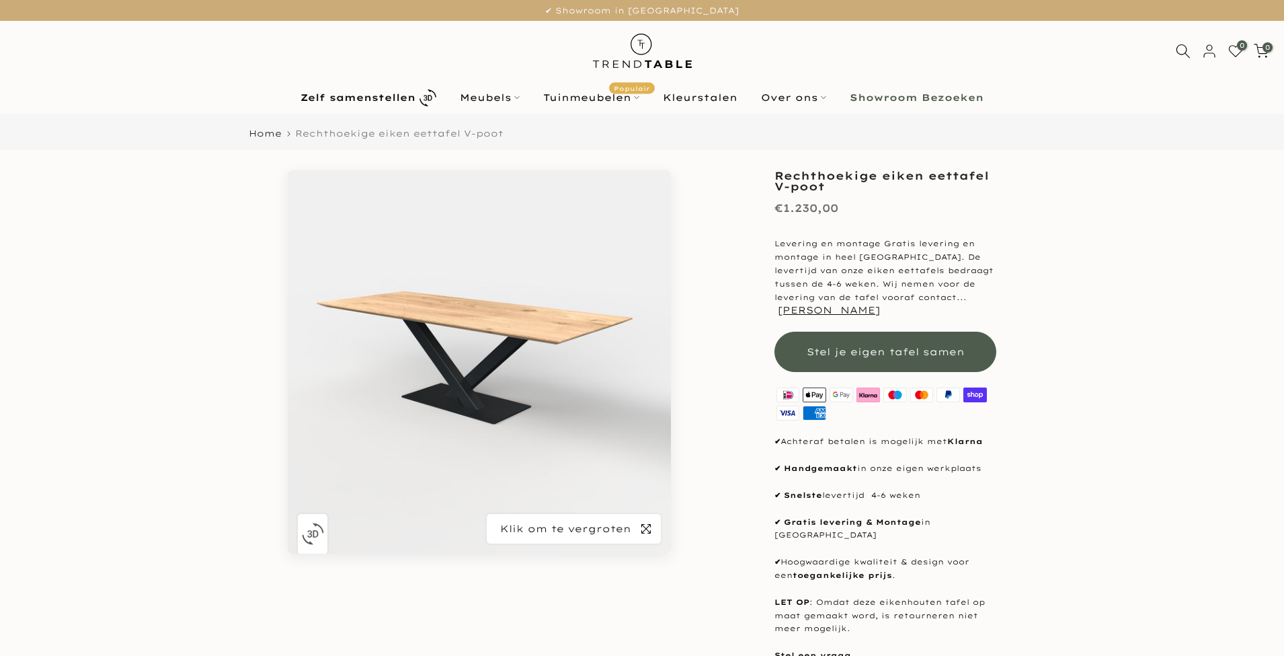
drag, startPoint x: 0, startPoint y: 0, endPoint x: 647, endPoint y: 532, distance: 837.5
click at [647, 532] on icon "button" at bounding box center [646, 528] width 9 height 11
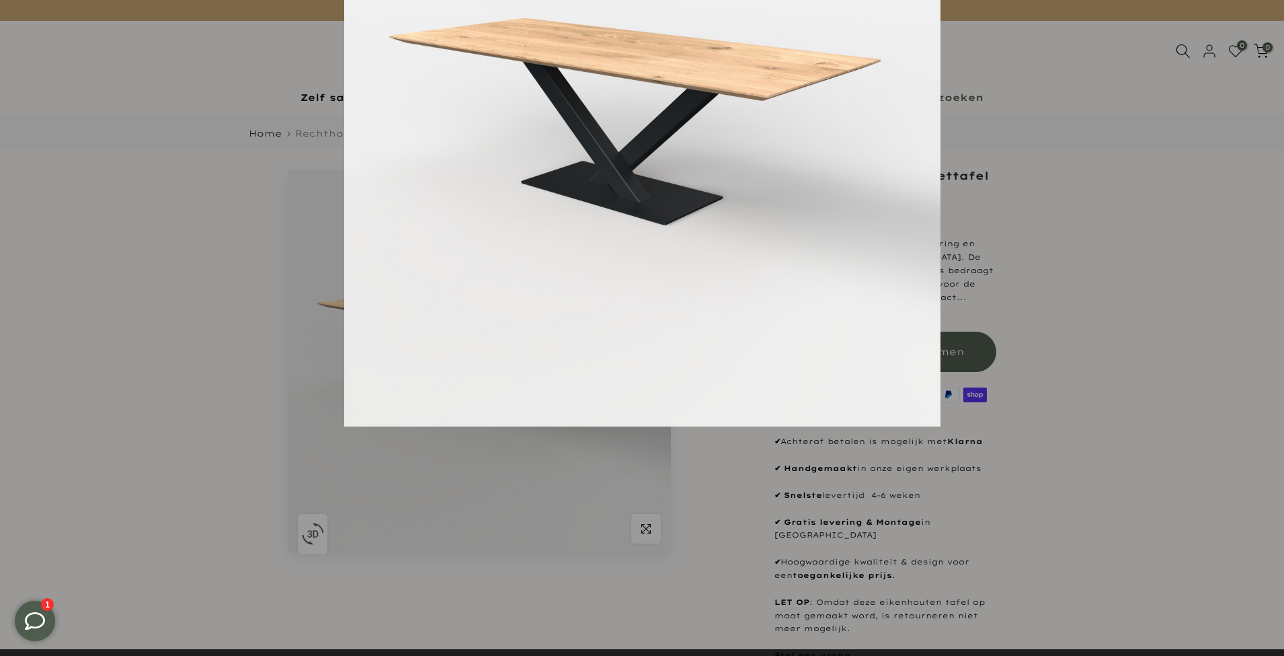
click at [1243, 173] on div at bounding box center [986, 158] width 1284 height 656
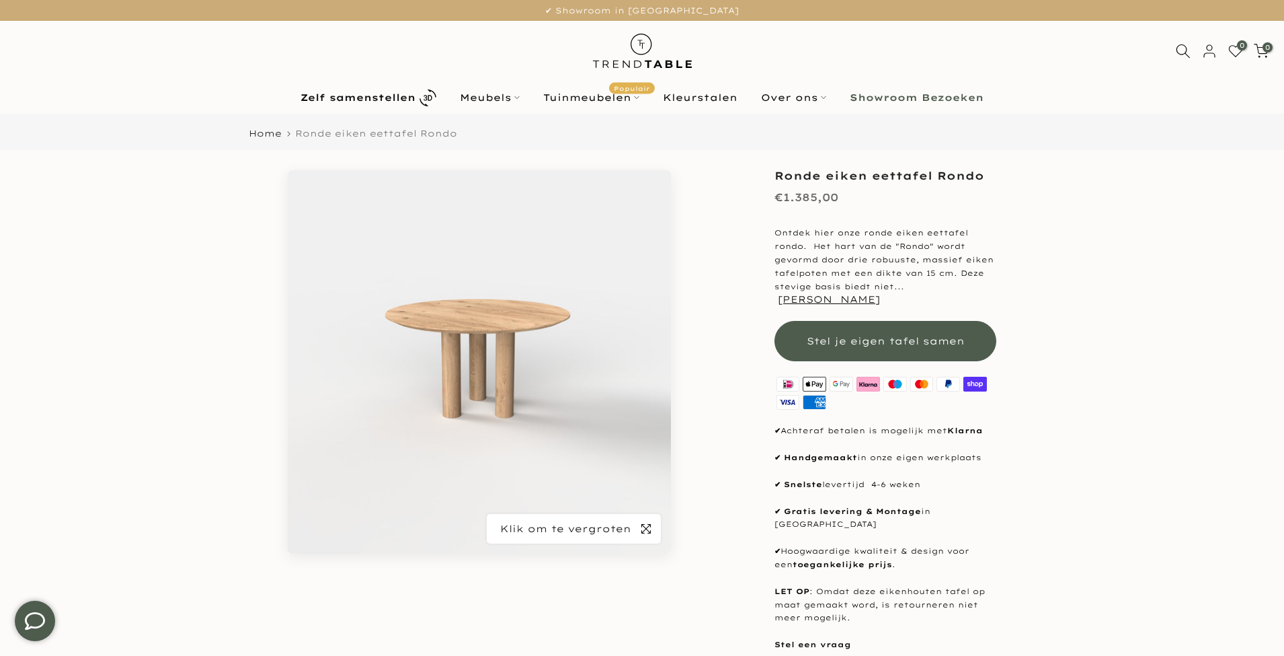
click at [650, 529] on icon "button" at bounding box center [646, 528] width 9 height 11
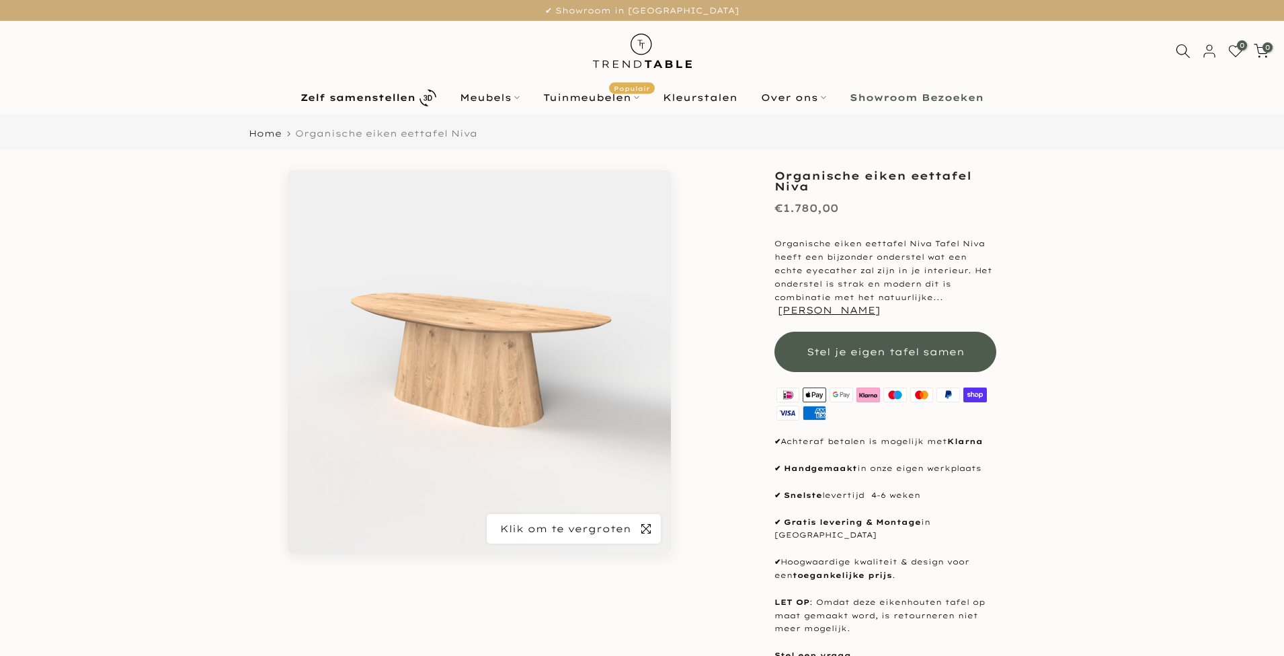
click at [649, 529] on icon "button" at bounding box center [646, 528] width 9 height 11
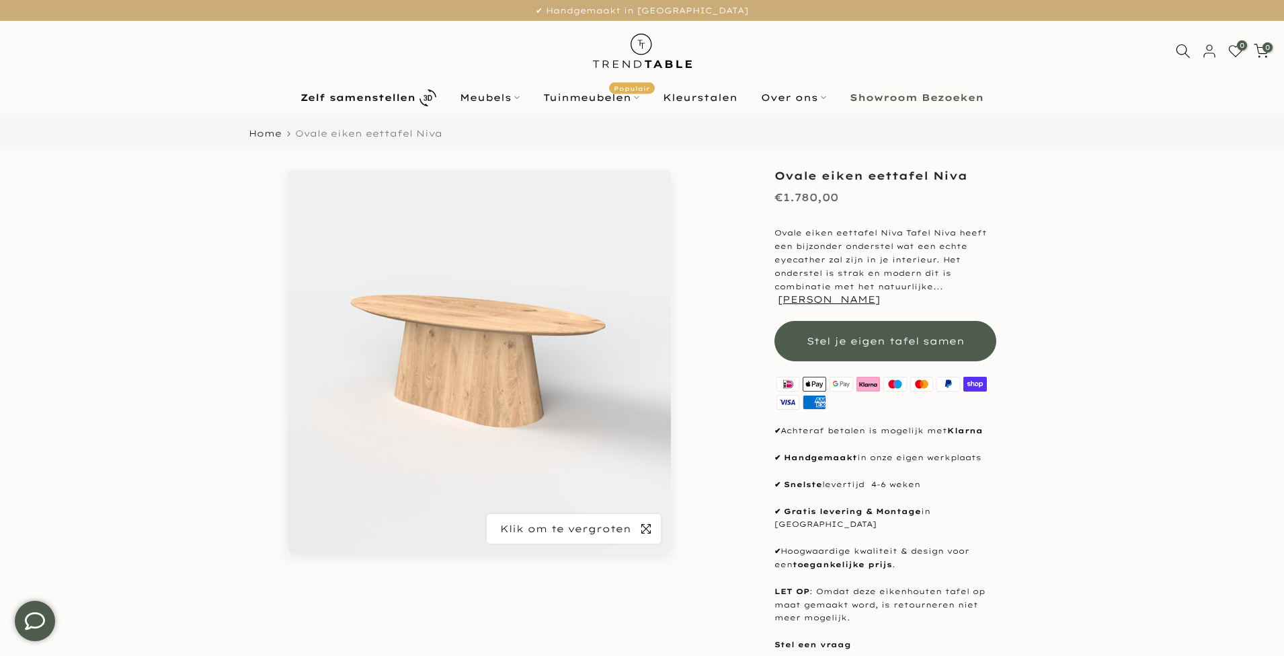
click at [643, 527] on icon "button" at bounding box center [646, 528] width 9 height 11
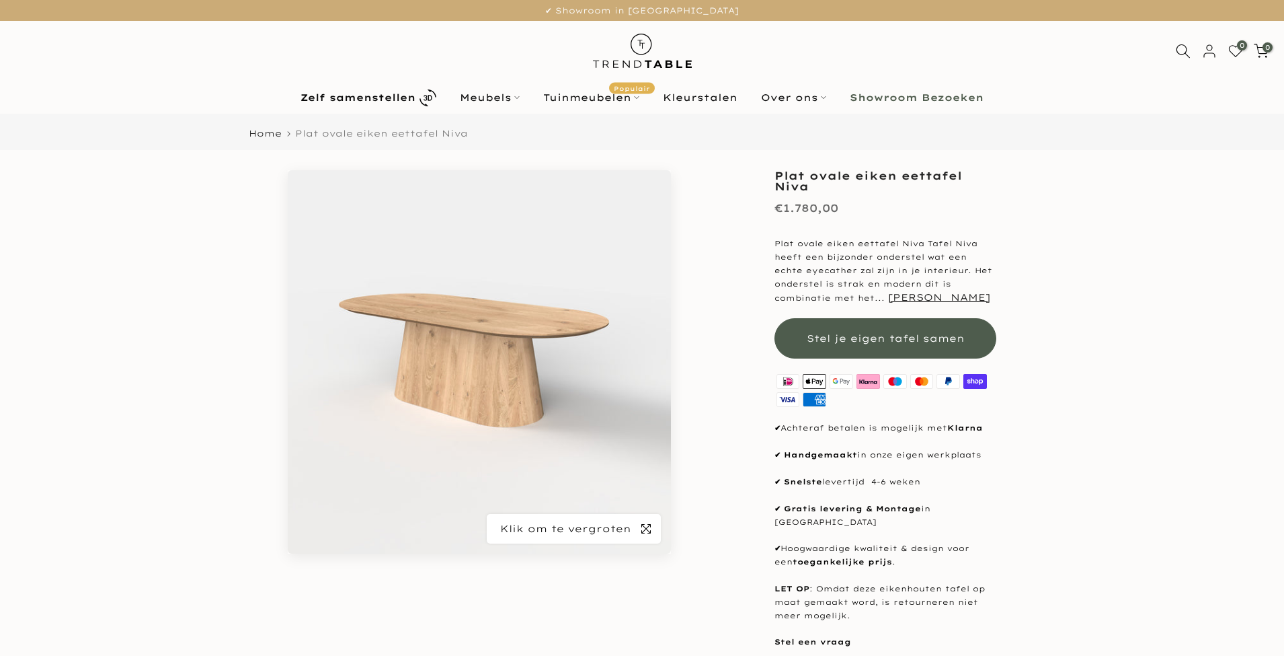
click at [645, 524] on icon "button" at bounding box center [646, 528] width 9 height 11
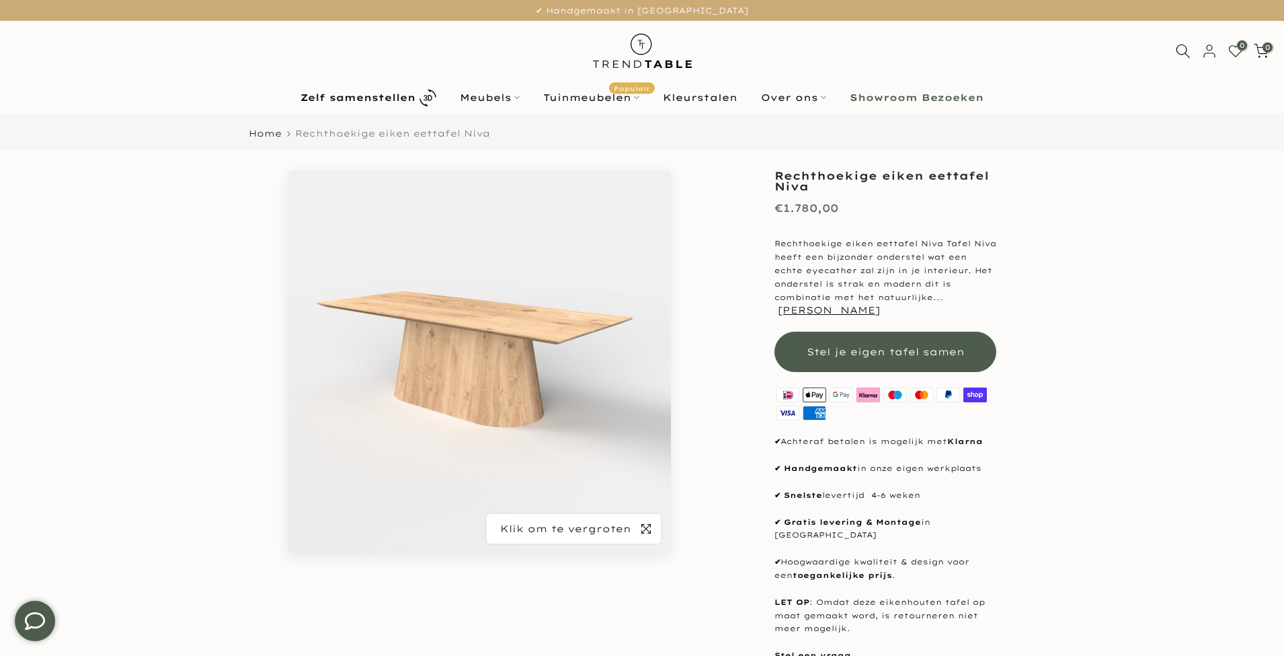
click at [653, 524] on span "button" at bounding box center [646, 529] width 30 height 30
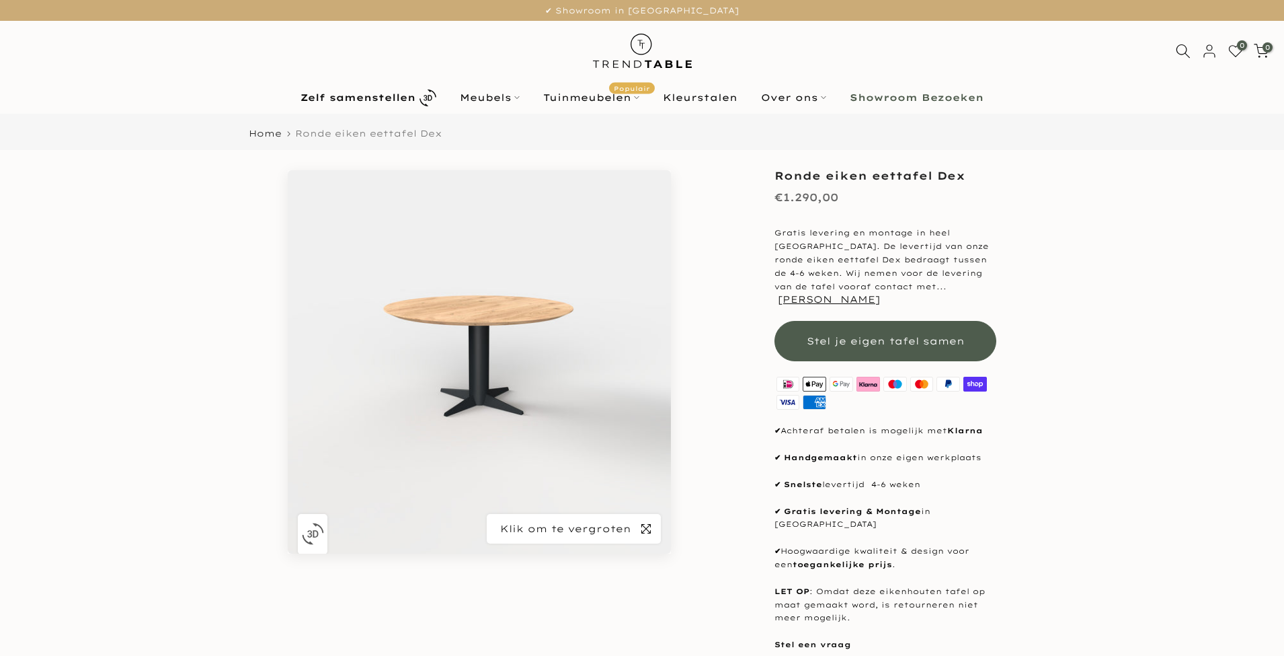
click at [651, 524] on span "button" at bounding box center [646, 529] width 30 height 30
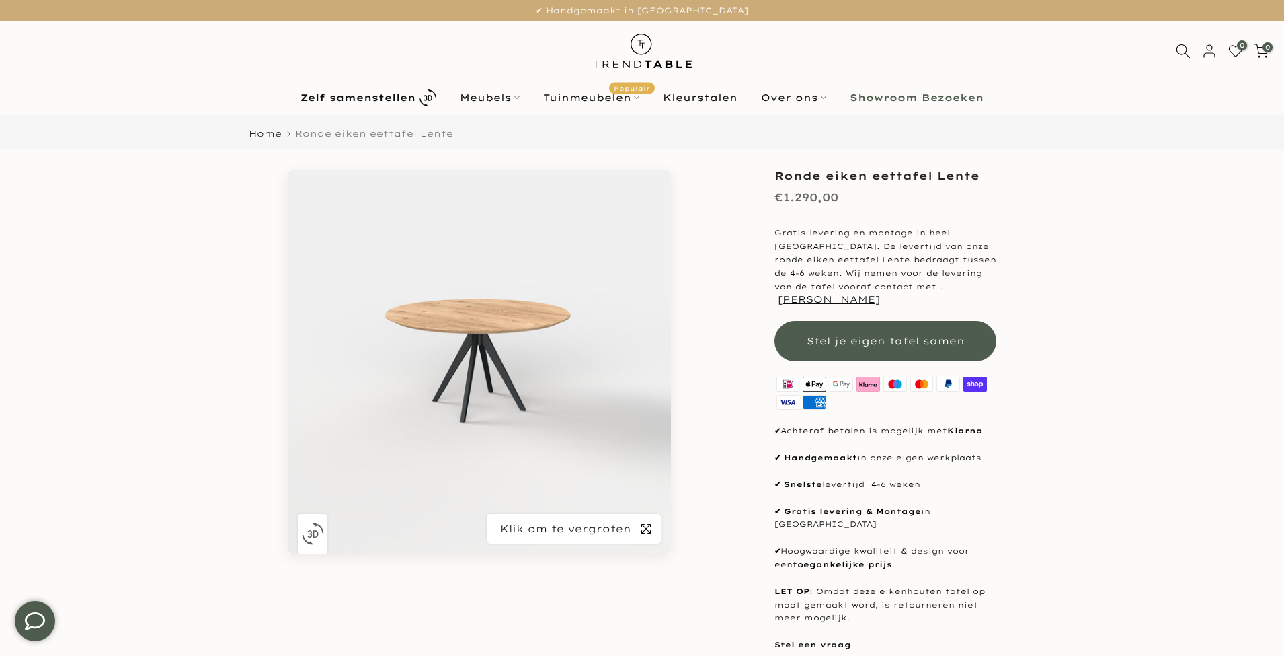
click at [650, 524] on icon "button" at bounding box center [646, 528] width 9 height 9
click at [645, 525] on icon "button" at bounding box center [646, 528] width 9 height 11
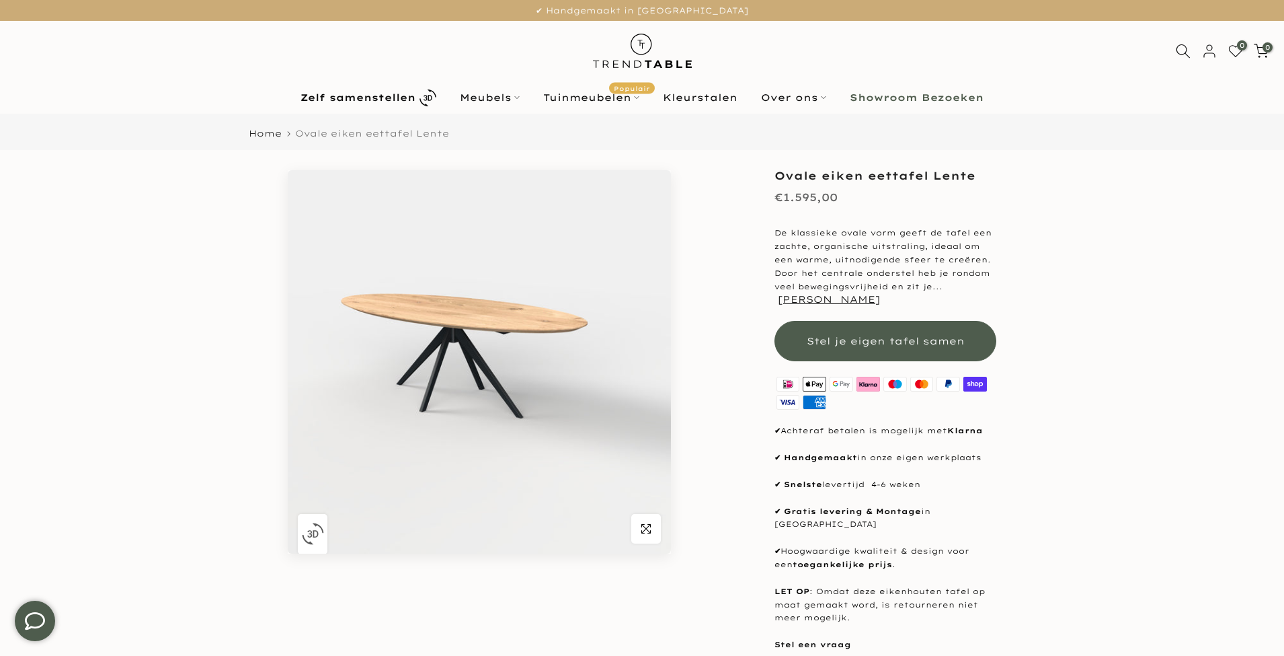
click at [642, 528] on icon "button" at bounding box center [646, 528] width 9 height 11
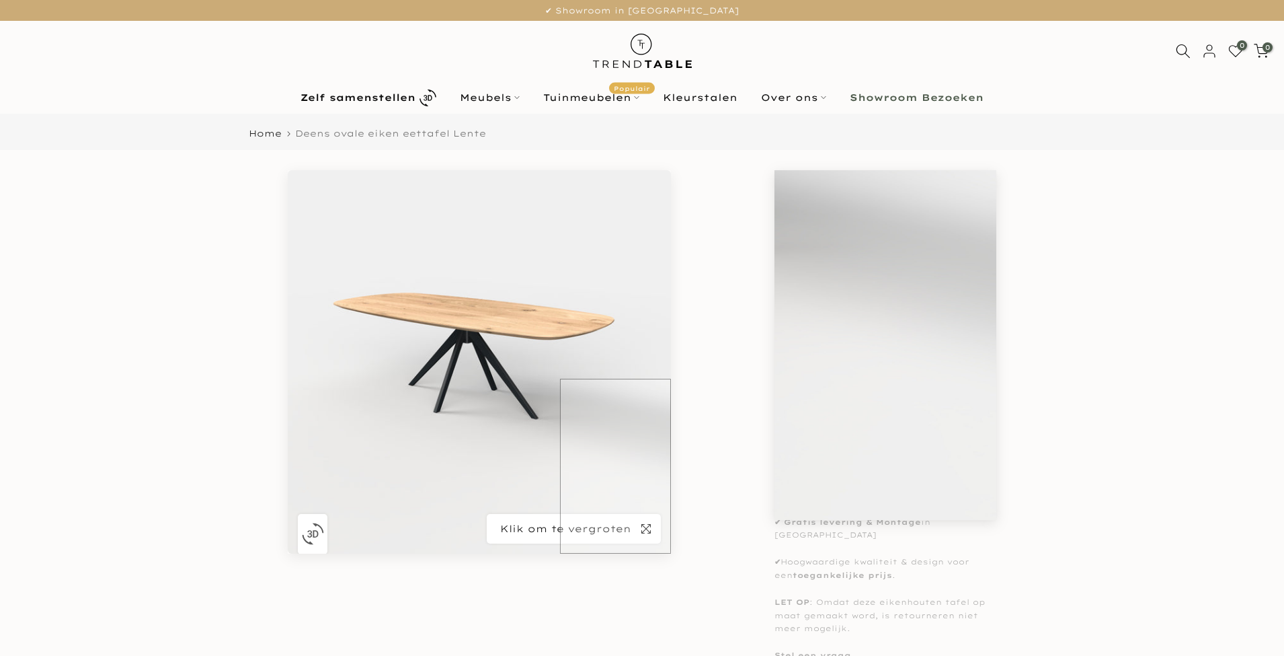
click at [641, 520] on span "button" at bounding box center [646, 529] width 30 height 30
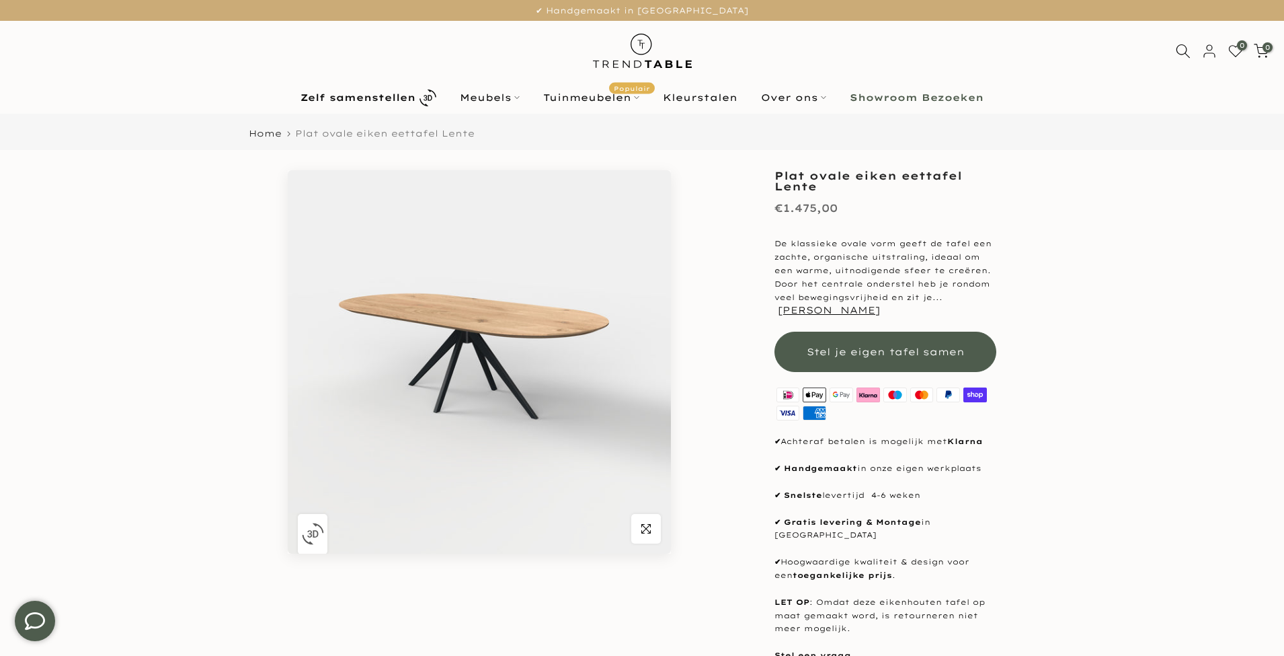
click at [640, 526] on span "button" at bounding box center [646, 529] width 30 height 30
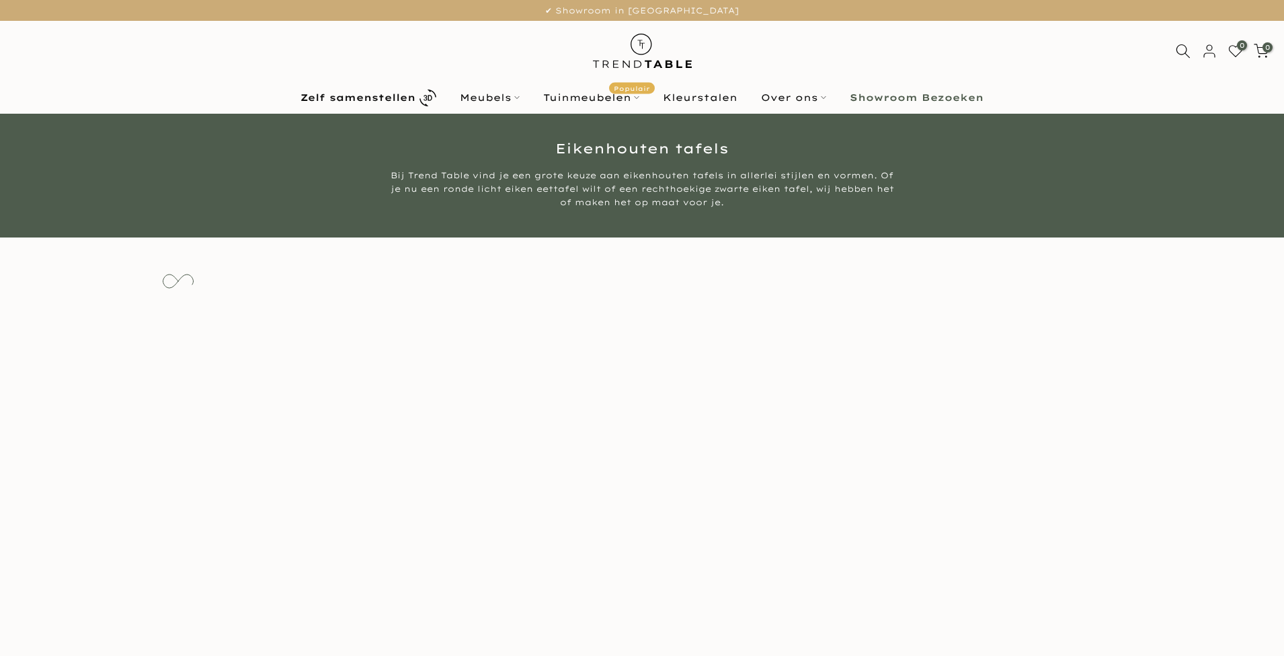
scroll to position [2794, 0]
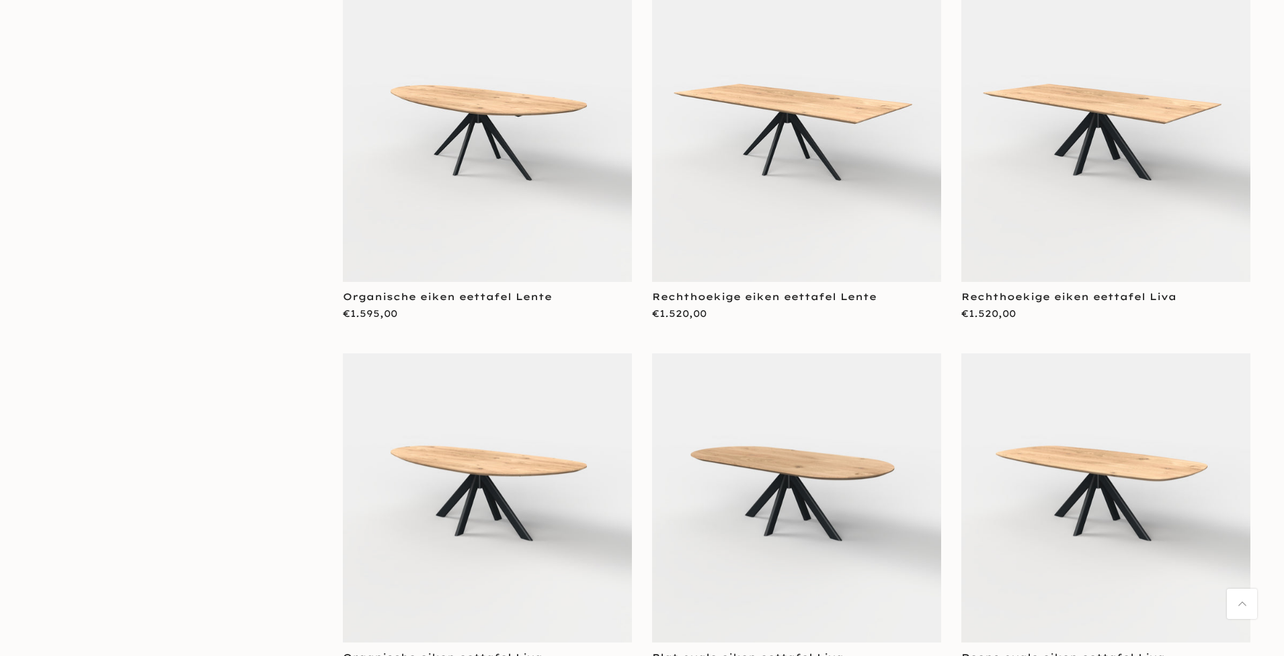
scroll to position [14895, 0]
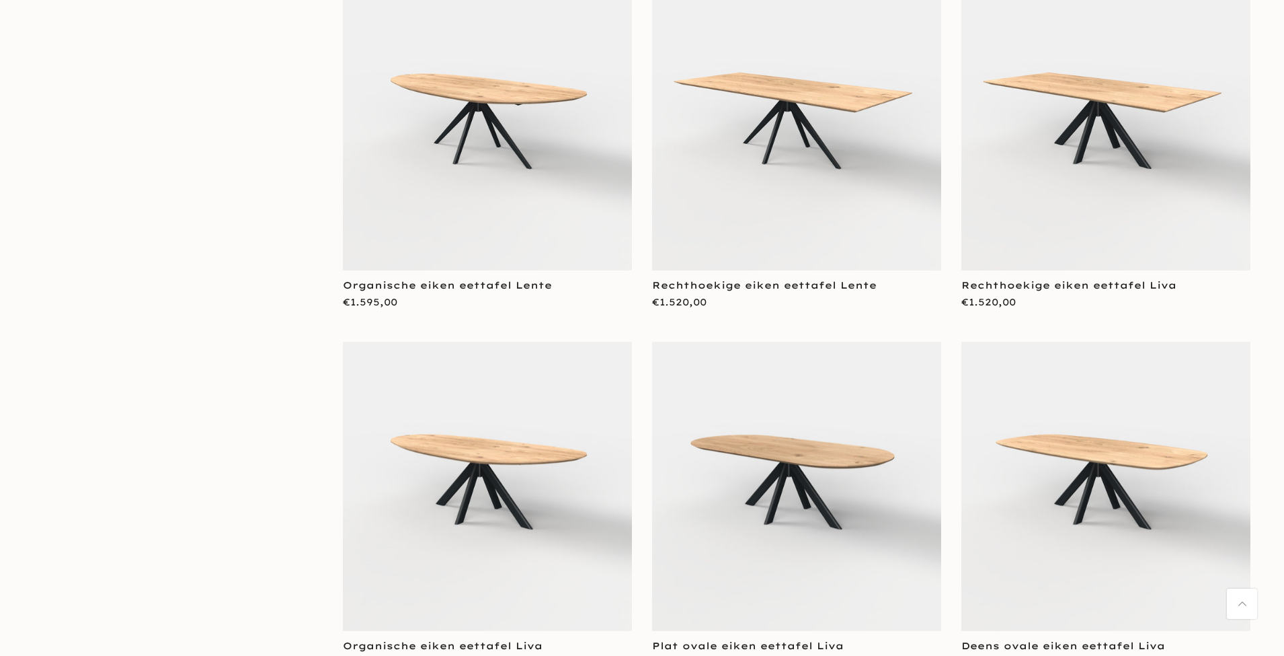
click at [543, 191] on img at bounding box center [487, 125] width 289 height 289
click at [810, 165] on img at bounding box center [796, 125] width 289 height 289
click at [1128, 221] on img at bounding box center [1106, 125] width 289 height 289
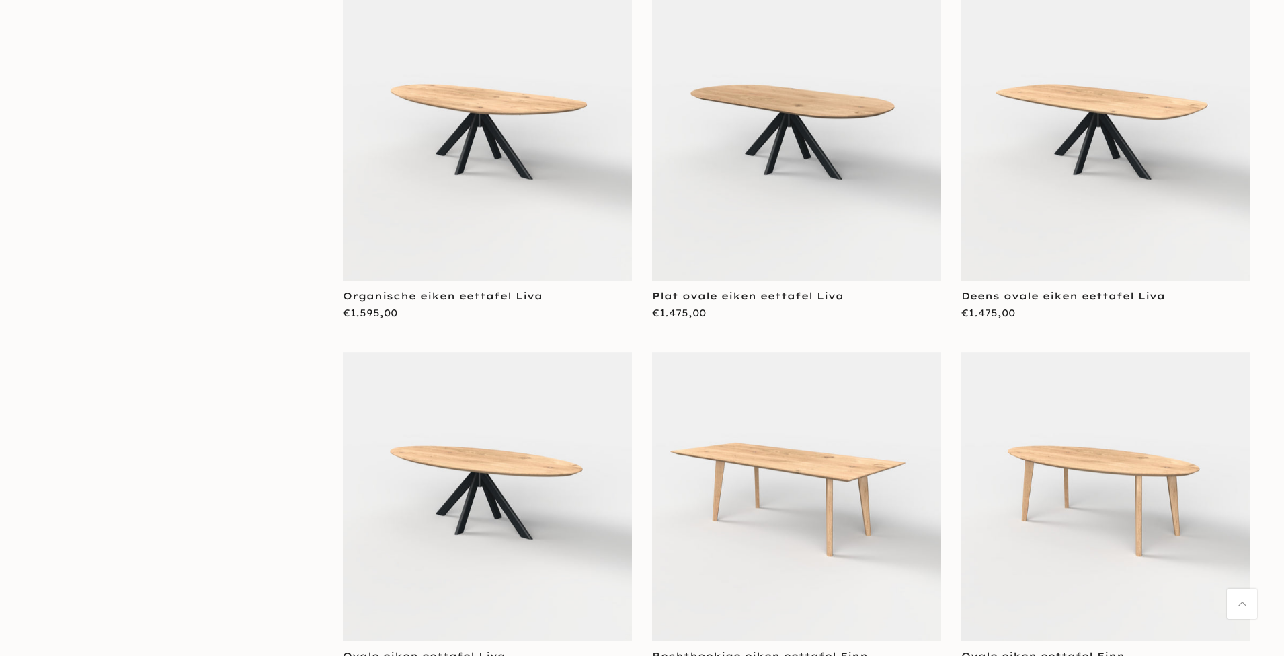
scroll to position [15248, 0]
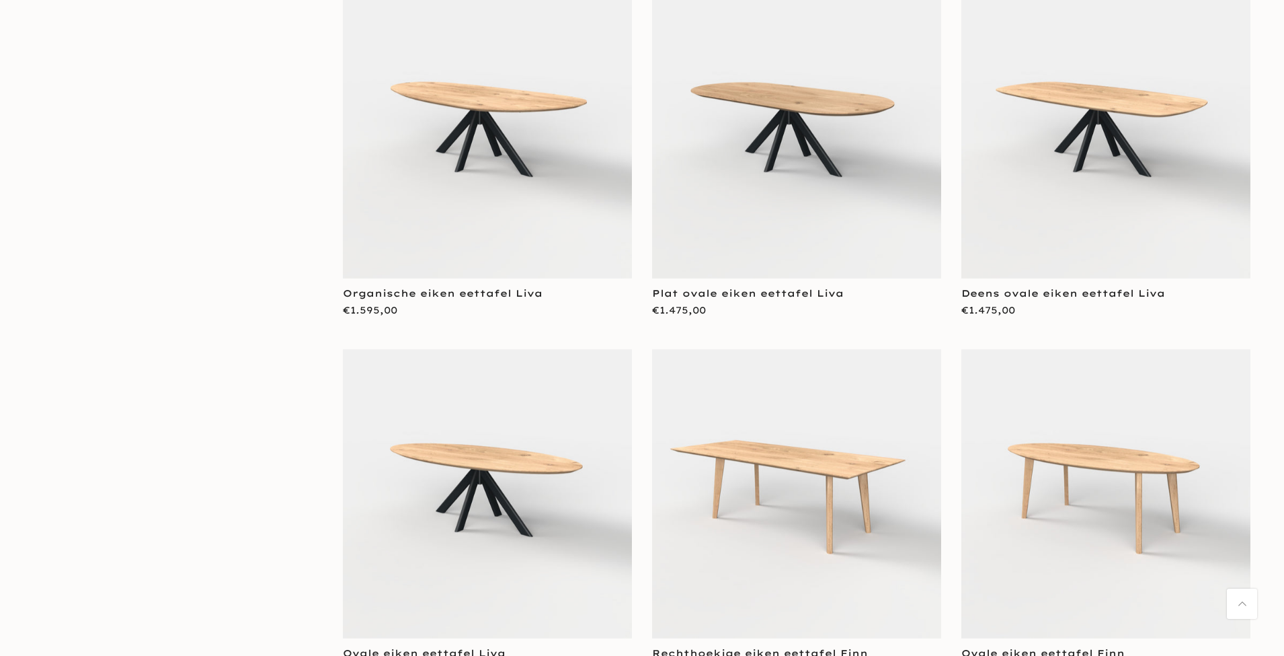
click at [500, 191] on img at bounding box center [487, 133] width 289 height 289
click at [808, 215] on img at bounding box center [796, 133] width 289 height 289
click at [1050, 185] on img at bounding box center [1106, 133] width 289 height 289
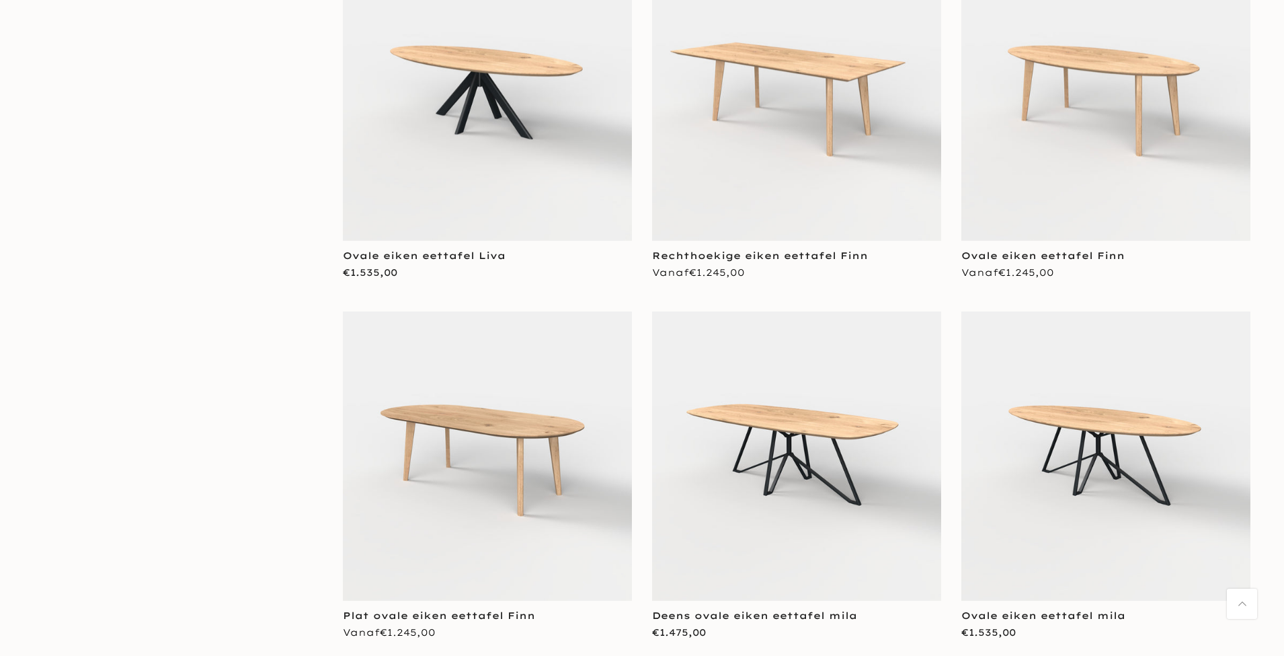
scroll to position [15643, 0]
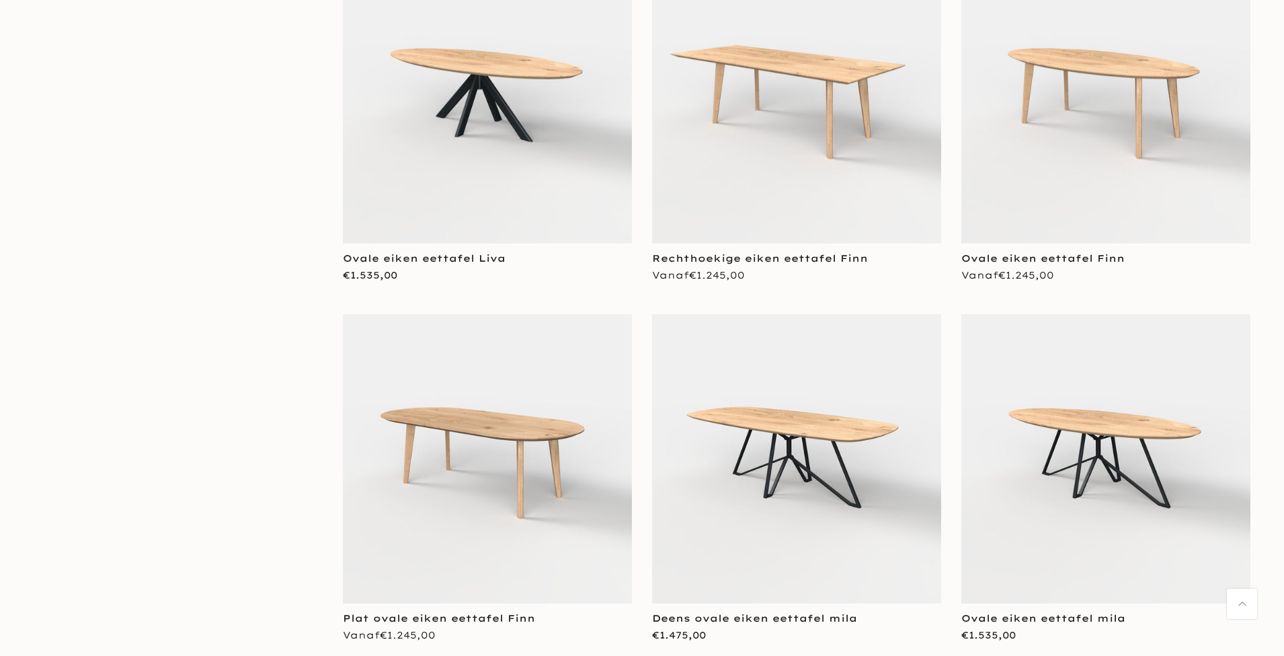
click at [460, 163] on img at bounding box center [487, 98] width 289 height 289
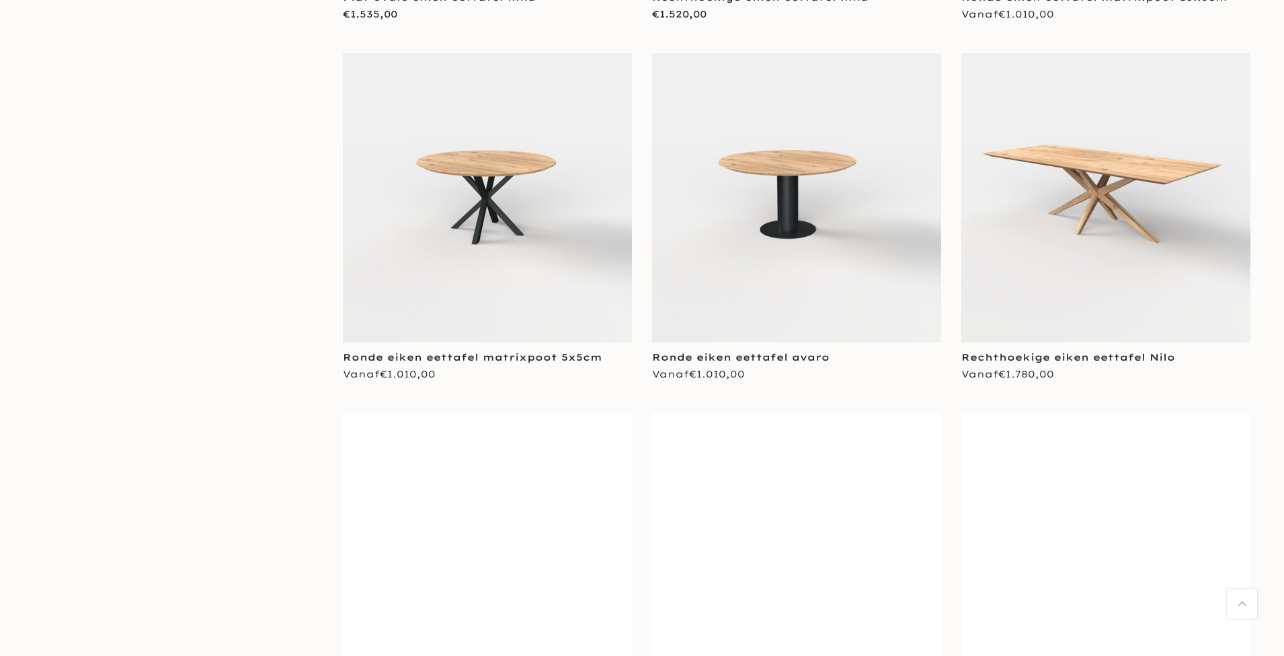
scroll to position [16664, 0]
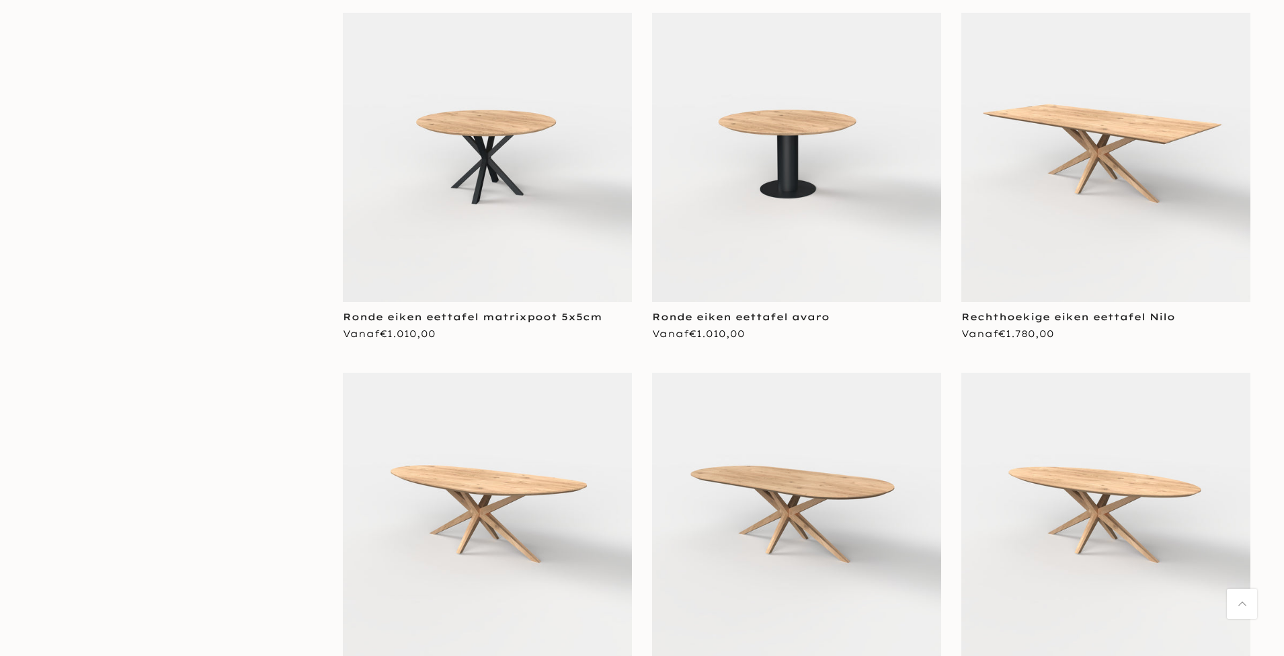
click at [1062, 139] on img at bounding box center [1106, 157] width 289 height 289
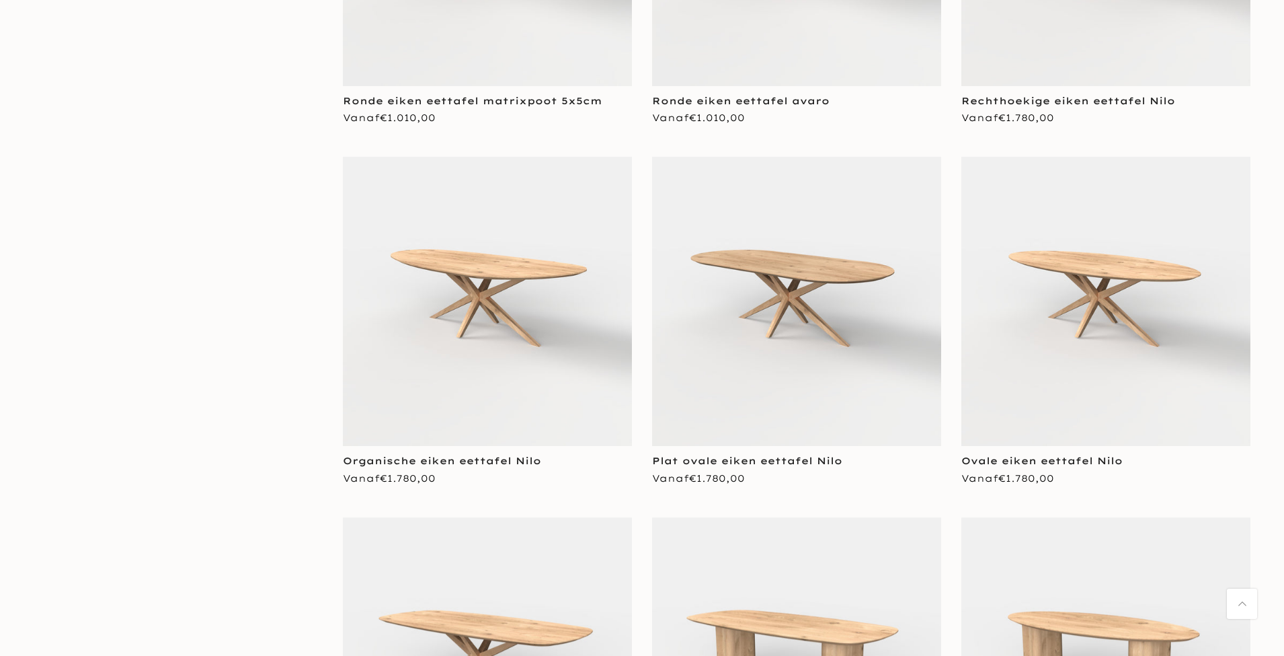
scroll to position [16926, 0]
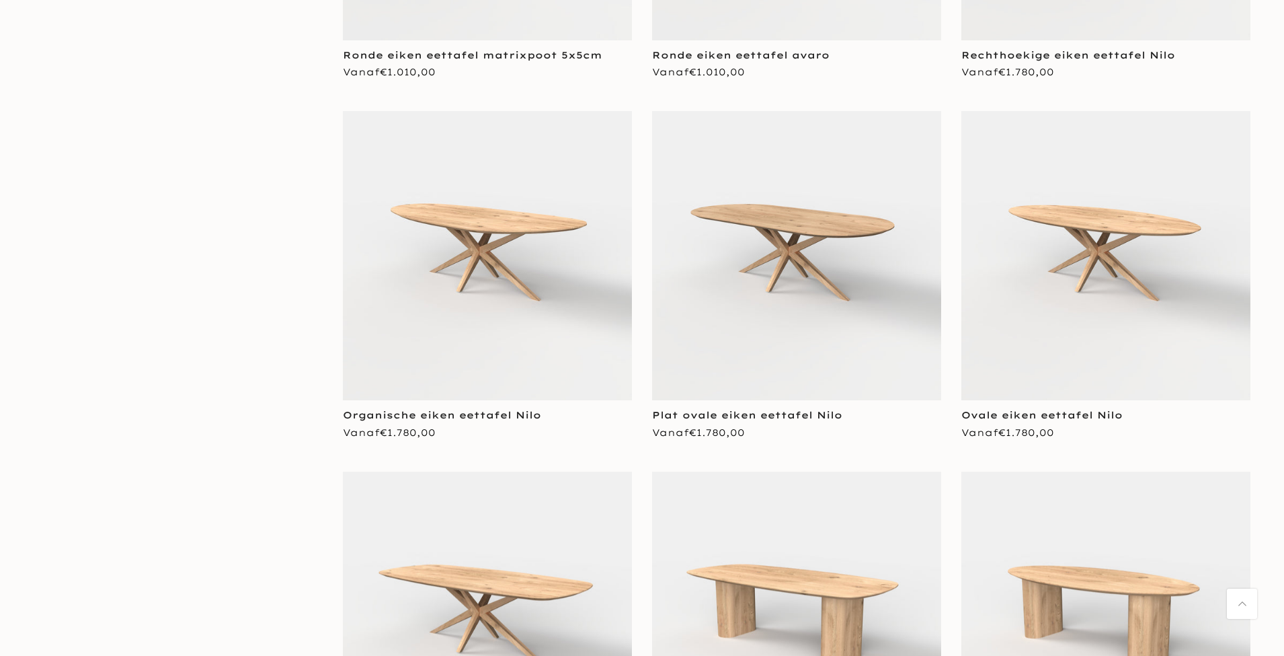
click at [586, 232] on img at bounding box center [487, 255] width 289 height 289
click at [580, 232] on img at bounding box center [487, 255] width 289 height 289
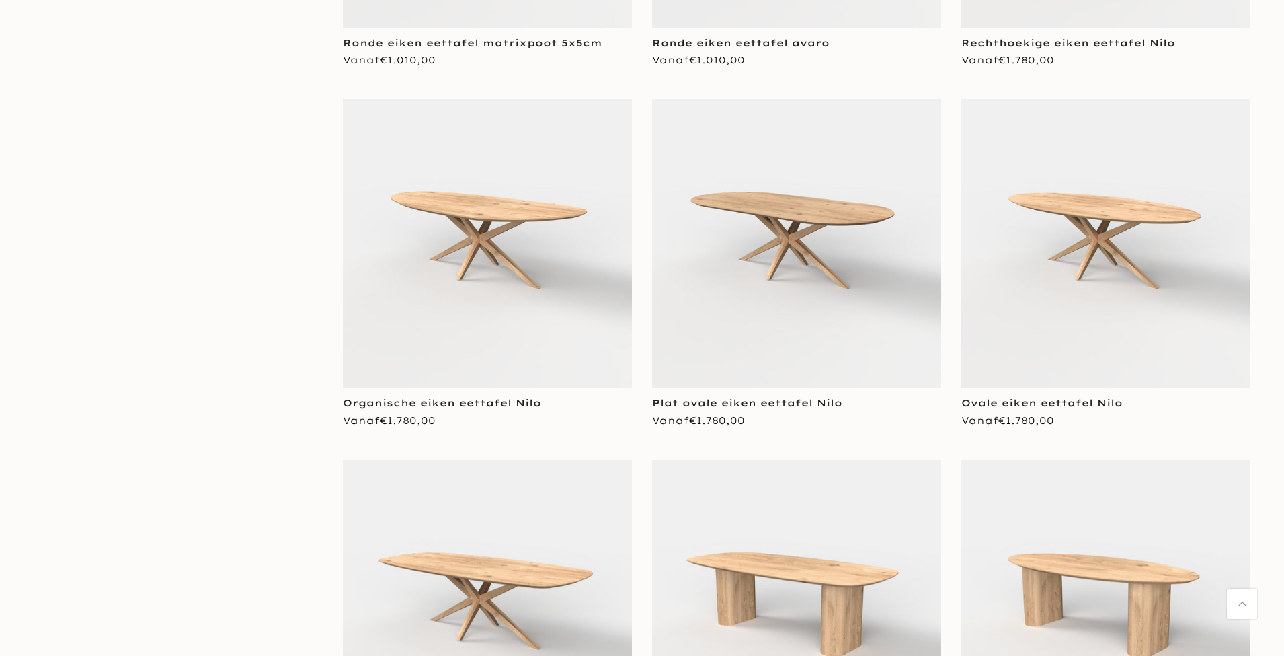
click at [791, 257] on img at bounding box center [796, 243] width 289 height 289
click at [813, 256] on img at bounding box center [796, 243] width 289 height 289
click at [846, 268] on img at bounding box center [796, 243] width 289 height 289
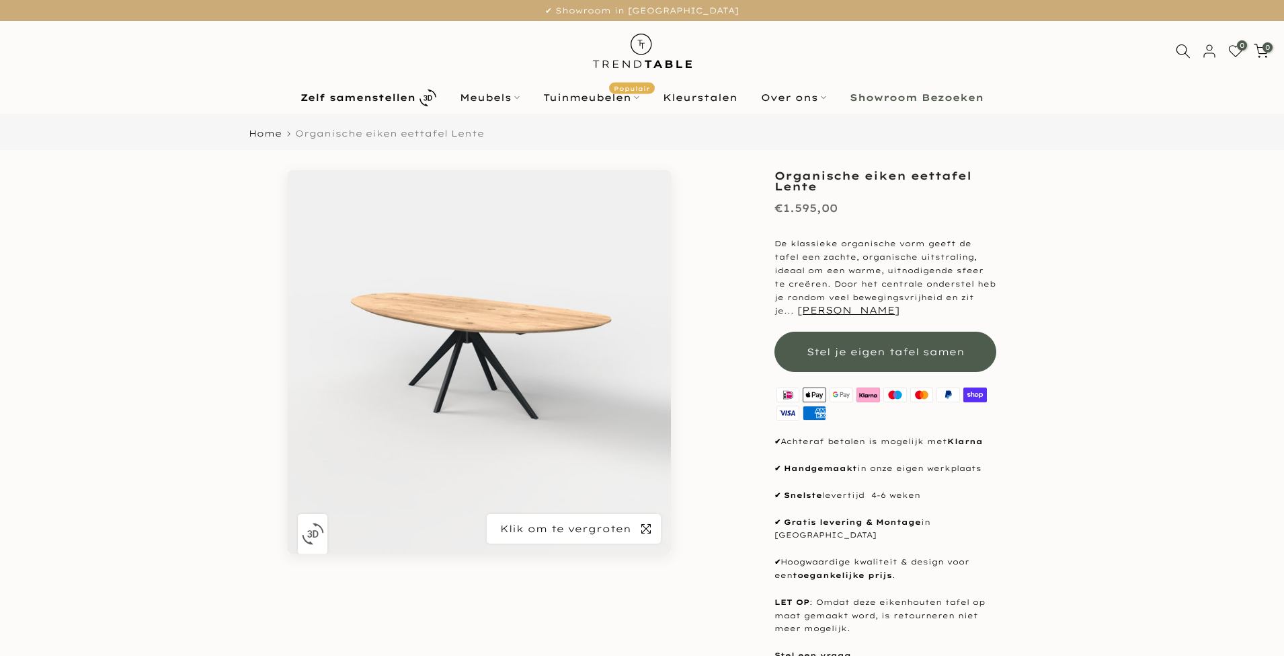
click at [645, 530] on icon "button" at bounding box center [646, 528] width 9 height 9
click at [646, 527] on icon "button" at bounding box center [646, 528] width 9 height 11
click at [648, 529] on icon "button" at bounding box center [646, 528] width 9 height 11
click at [649, 529] on icon "button" at bounding box center [646, 528] width 9 height 11
click at [647, 524] on icon "button" at bounding box center [646, 528] width 9 height 11
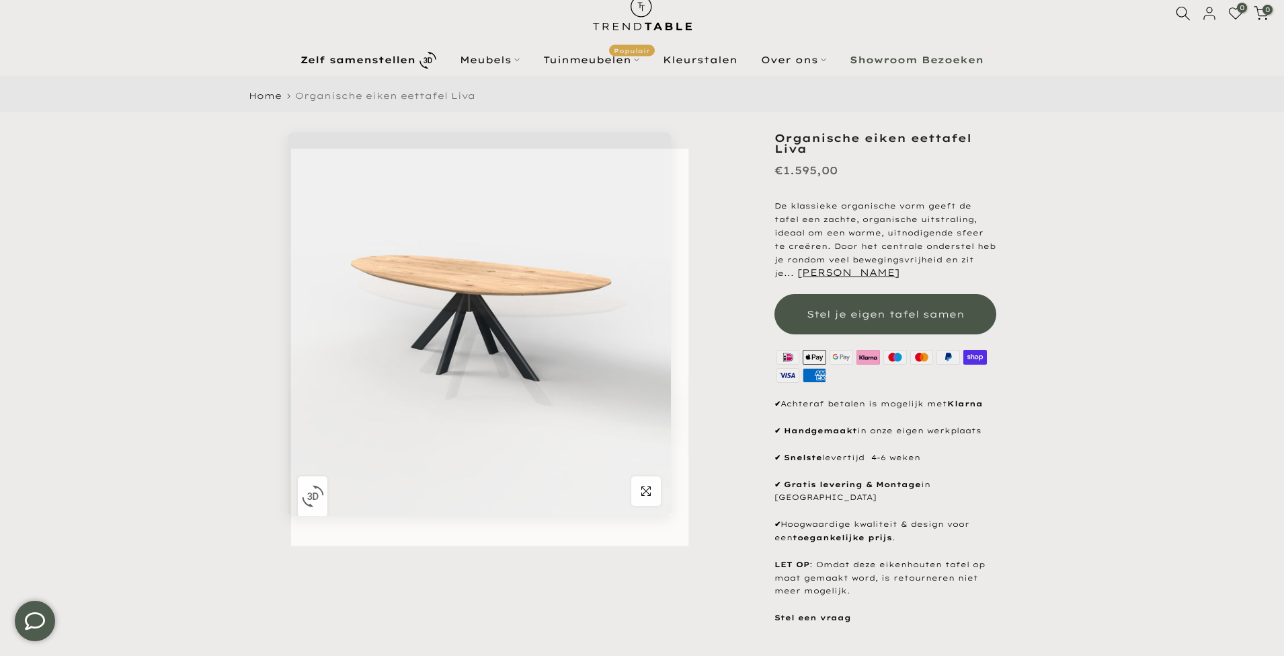
scroll to position [42, 0]
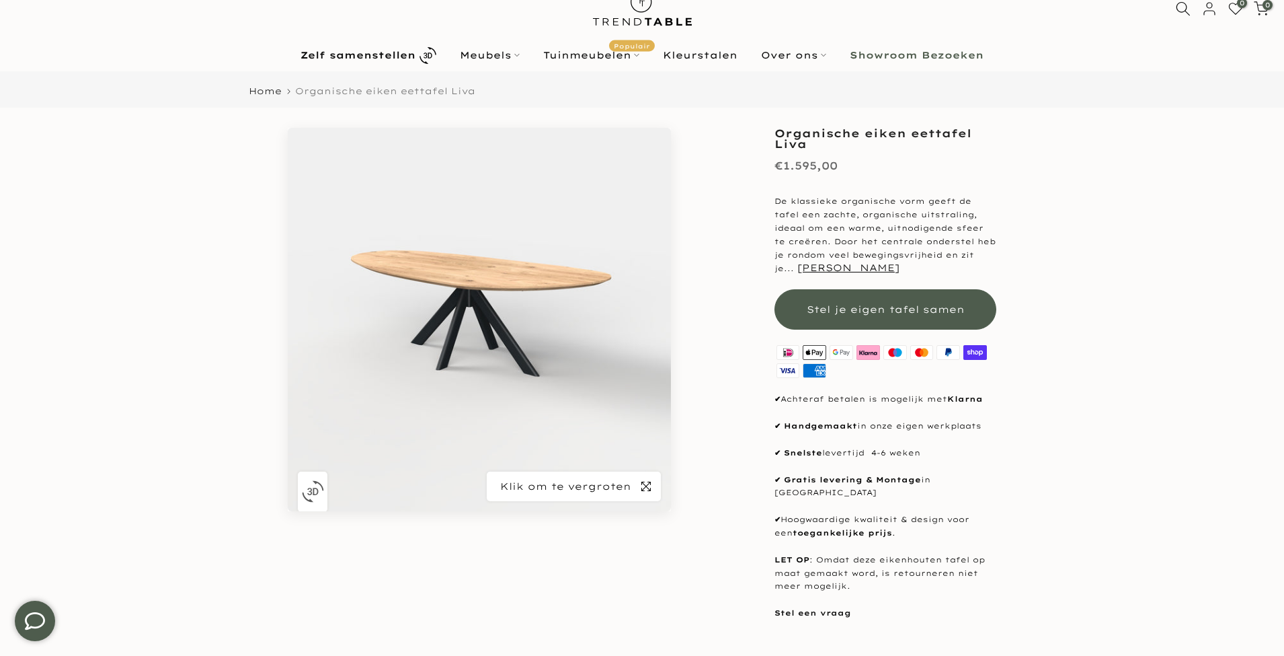
click at [653, 488] on span "button" at bounding box center [646, 486] width 30 height 30
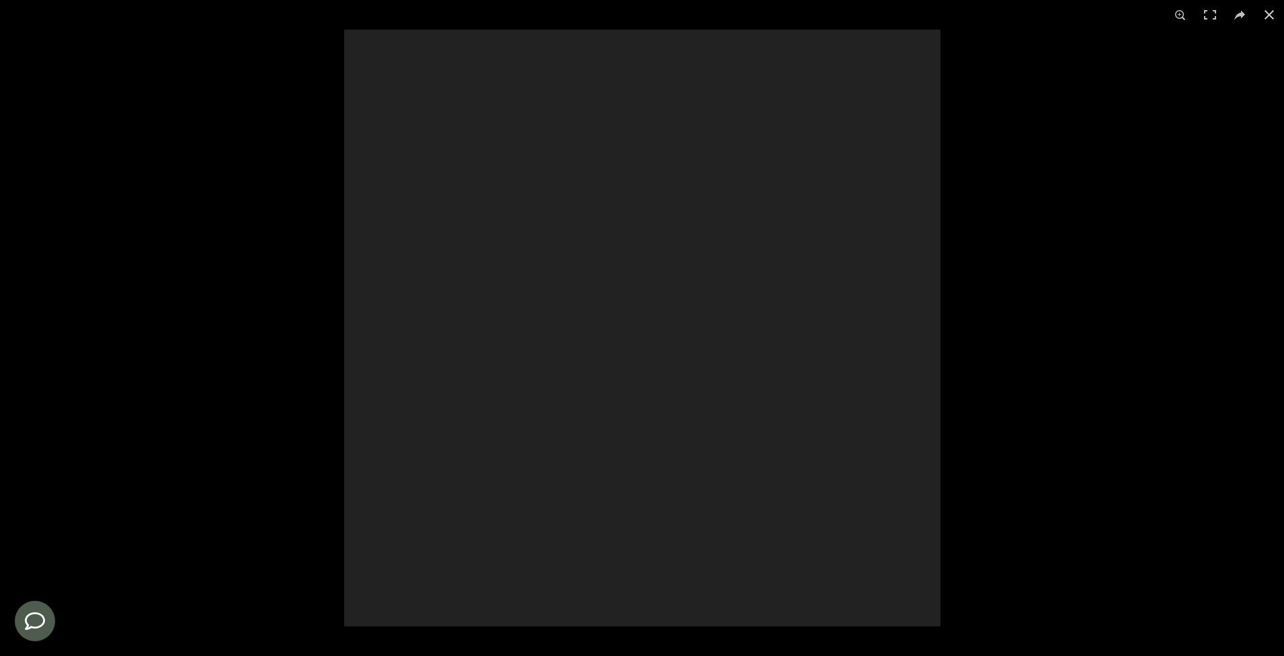
scroll to position [44, 0]
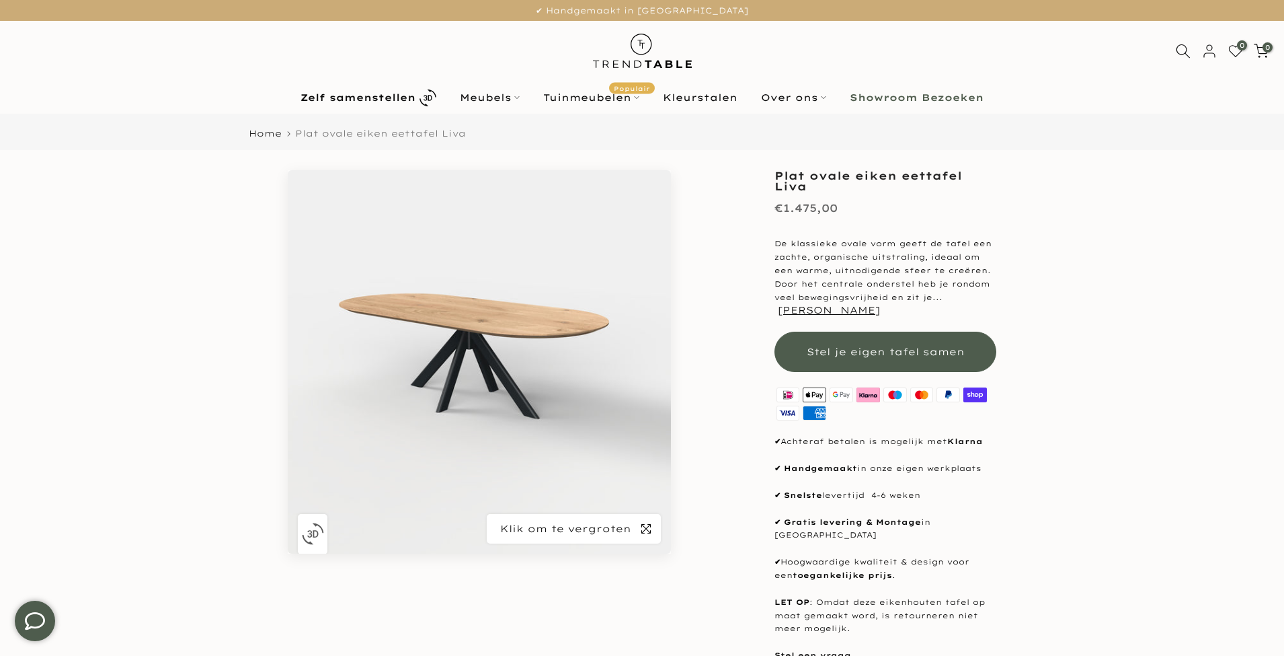
click at [652, 525] on span "button" at bounding box center [646, 529] width 30 height 30
click at [650, 524] on icon "button" at bounding box center [646, 528] width 9 height 9
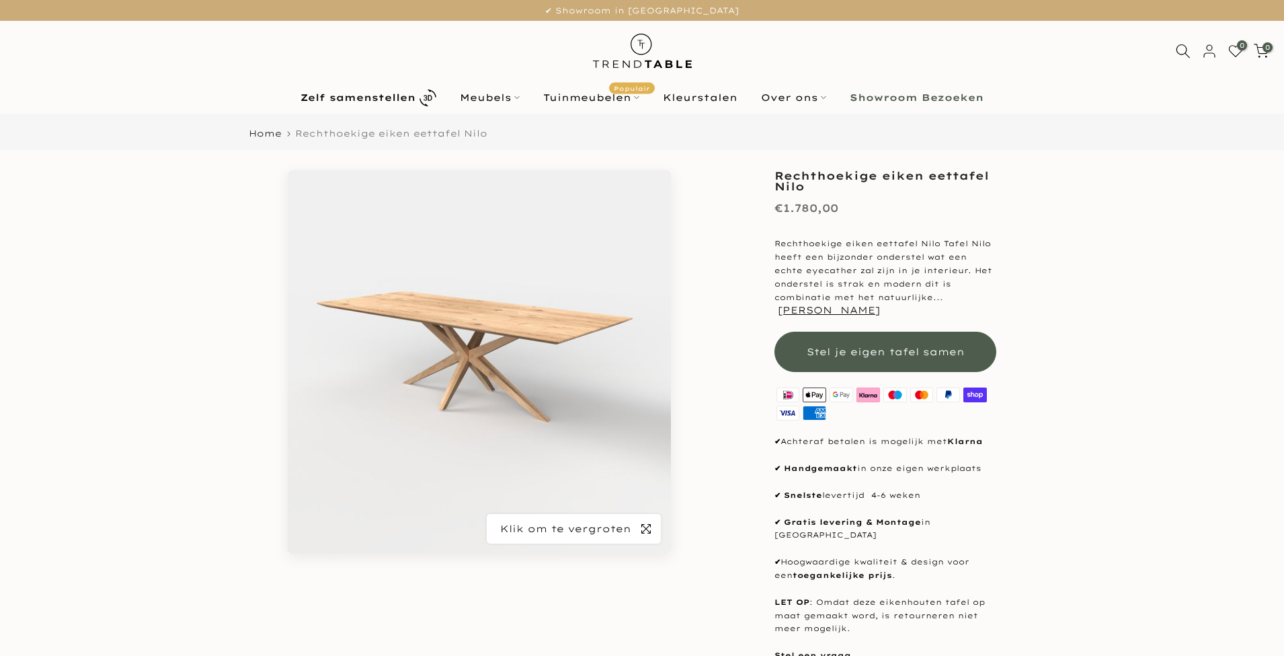
click at [652, 527] on span "button" at bounding box center [646, 529] width 30 height 30
click at [646, 531] on icon "button" at bounding box center [646, 528] width 9 height 11
click at [646, 530] on icon "button" at bounding box center [646, 528] width 9 height 11
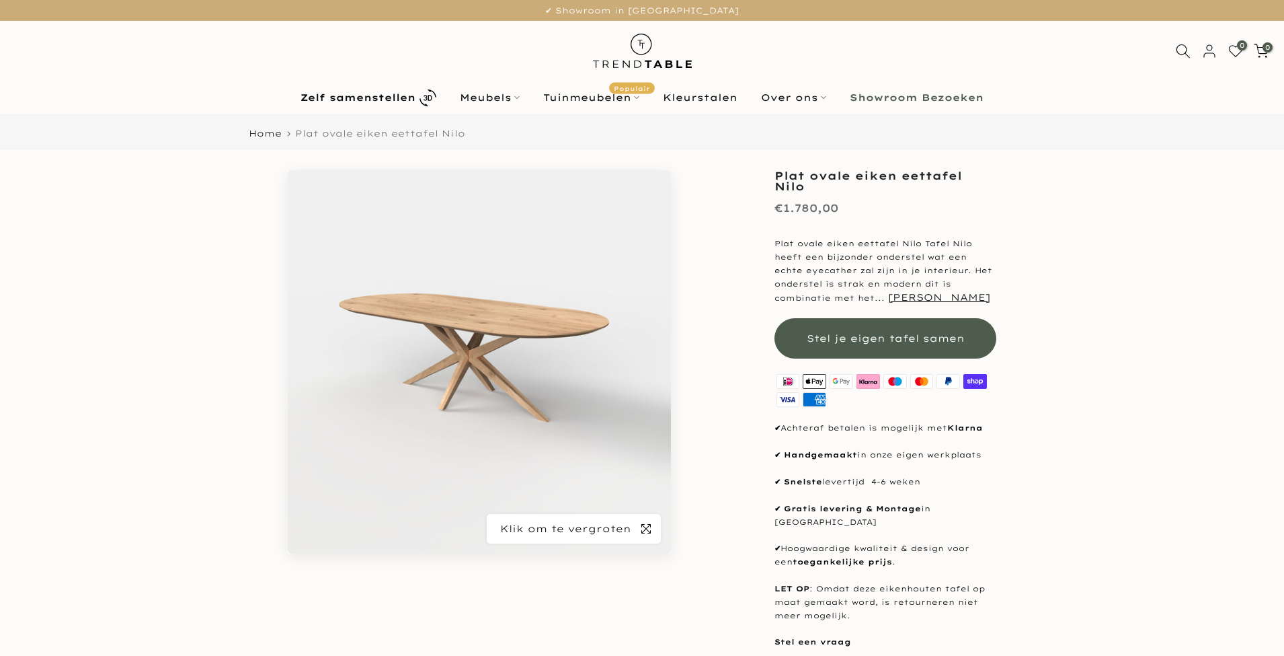
click at [641, 521] on span "button" at bounding box center [646, 529] width 30 height 30
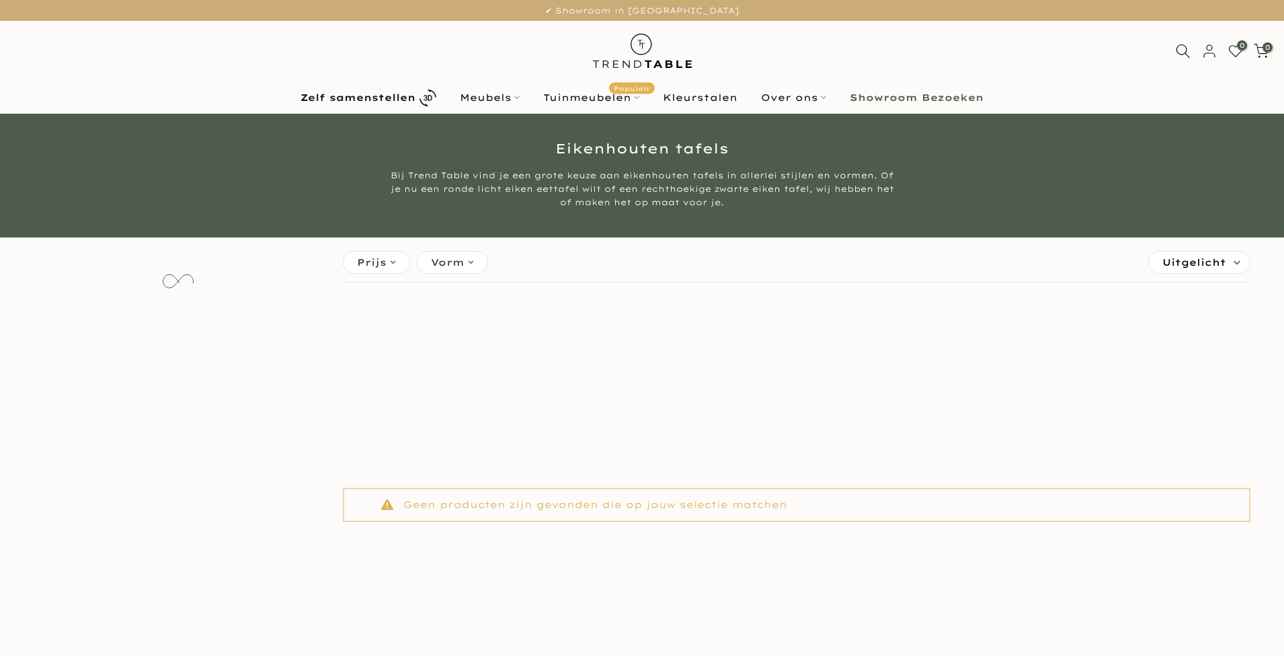
scroll to position [1218, 0]
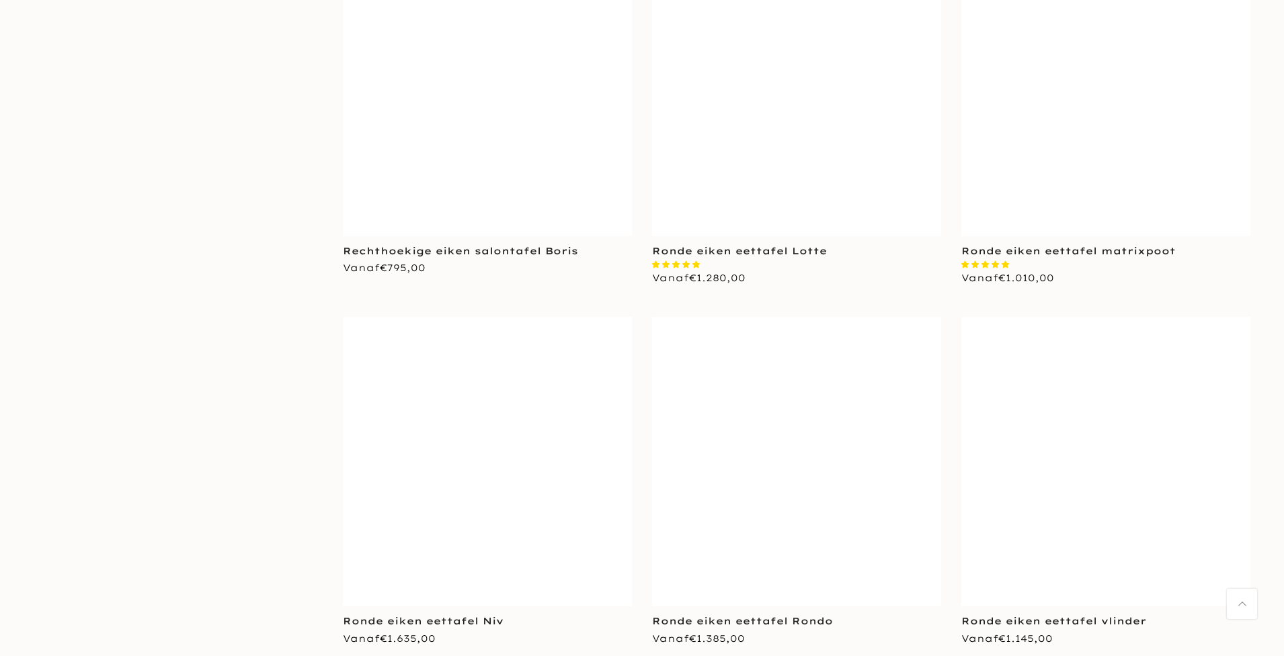
scroll to position [12339, 0]
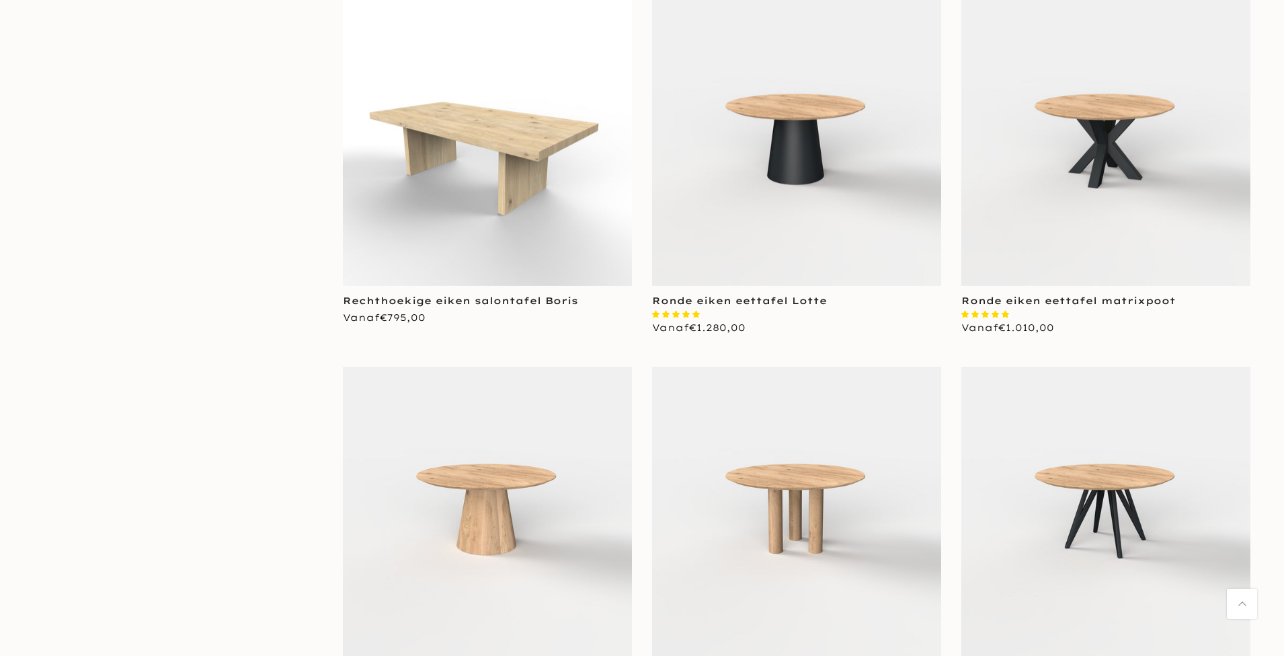
click at [821, 131] on img at bounding box center [796, 141] width 289 height 289
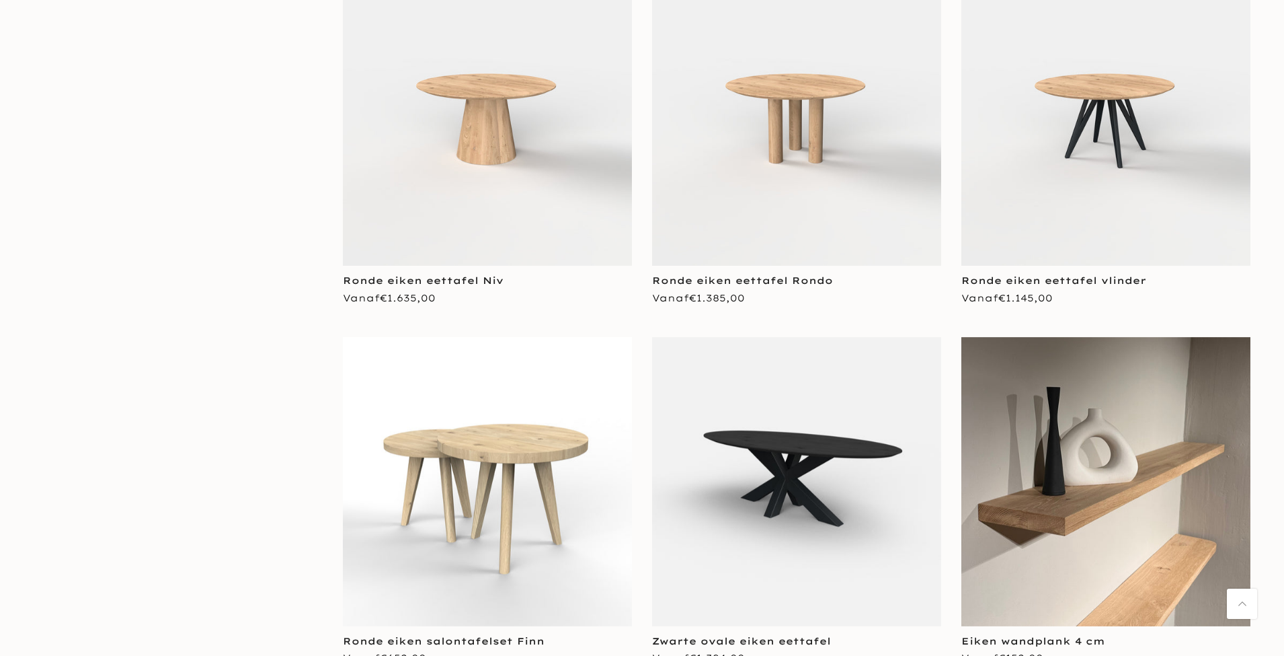
scroll to position [12659, 0]
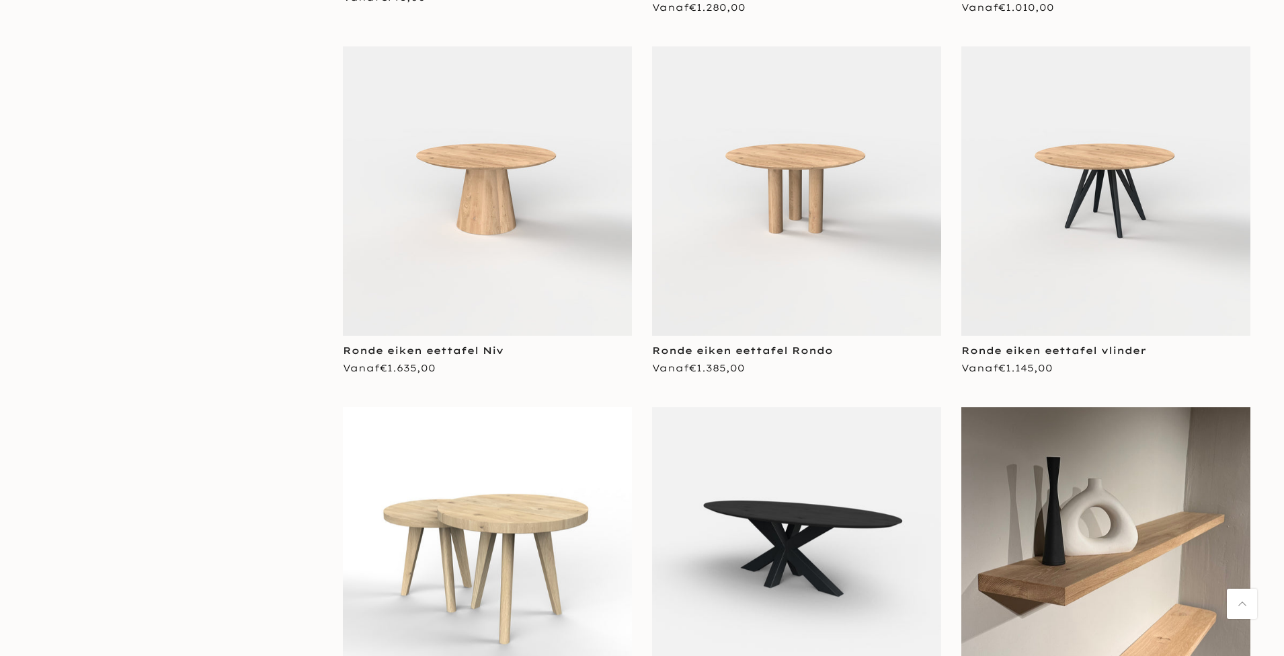
click at [465, 236] on img at bounding box center [487, 190] width 289 height 289
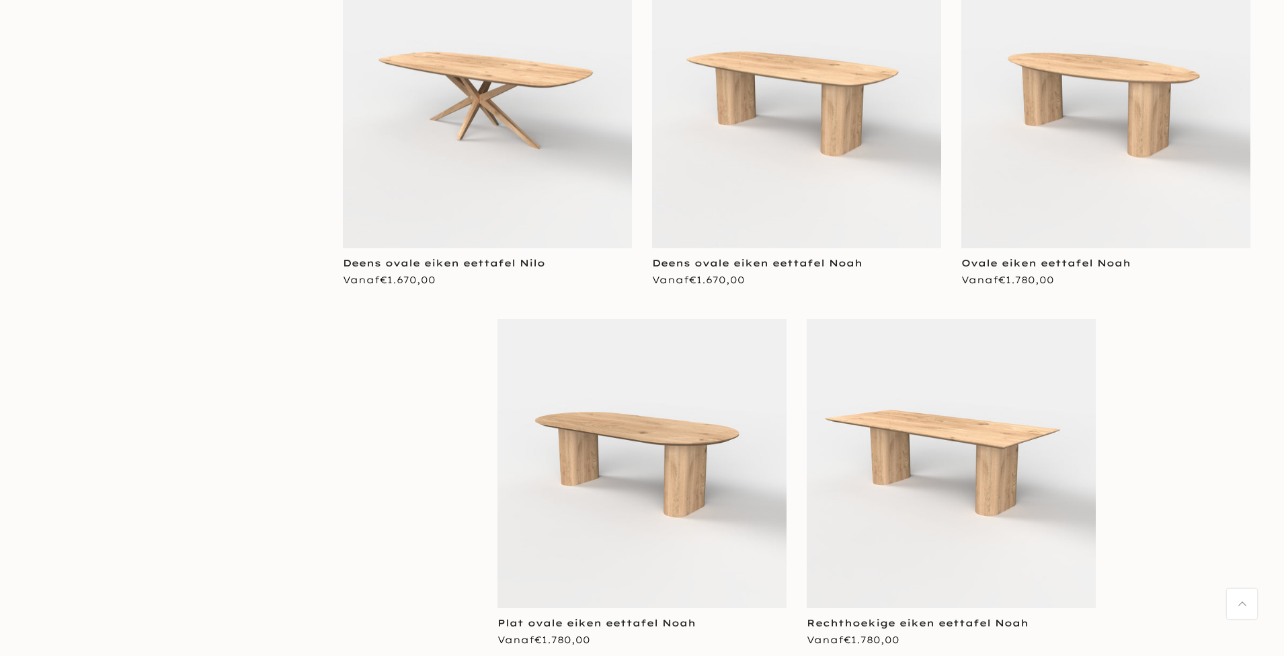
scroll to position [17294, 0]
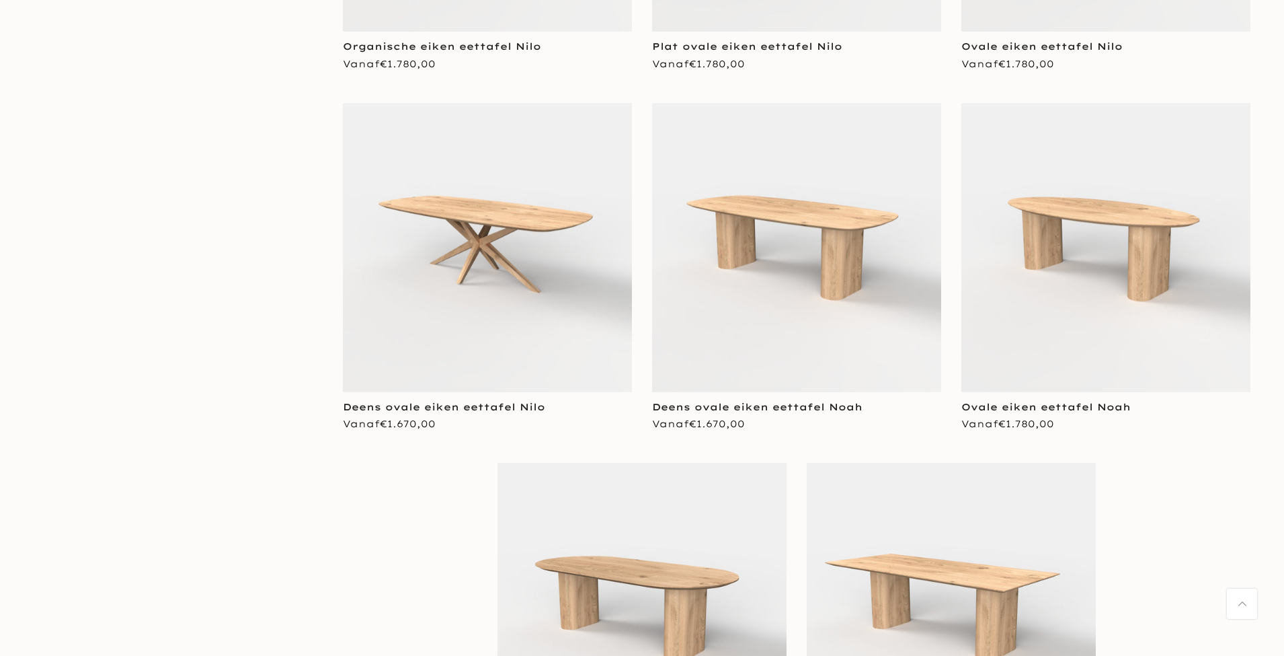
click at [492, 212] on img at bounding box center [487, 247] width 289 height 289
click at [826, 256] on img at bounding box center [796, 247] width 289 height 289
click at [842, 392] on div "Deens ovale eiken eettafel Noah No reviews Vanaf €1.670,00" at bounding box center [796, 412] width 289 height 40
click at [1075, 296] on img at bounding box center [1106, 247] width 289 height 289
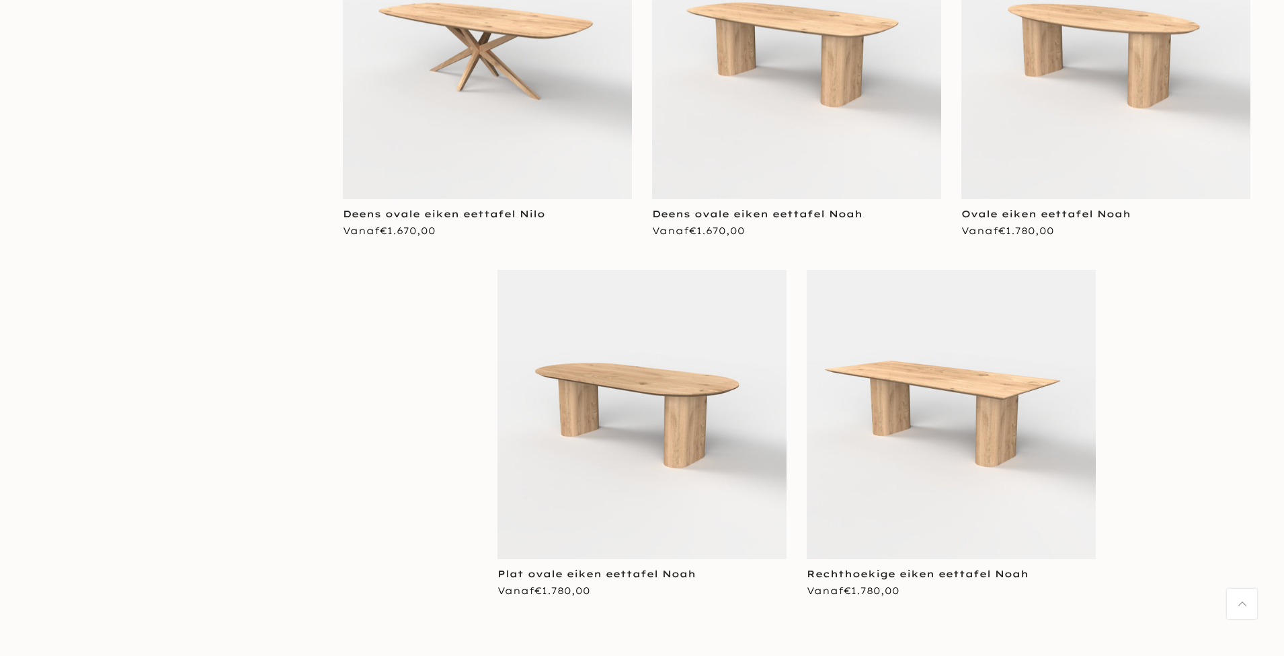
click at [672, 354] on img at bounding box center [642, 414] width 289 height 289
click at [951, 389] on img at bounding box center [951, 414] width 289 height 289
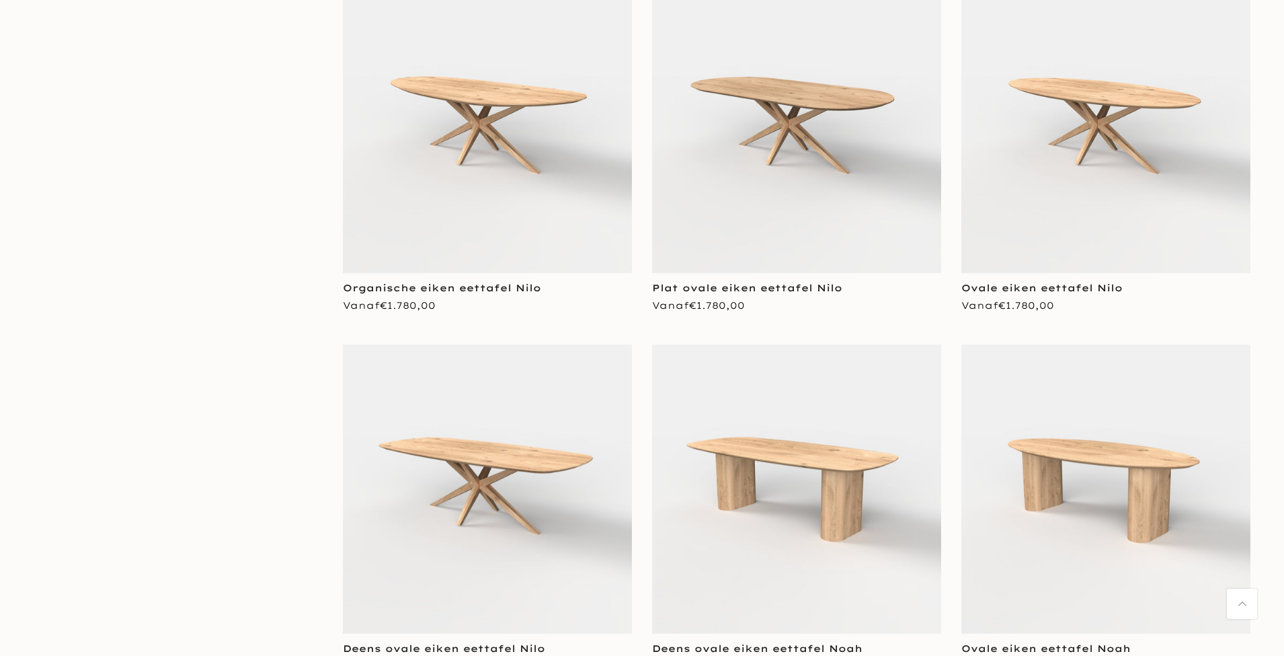
scroll to position [17051, 0]
click at [892, 207] on img at bounding box center [796, 129] width 289 height 289
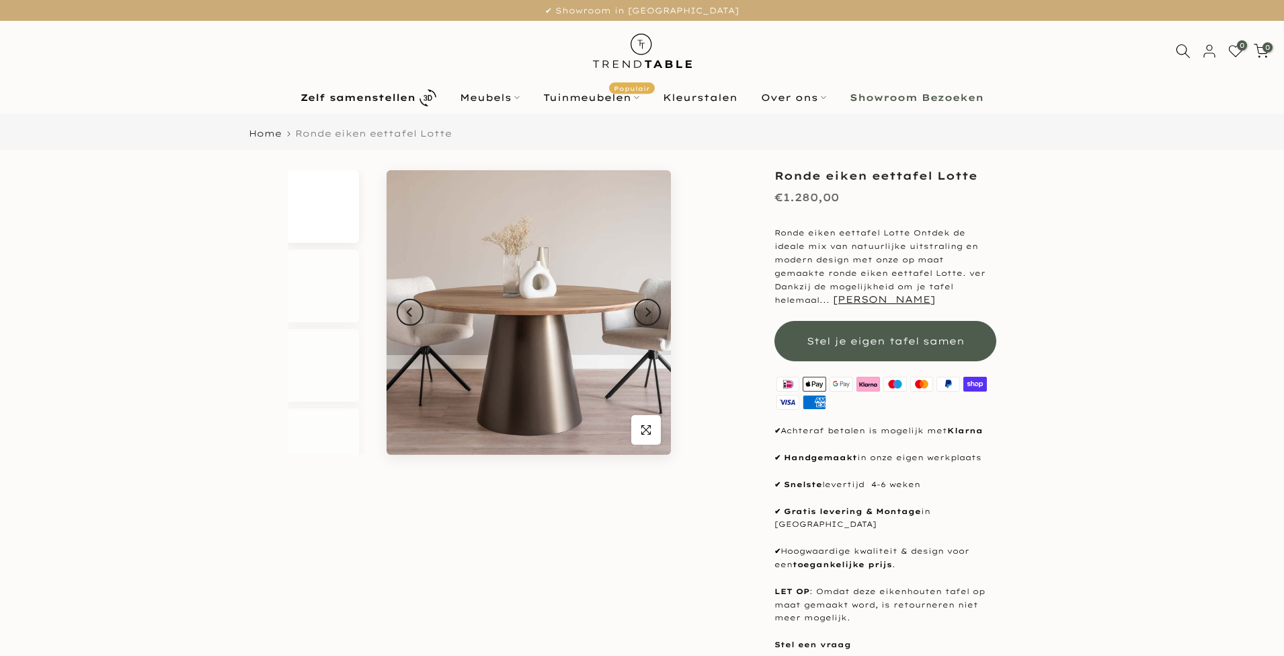
click at [648, 432] on icon "button" at bounding box center [646, 429] width 9 height 11
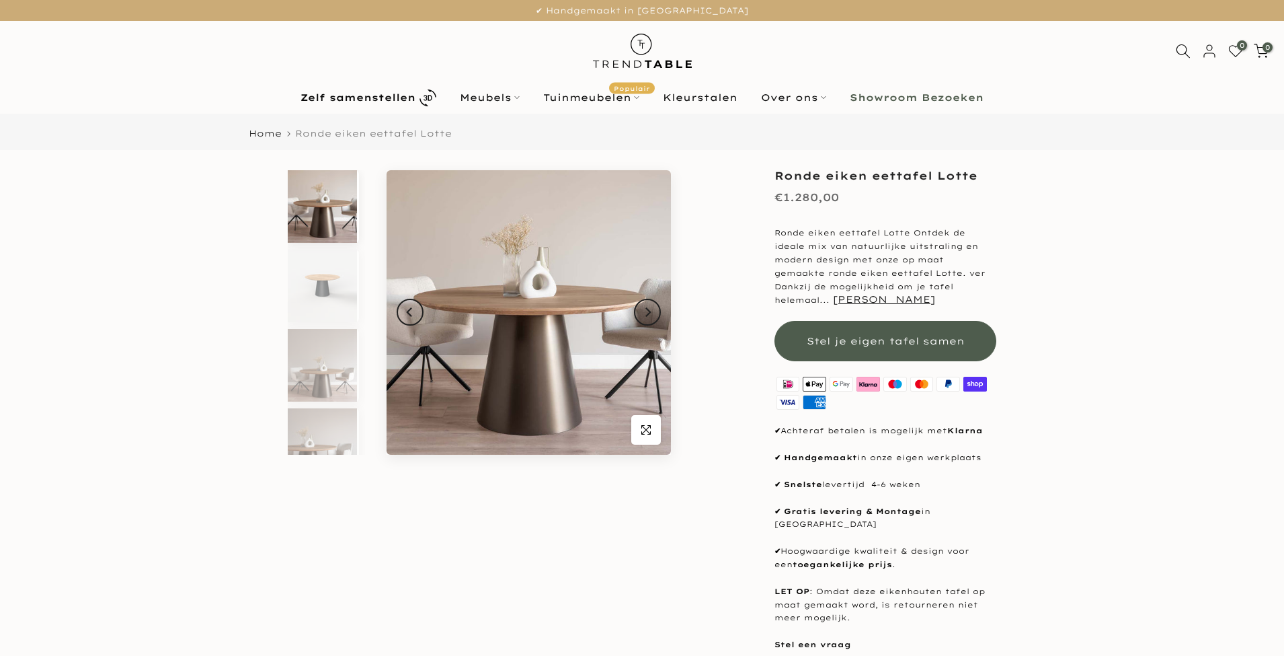
click at [648, 432] on icon "button" at bounding box center [646, 429] width 9 height 11
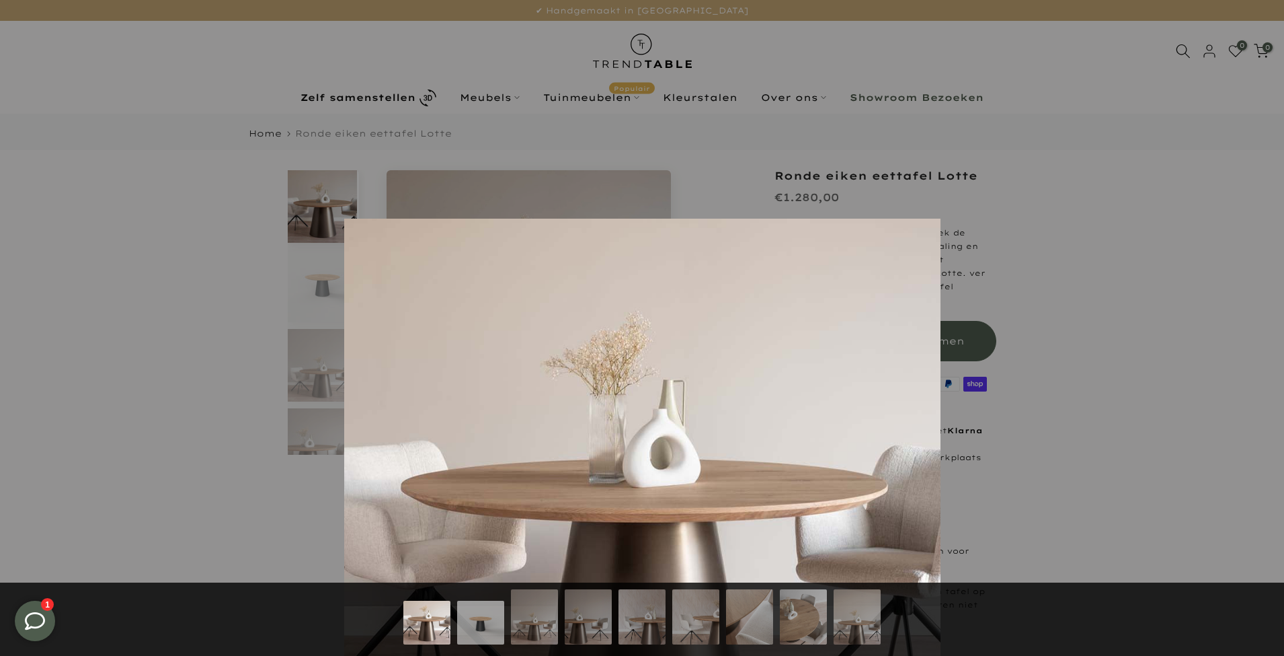
click at [479, 621] on img at bounding box center [480, 624] width 47 height 47
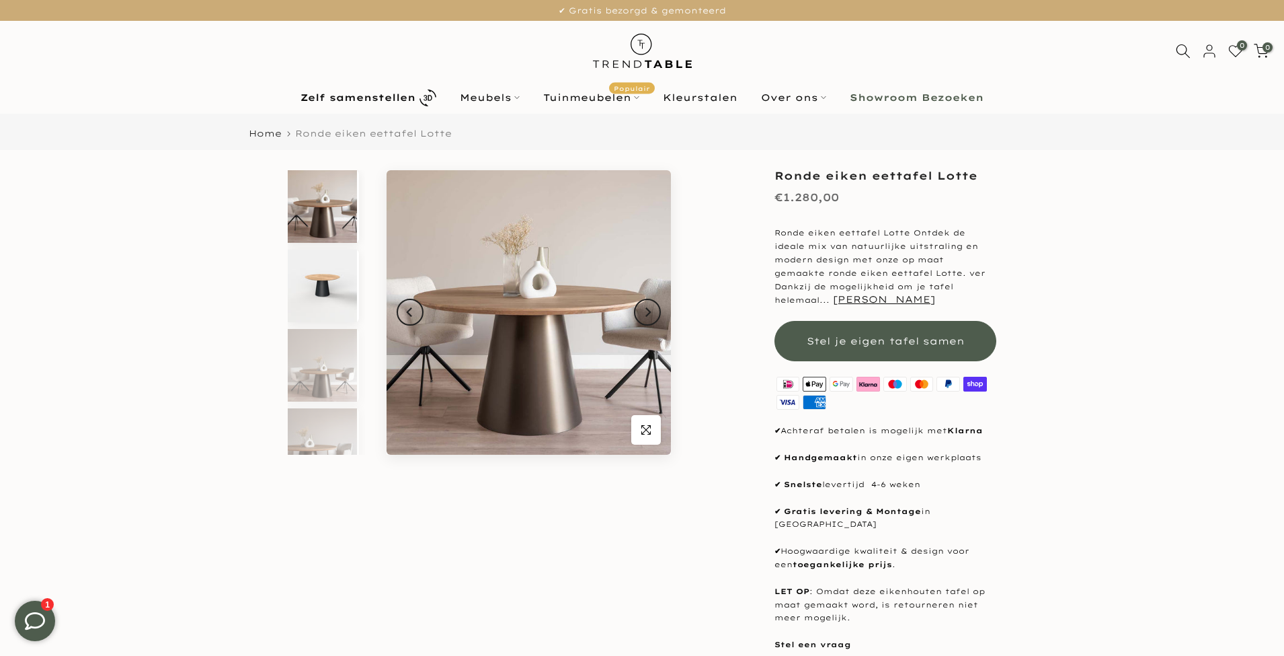
click at [316, 291] on img at bounding box center [322, 285] width 69 height 73
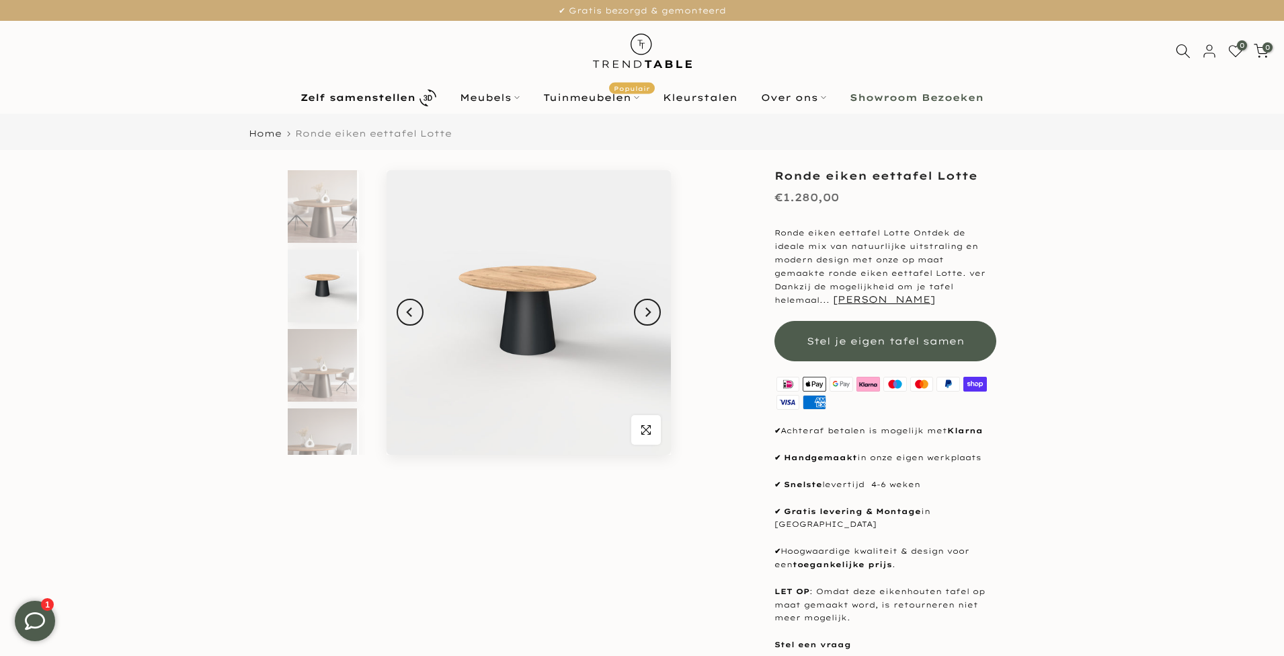
scroll to position [12, 0]
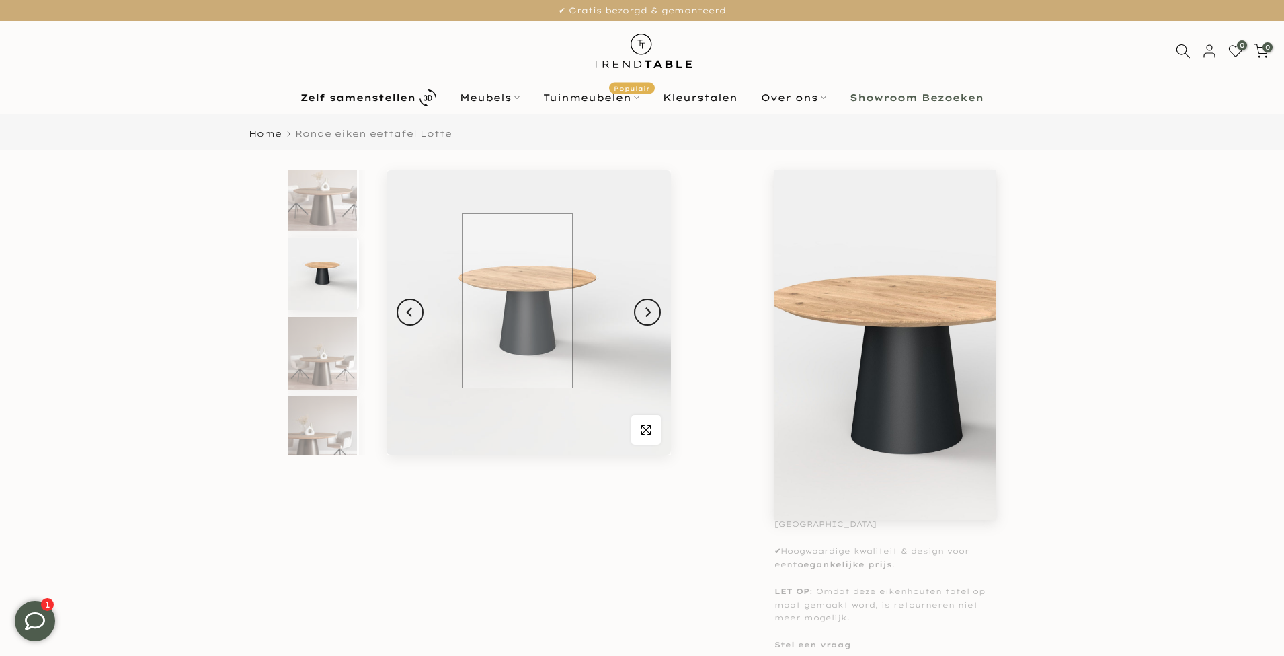
click at [517, 301] on img at bounding box center [529, 312] width 284 height 284
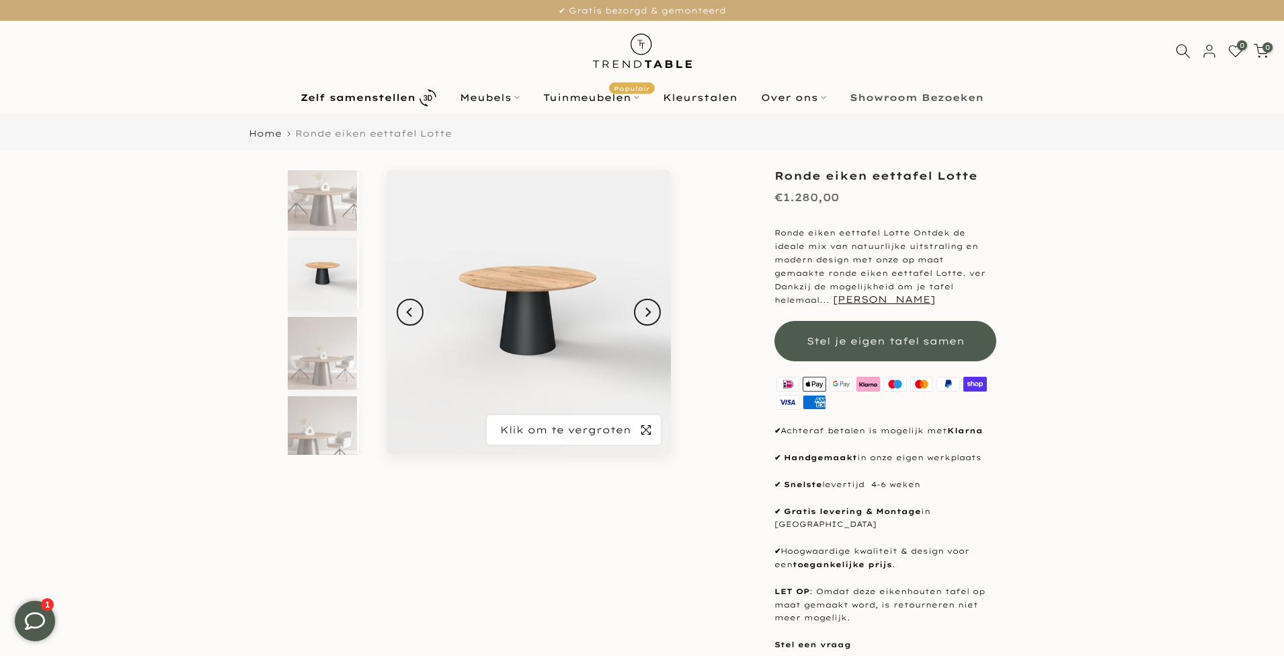
click at [648, 427] on icon "button" at bounding box center [646, 429] width 9 height 11
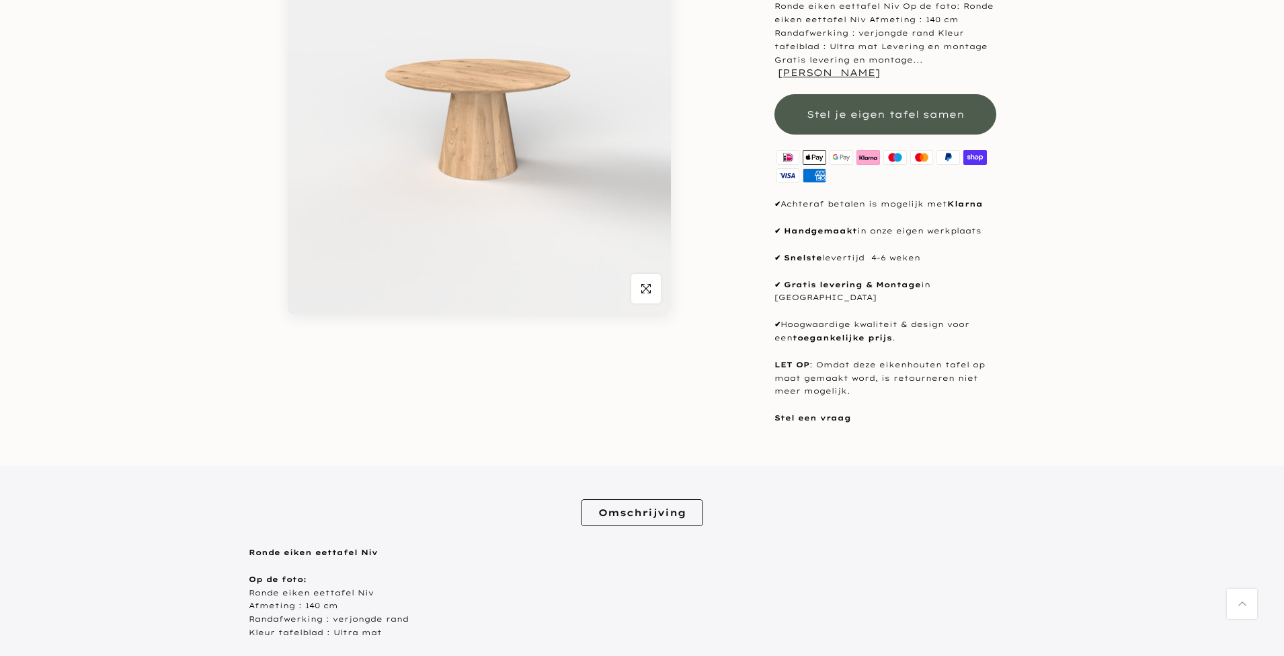
scroll to position [279, 0]
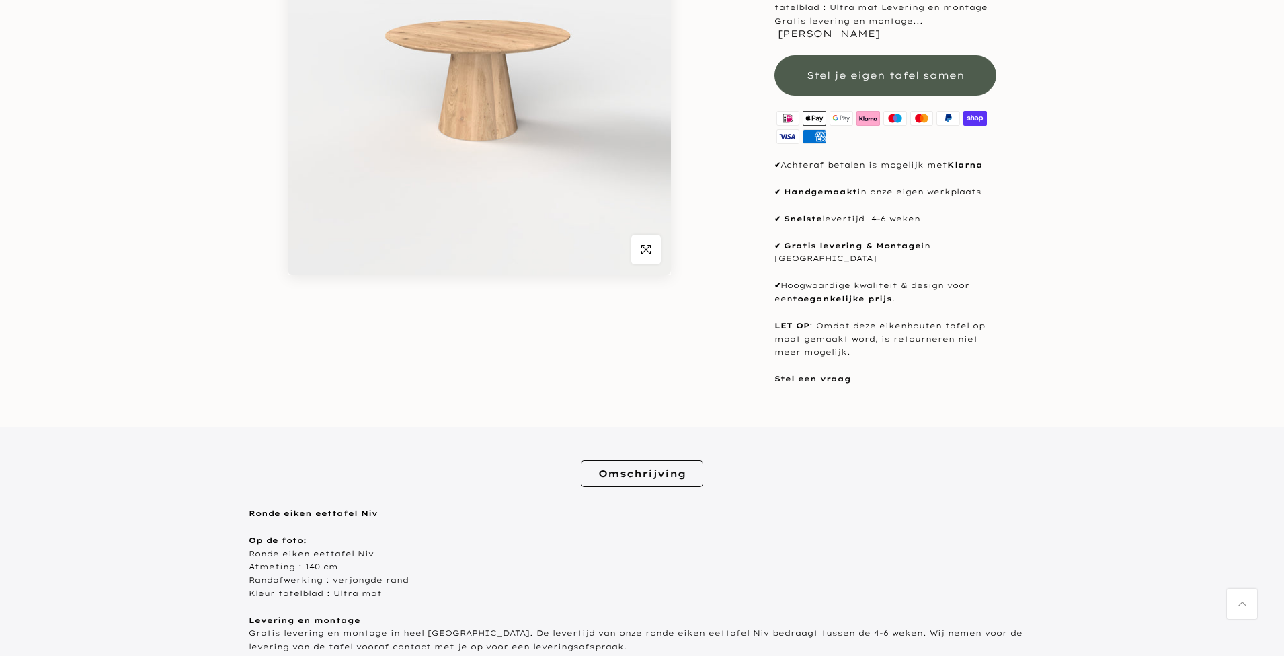
click at [787, 109] on img at bounding box center [788, 118] width 27 height 18
click at [984, 109] on img at bounding box center [975, 118] width 27 height 18
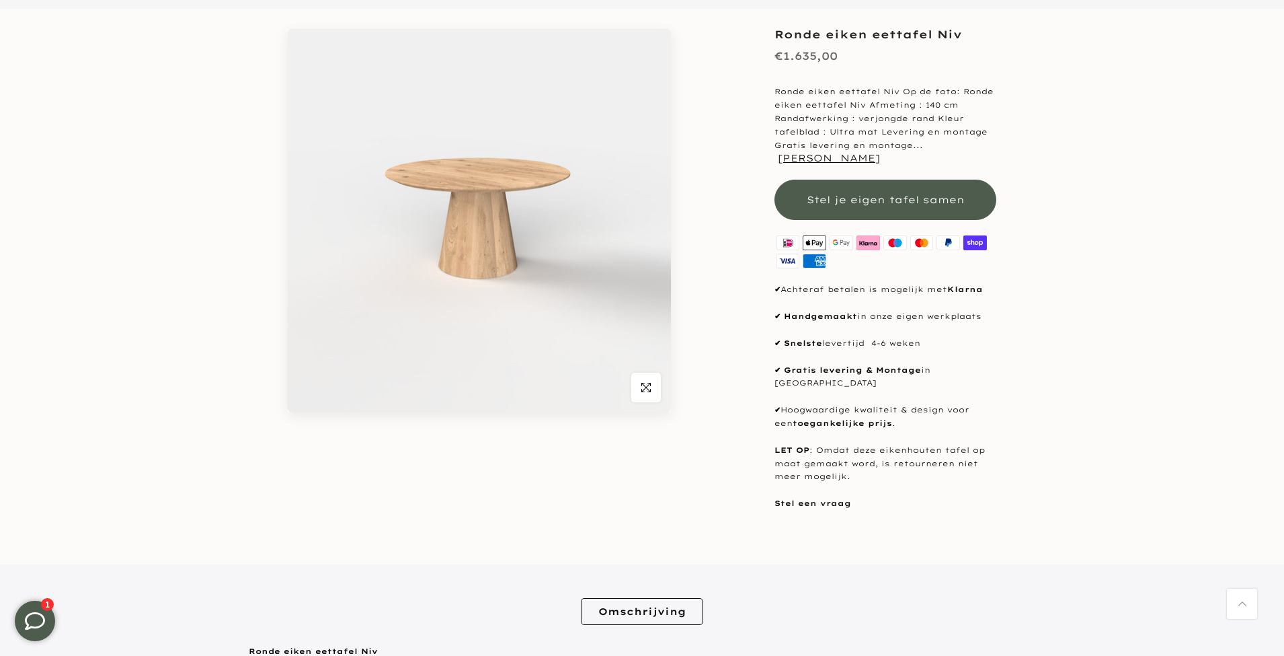
scroll to position [141, 0]
click at [762, 213] on div "Uitverkocht Klik om te vergroten Ronde eiken eettafel Niv €1.635,00 Ronde eiken…" at bounding box center [642, 277] width 807 height 495
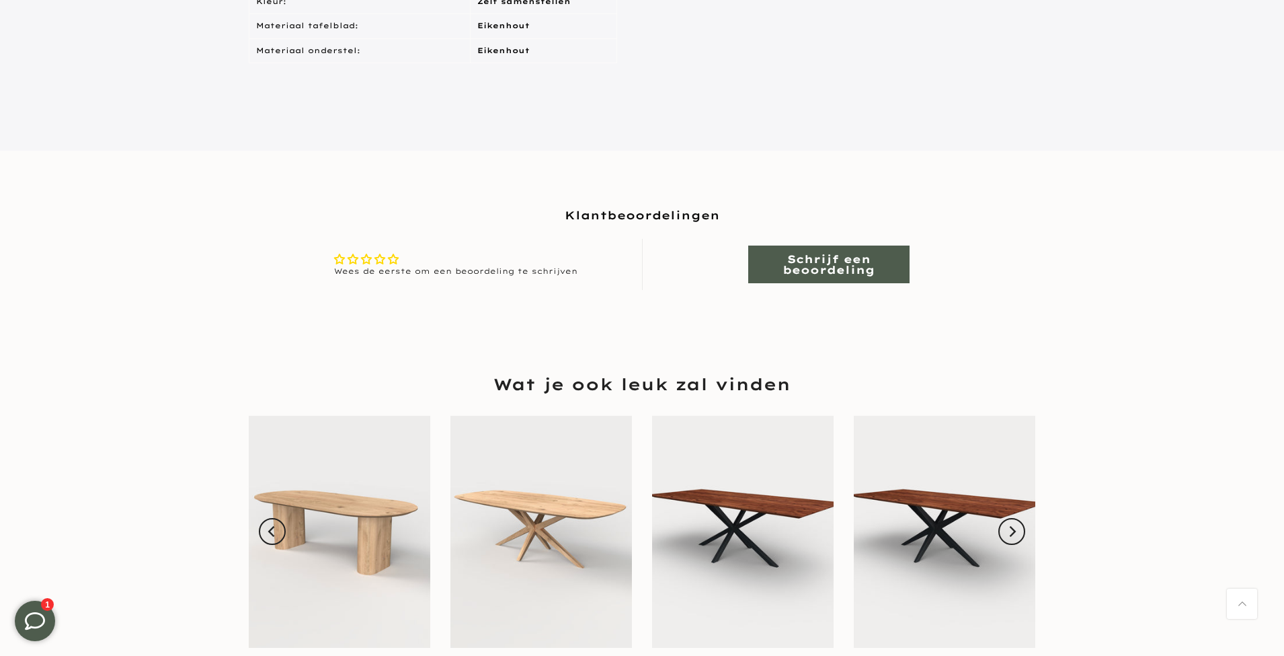
scroll to position [1196, 0]
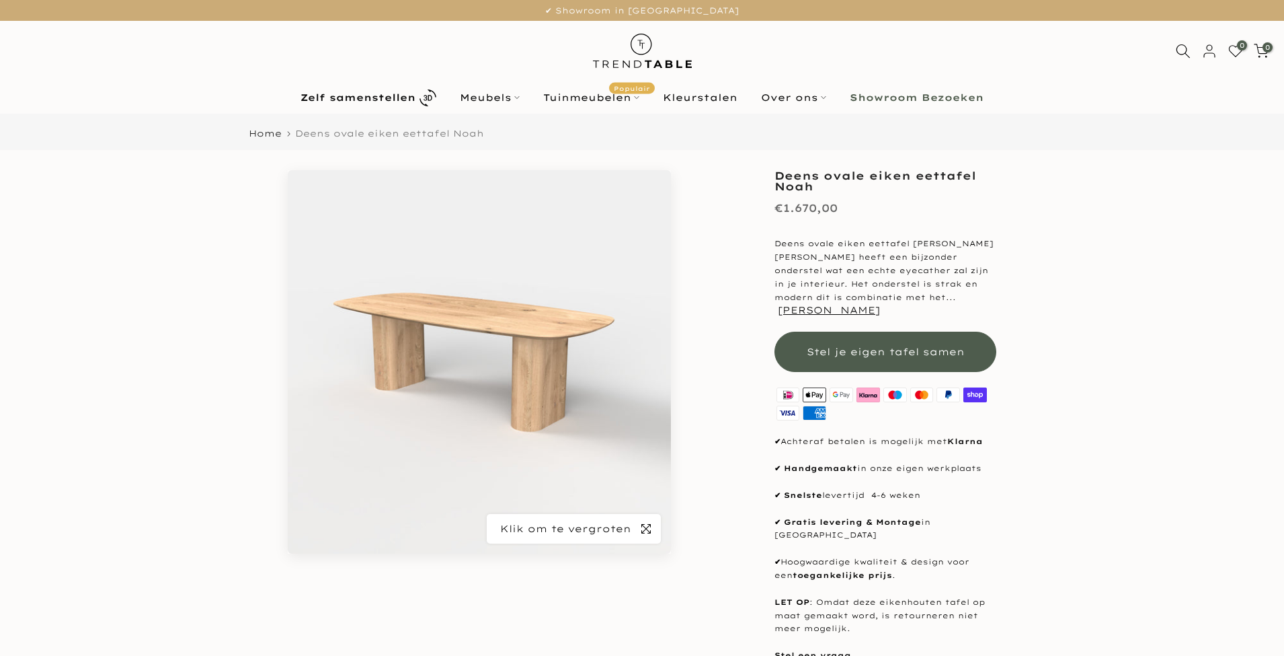
click at [645, 522] on span "button" at bounding box center [646, 529] width 30 height 30
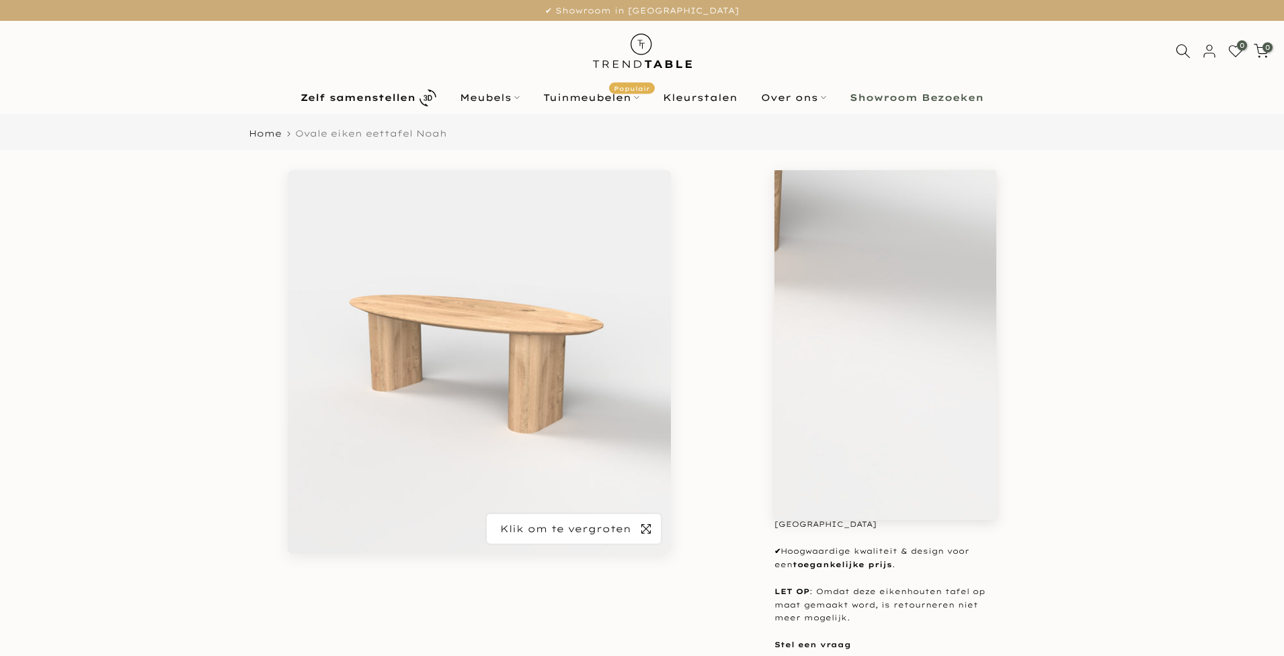
click at [652, 529] on span "button" at bounding box center [646, 529] width 30 height 30
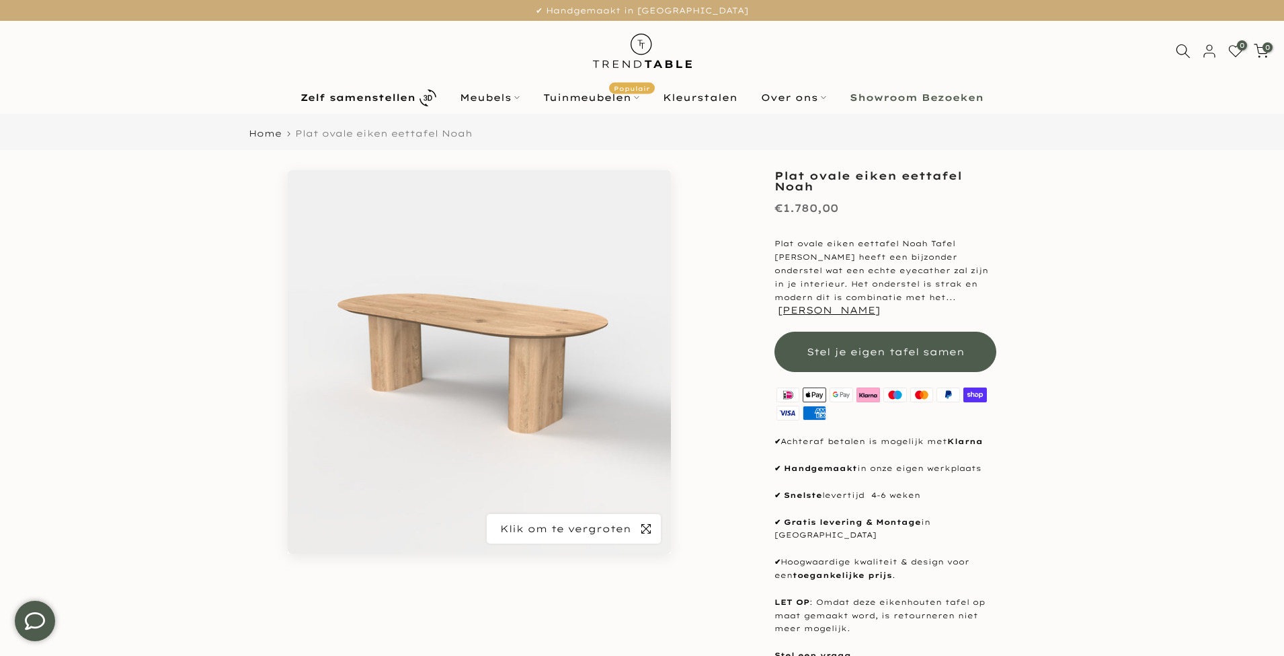
click at [646, 528] on icon "button" at bounding box center [646, 528] width 9 height 11
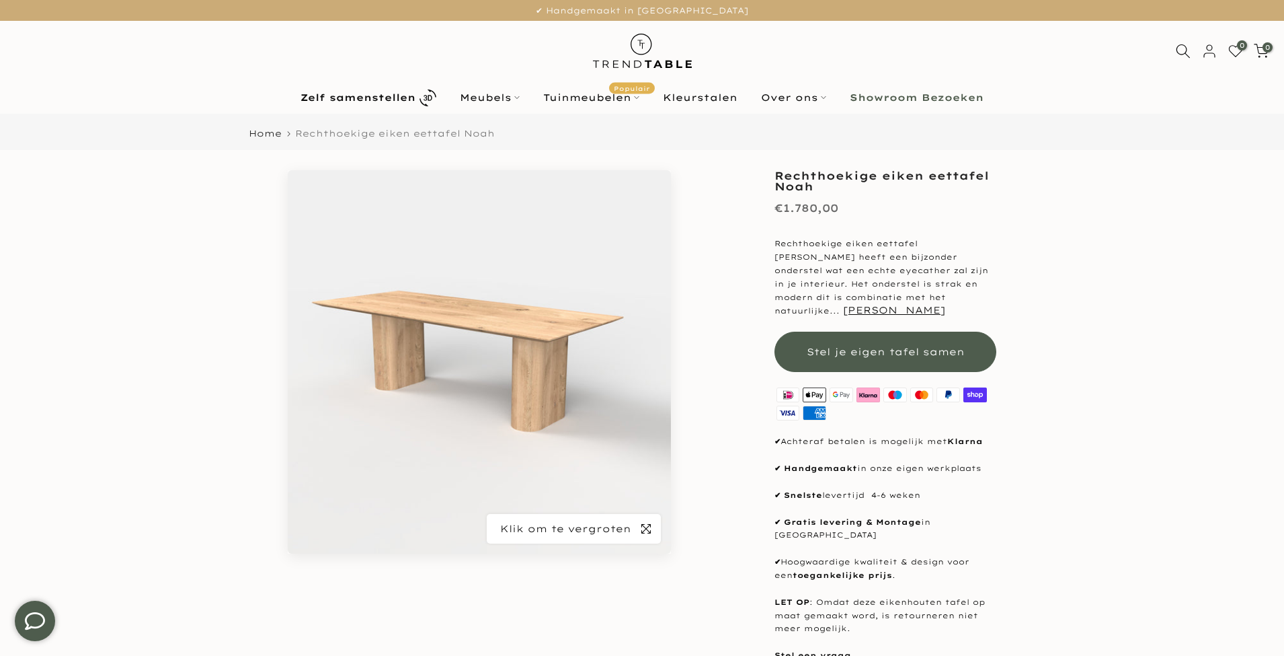
click at [652, 526] on span "button" at bounding box center [646, 529] width 30 height 30
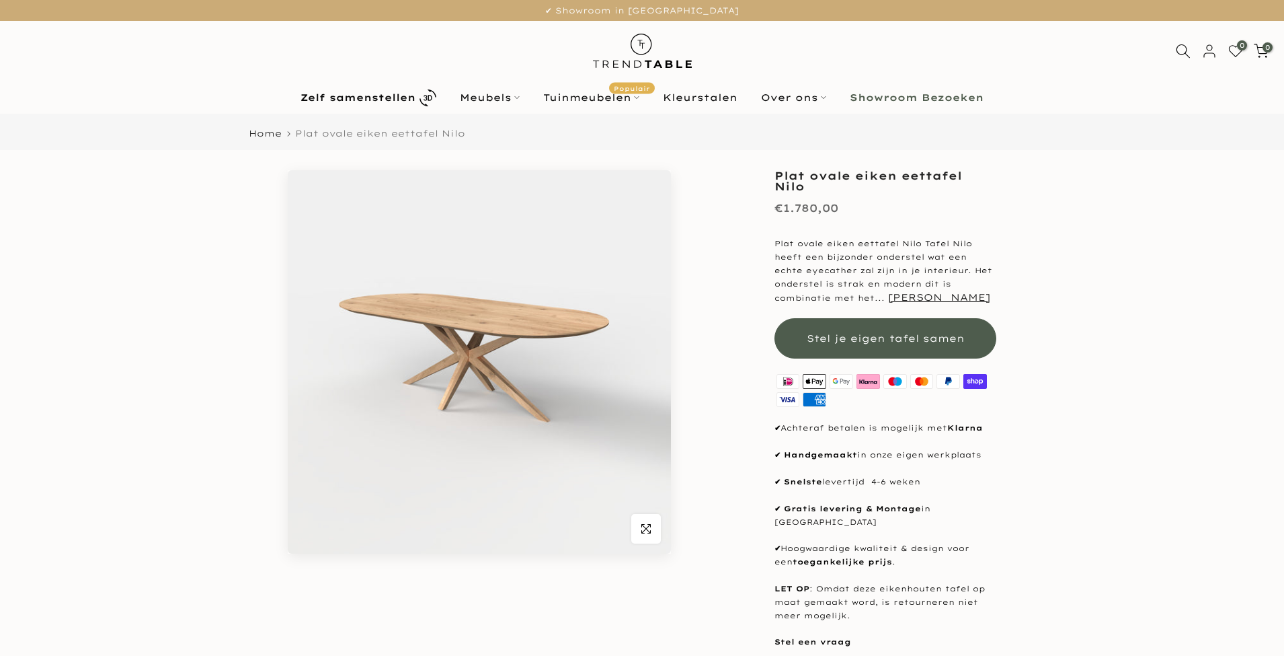
click at [841, 372] on img at bounding box center [841, 381] width 27 height 18
click at [844, 372] on img at bounding box center [841, 381] width 27 height 18
click at [859, 372] on img at bounding box center [868, 381] width 27 height 18
drag, startPoint x: 874, startPoint y: 369, endPoint x: 891, endPoint y: 369, distance: 16.8
click at [874, 372] on img at bounding box center [868, 381] width 27 height 18
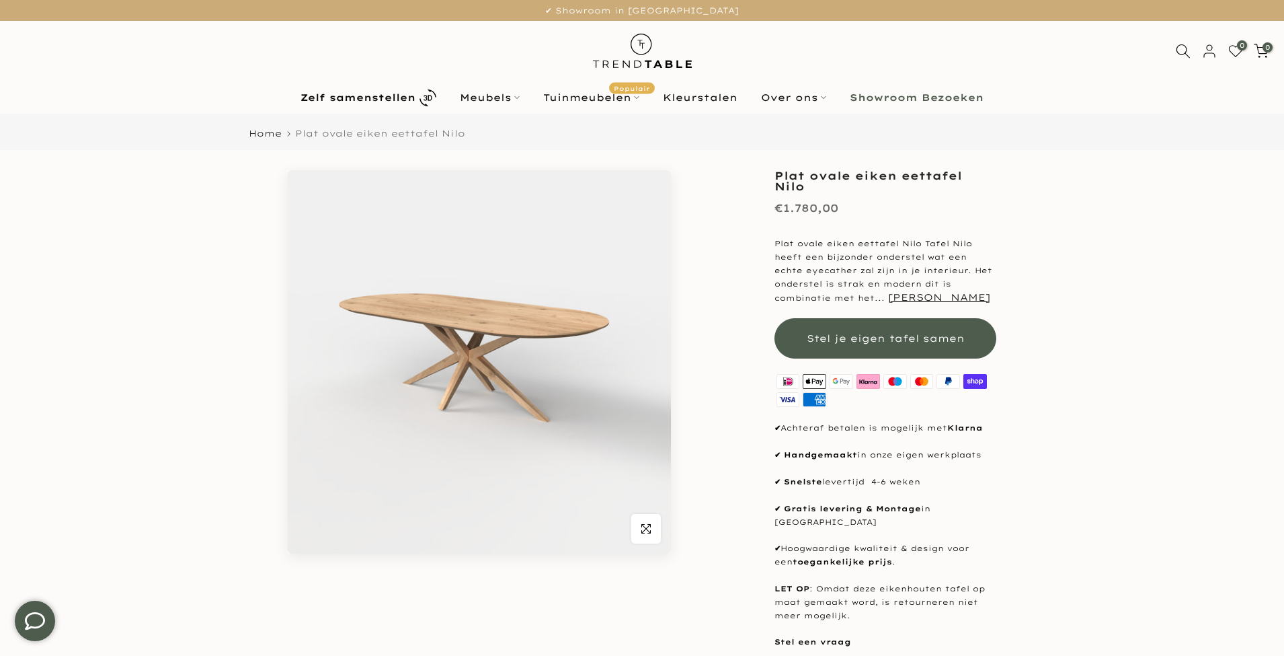
drag, startPoint x: 896, startPoint y: 369, endPoint x: 917, endPoint y: 369, distance: 21.5
click at [897, 372] on img at bounding box center [895, 381] width 27 height 18
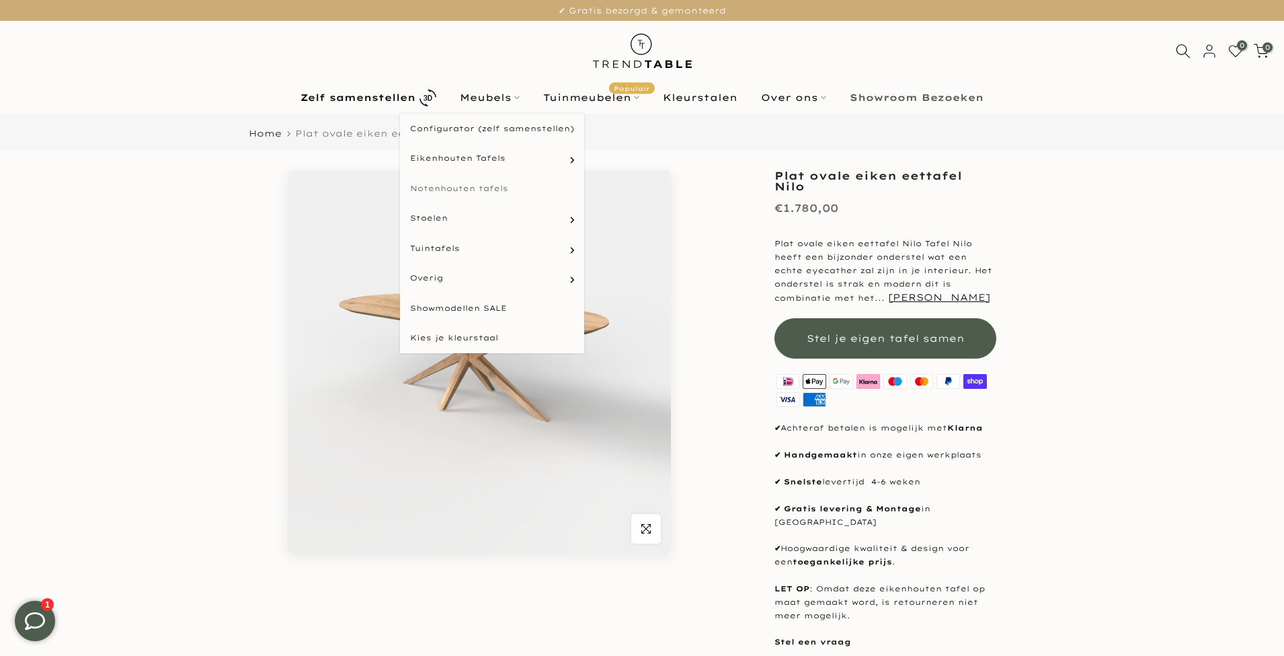
click at [471, 186] on link "Notenhouten tafels" at bounding box center [492, 188] width 184 height 30
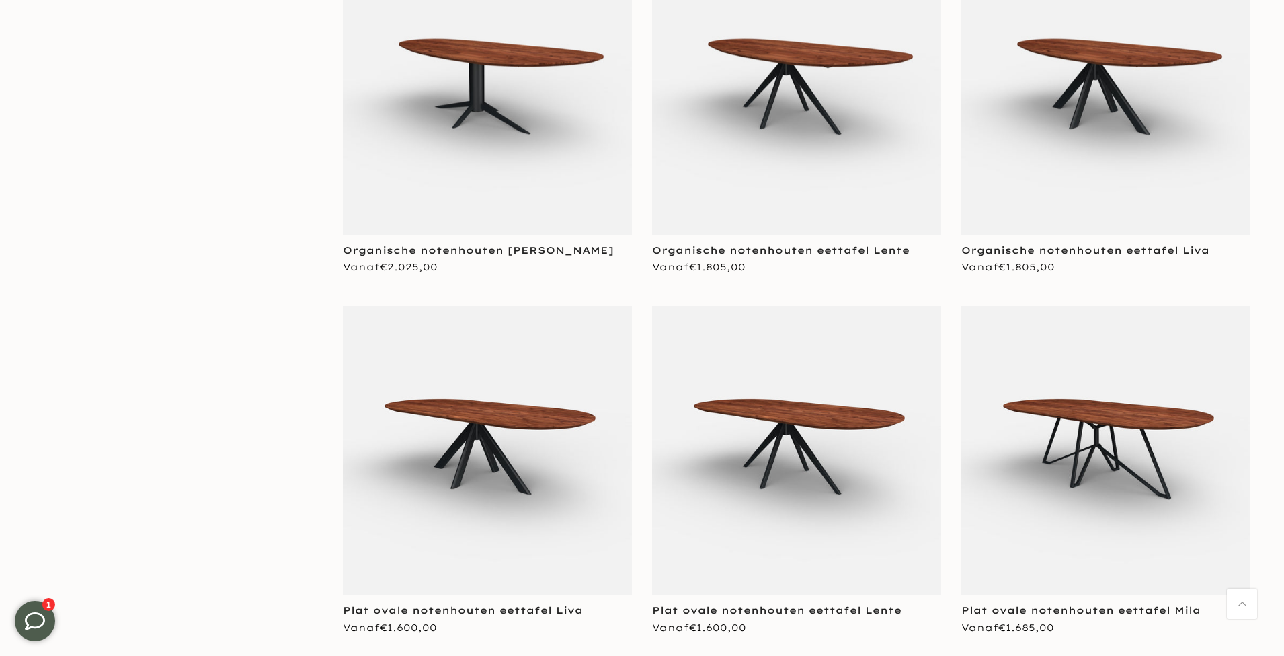
scroll to position [3744, 0]
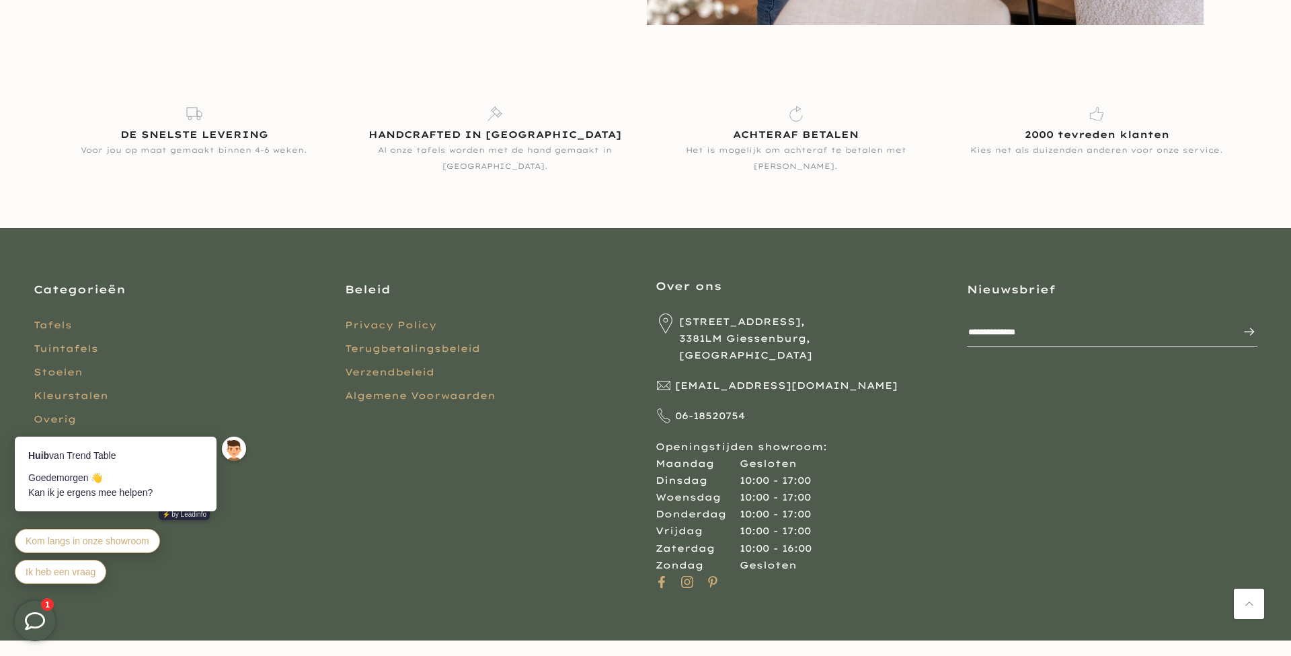
scroll to position [2968, 0]
drag, startPoint x: 884, startPoint y: 340, endPoint x: 683, endPoint y: 323, distance: 201.8
click at [683, 323] on p "[STREET_ADDRESS]" at bounding box center [801, 339] width 291 height 51
